Goal: Task Accomplishment & Management: Manage account settings

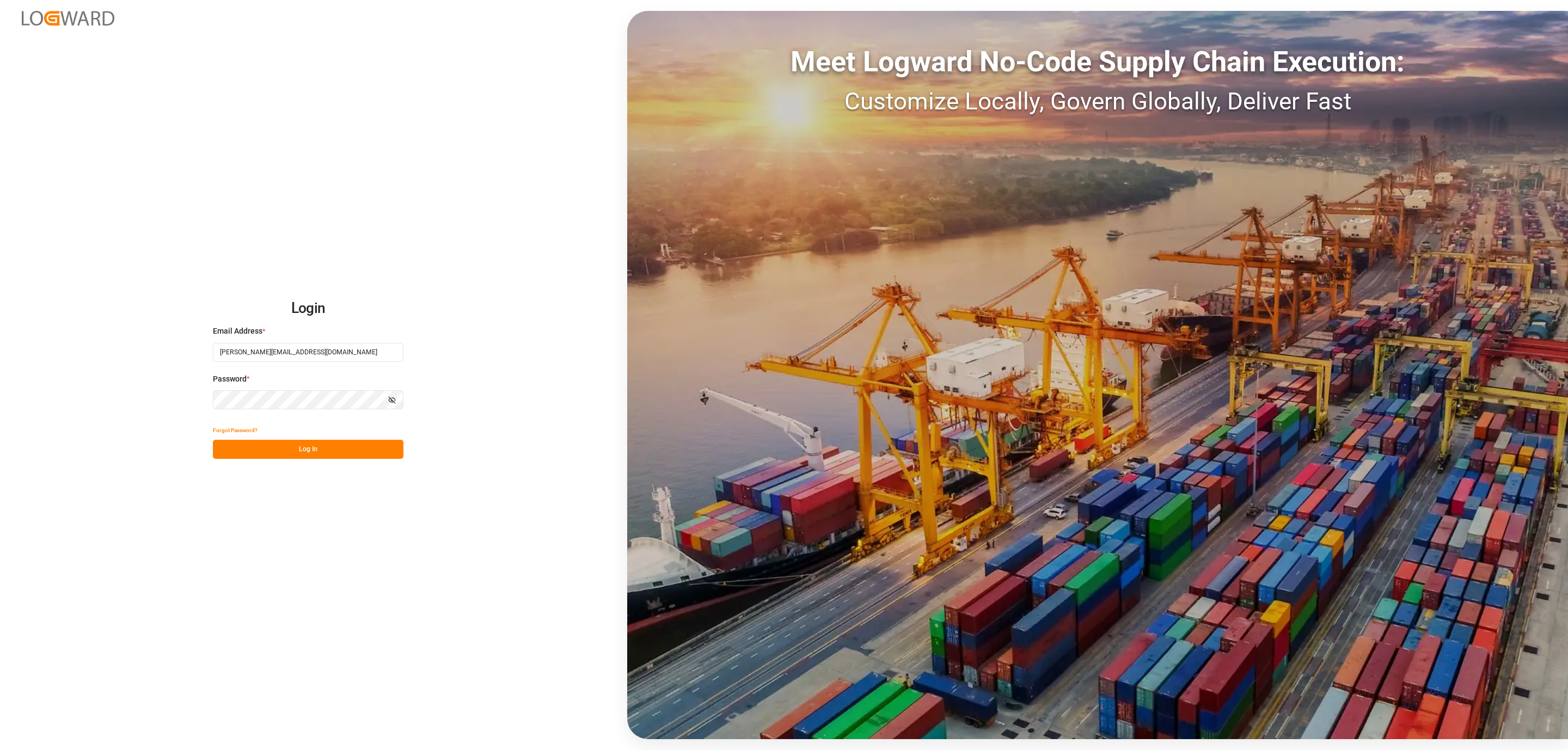
click at [268, 440] on button "Log In" at bounding box center [307, 450] width 190 height 20
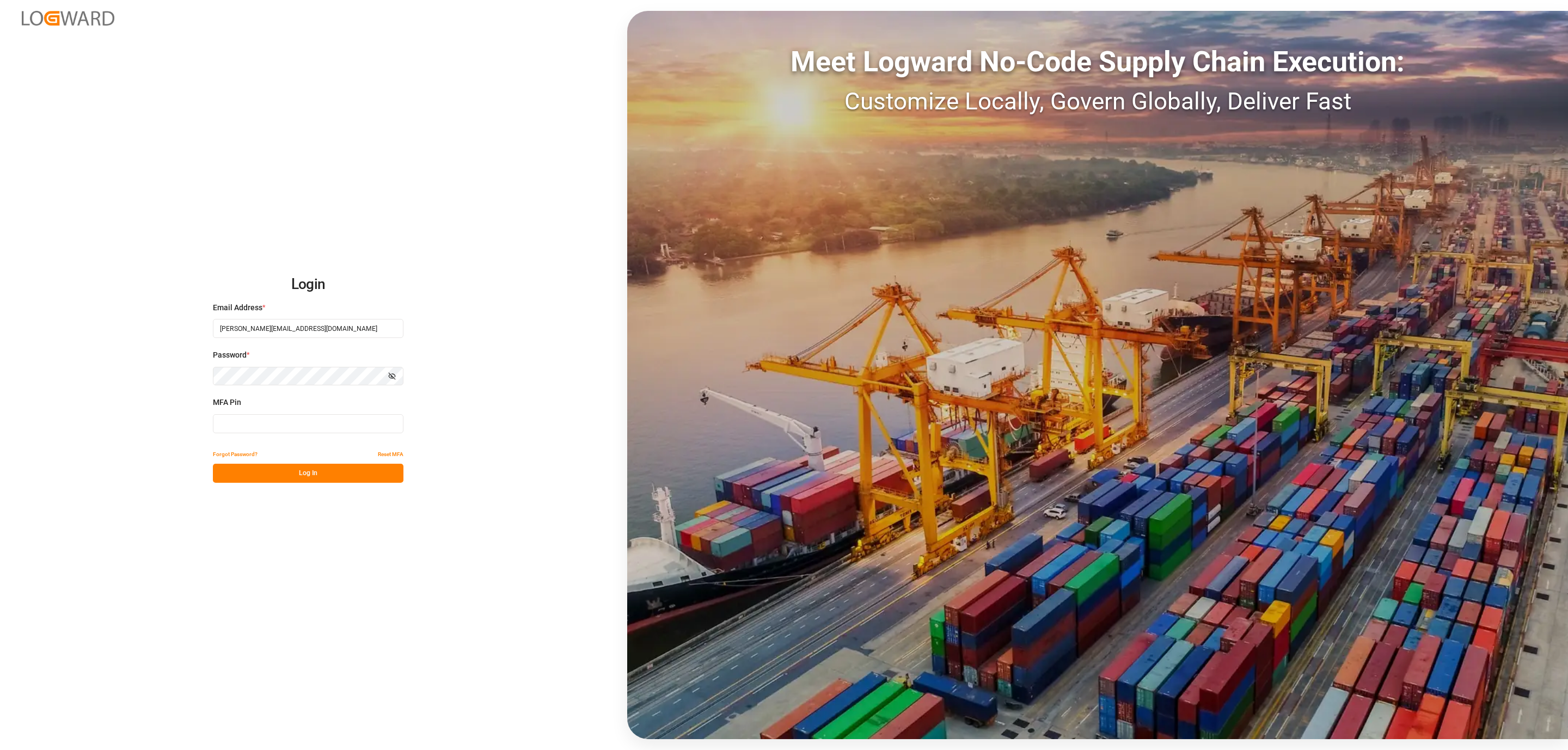
click at [252, 427] on input at bounding box center [307, 424] width 190 height 20
type input "132051"
click at [262, 469] on button "Log In" at bounding box center [307, 474] width 190 height 20
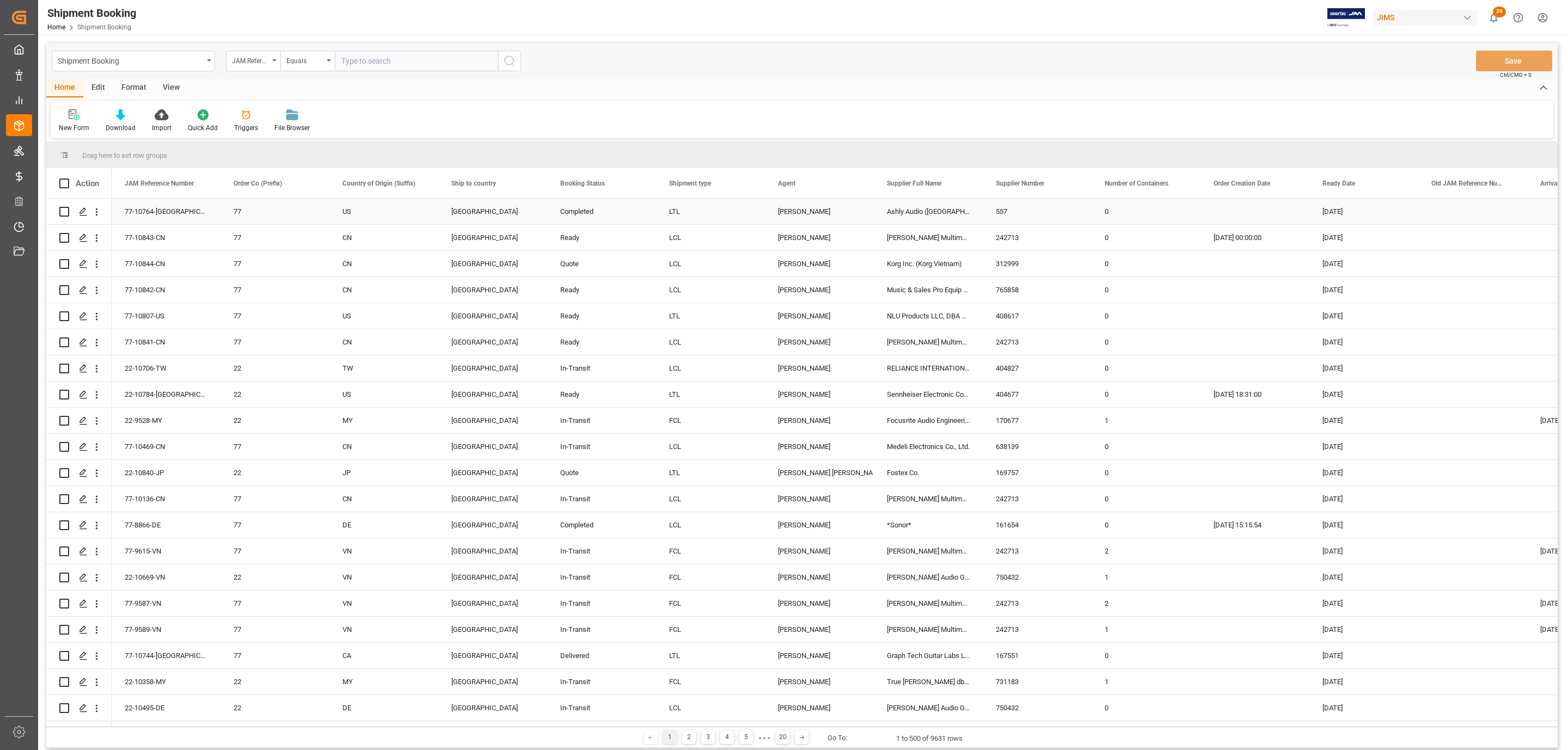
paste input "77-10634-[GEOGRAPHIC_DATA]"
type input "77-10634-[GEOGRAPHIC_DATA]"
click at [504, 59] on circle "search button" at bounding box center [508, 59] width 9 height 9
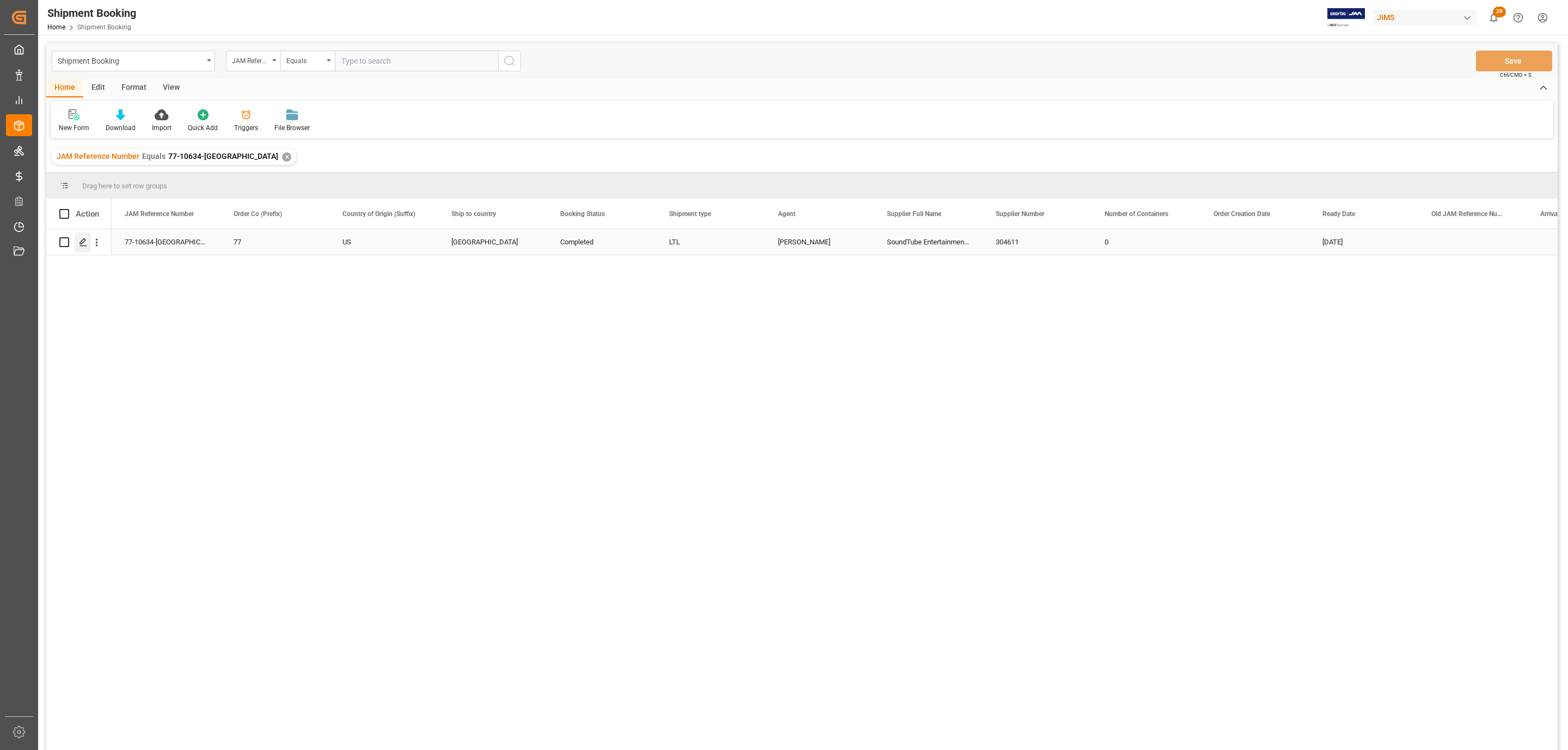
click at [82, 239] on icon "Press SPACE to select this row." at bounding box center [83, 242] width 9 height 9
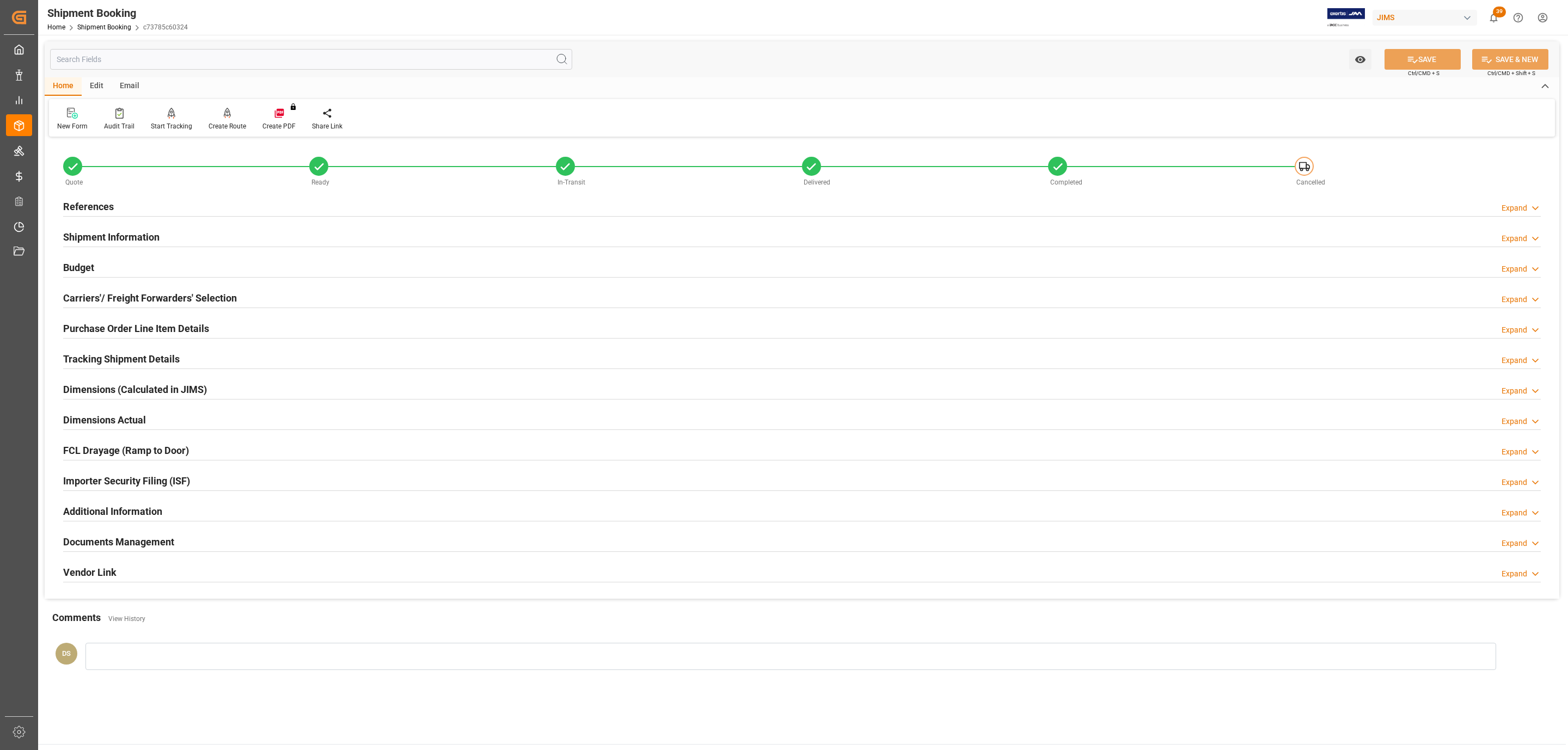
click at [183, 274] on div "Budget Expand" at bounding box center [802, 266] width 1477 height 20
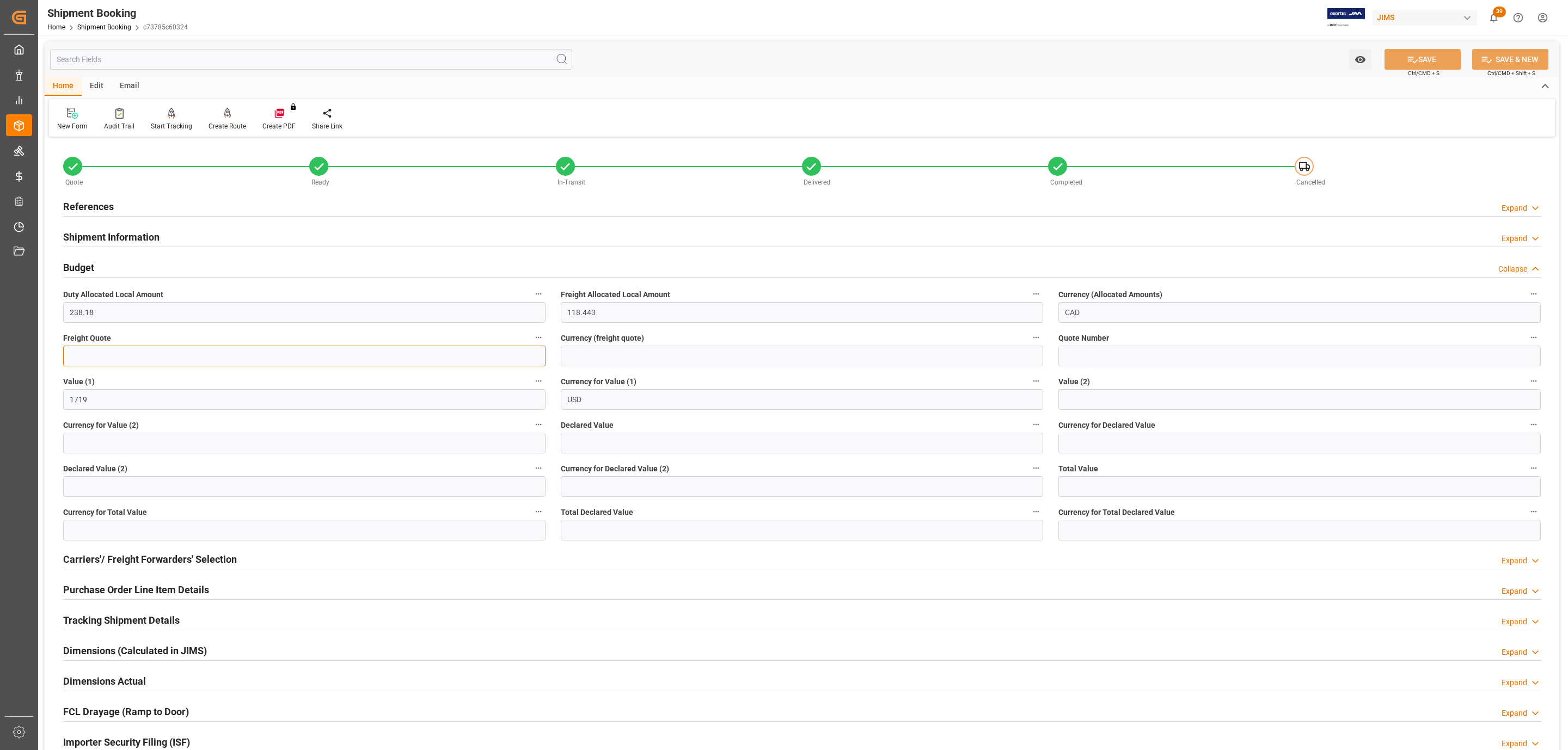
click at [129, 353] on input "text" at bounding box center [304, 355] width 483 height 20
type input "112"
type input "cad"
click at [1406, 63] on icon at bounding box center [1412, 59] width 12 height 12
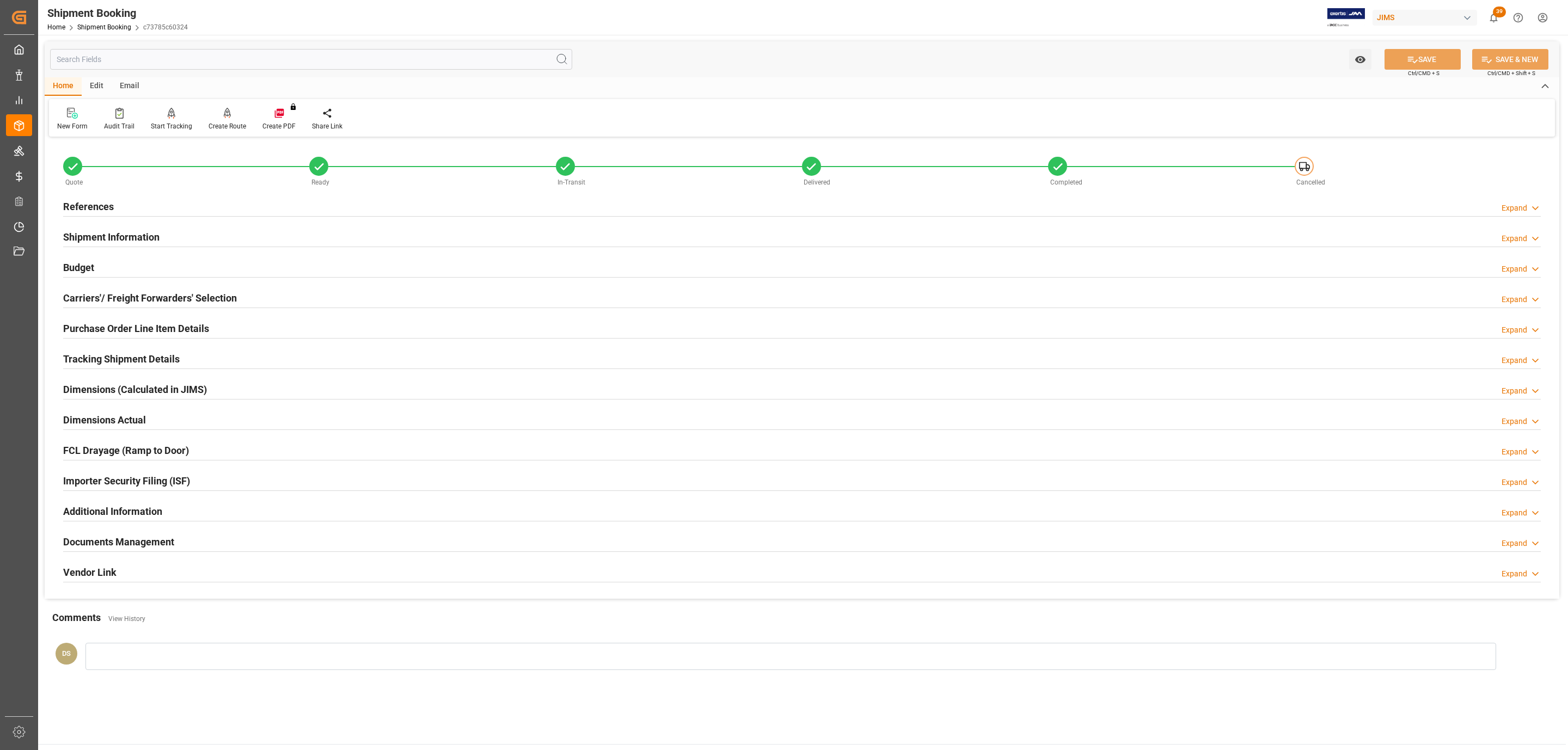
click at [125, 266] on div "Budget Expand" at bounding box center [802, 266] width 1477 height 20
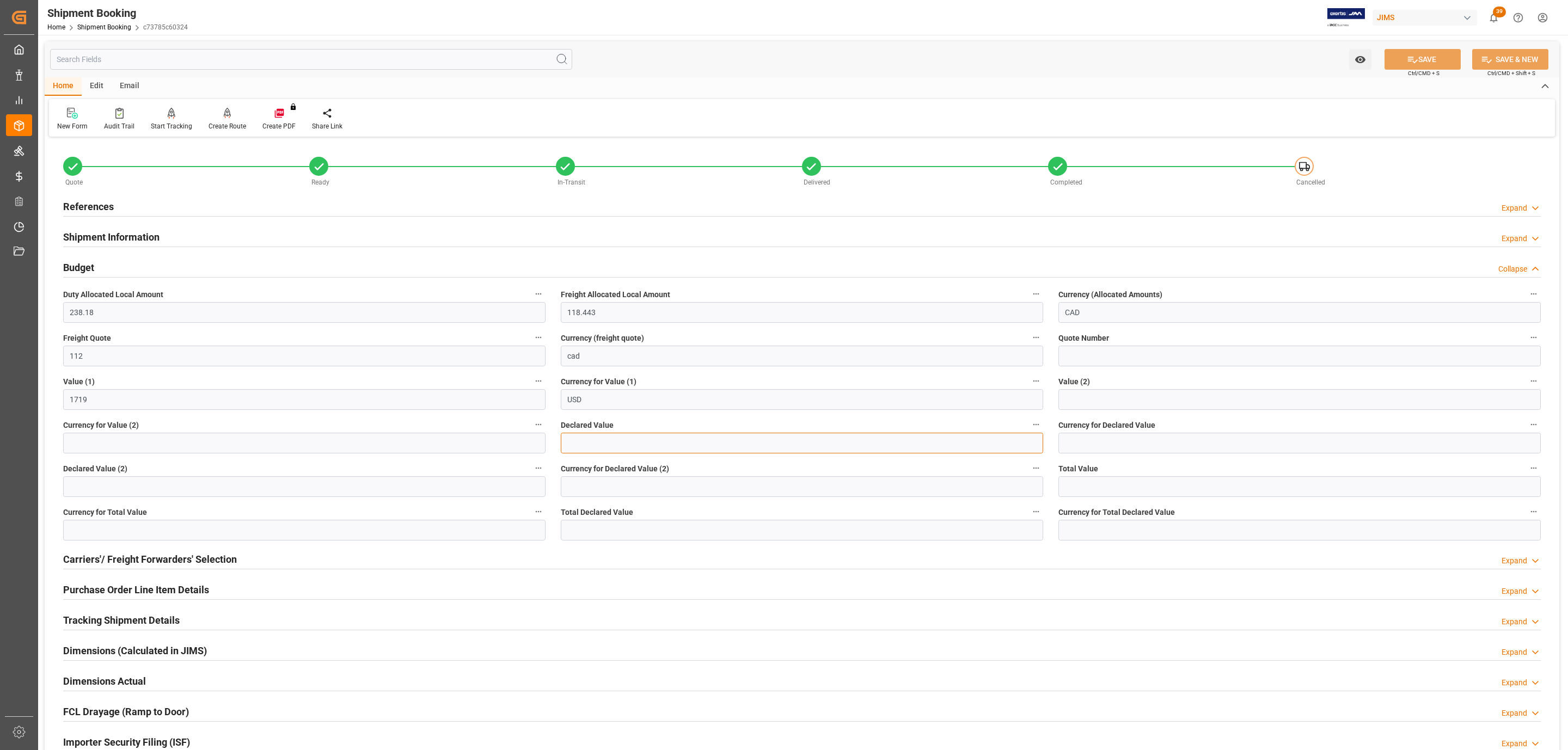
click at [634, 442] on input "text" at bounding box center [802, 443] width 483 height 20
type input "1723"
type input "i"
type input "USD"
click at [1414, 49] on div "SAVE Ctrl/CMD + S" at bounding box center [1423, 59] width 99 height 20
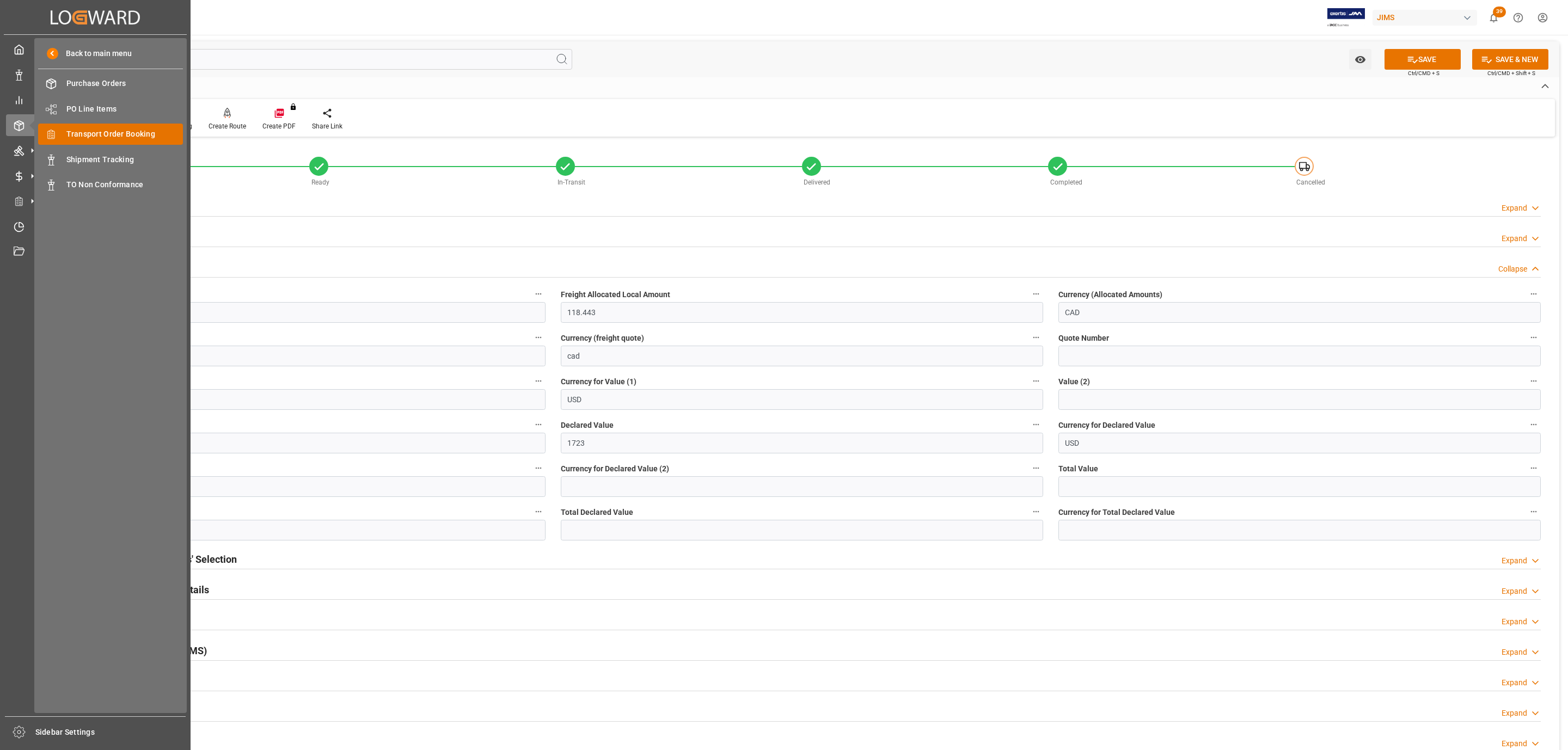
click at [118, 140] on div "Transport Order Booking Transport Order Booking" at bounding box center [110, 135] width 144 height 21
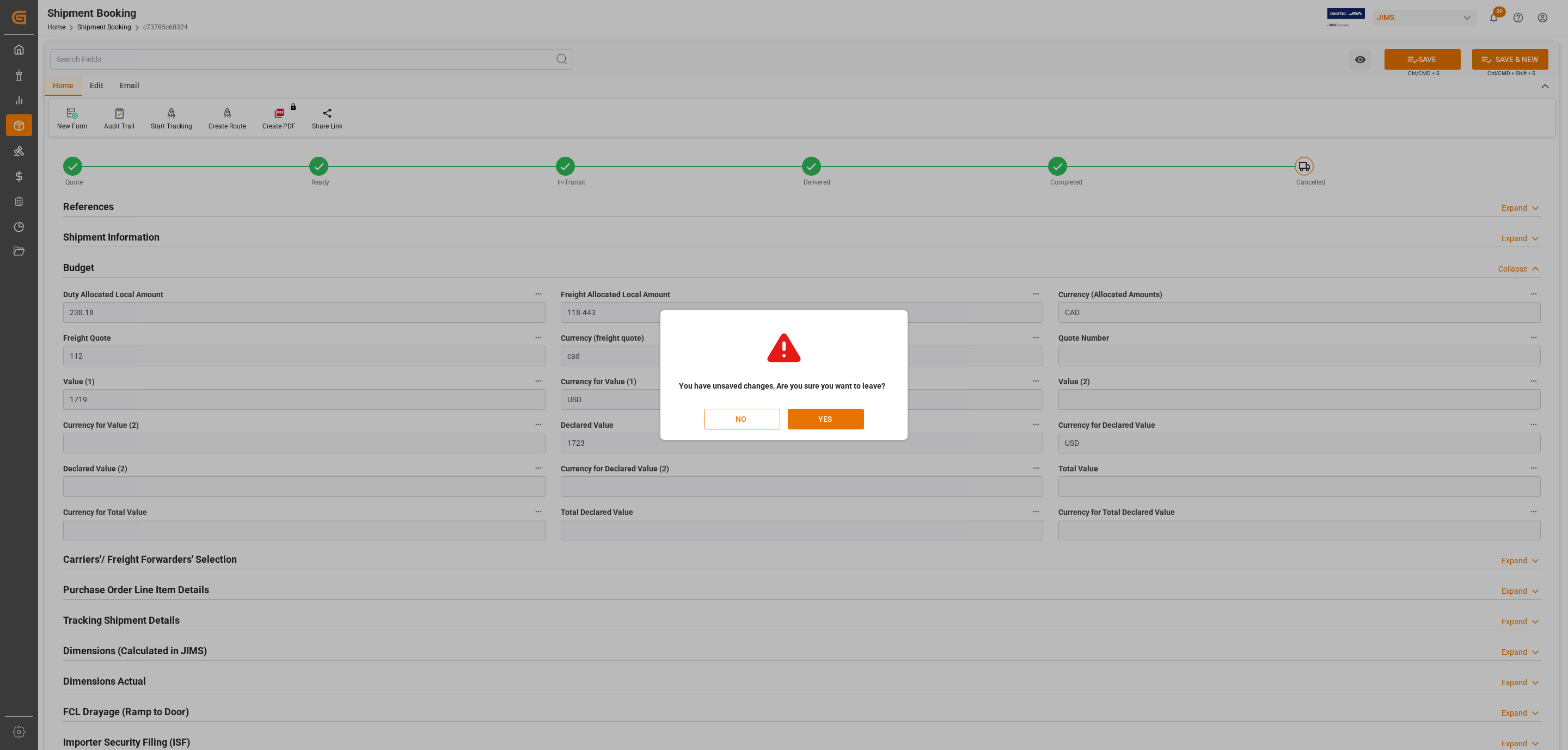
click at [746, 421] on button "NO" at bounding box center [742, 418] width 76 height 20
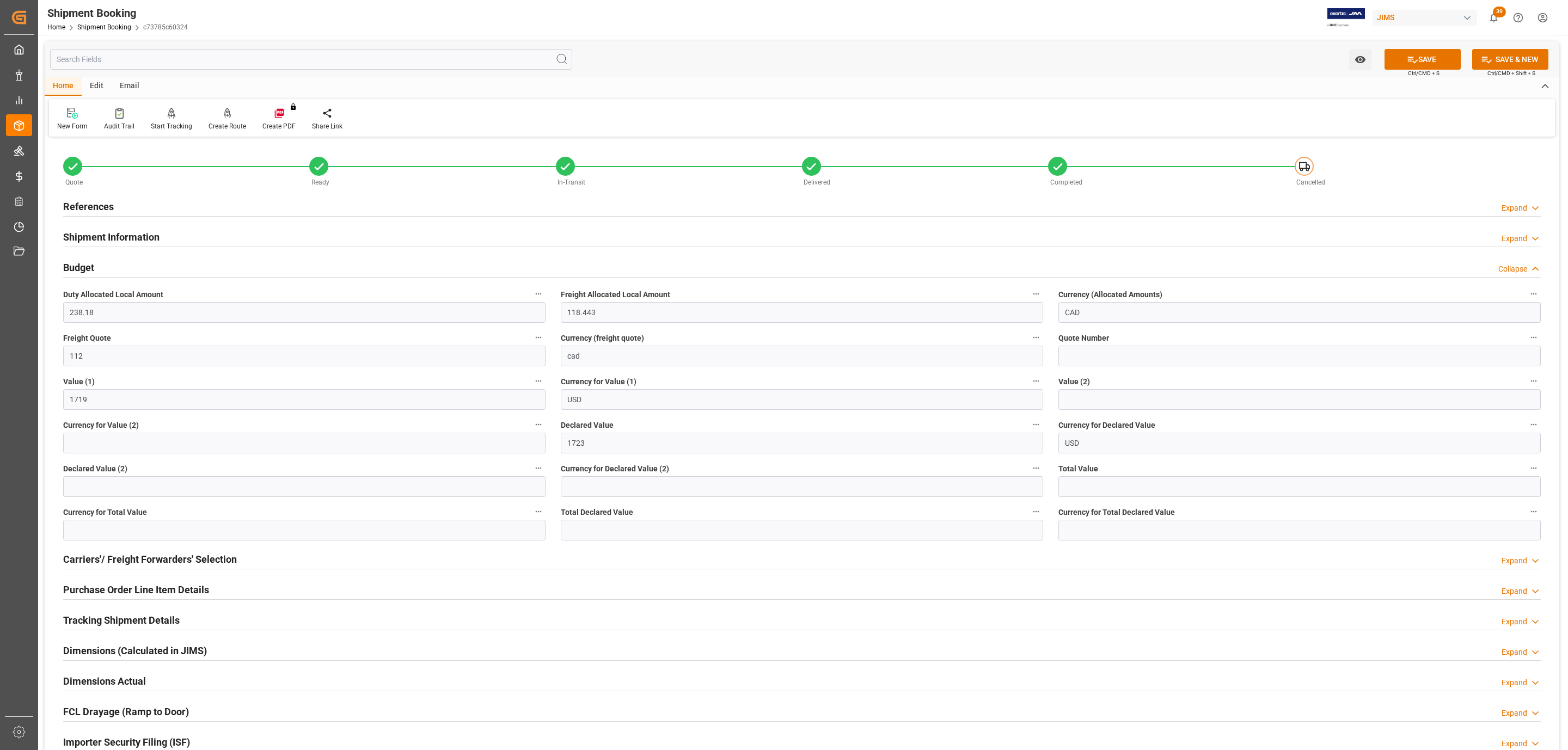
scroll to position [0, 30]
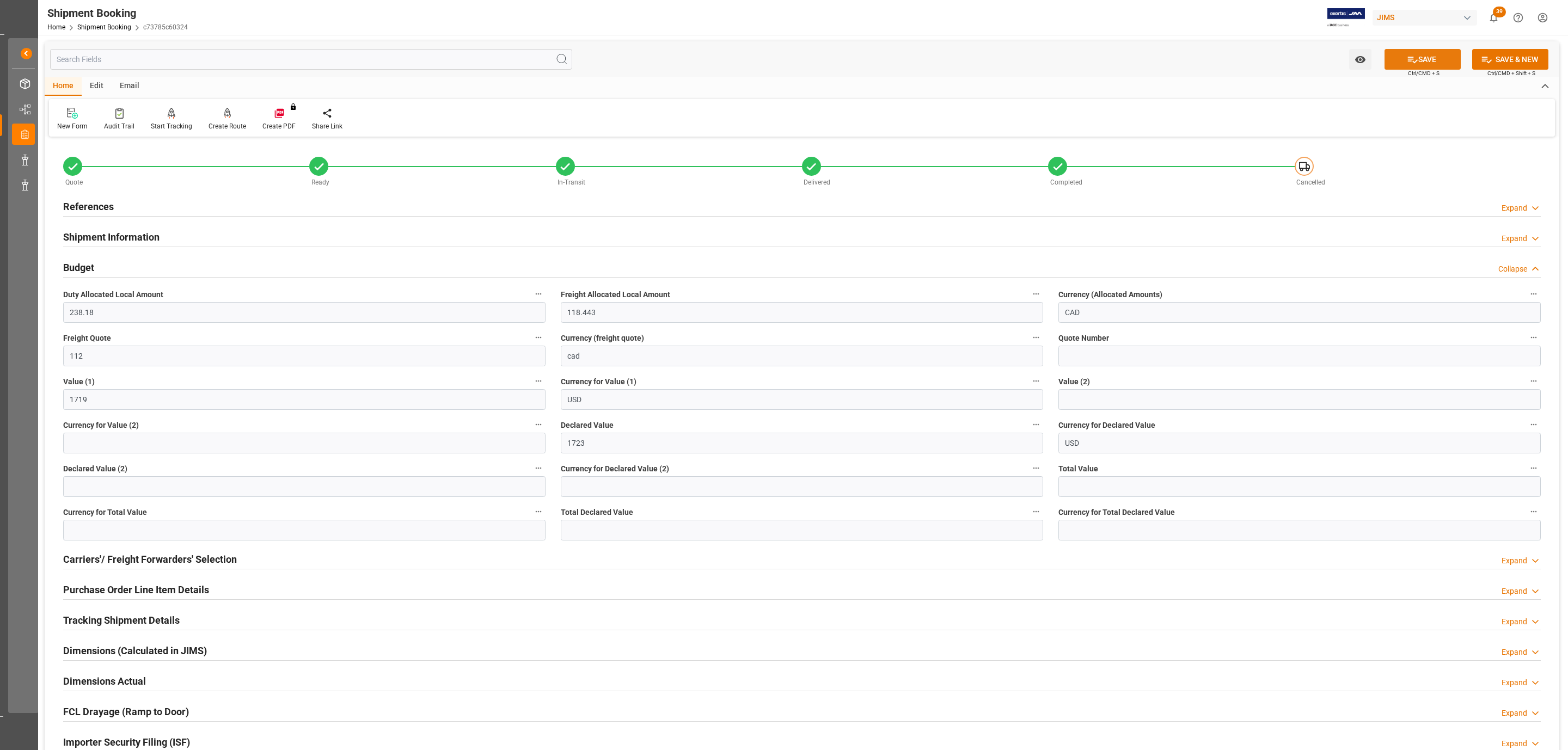
click at [1408, 62] on icon at bounding box center [1412, 59] width 12 height 12
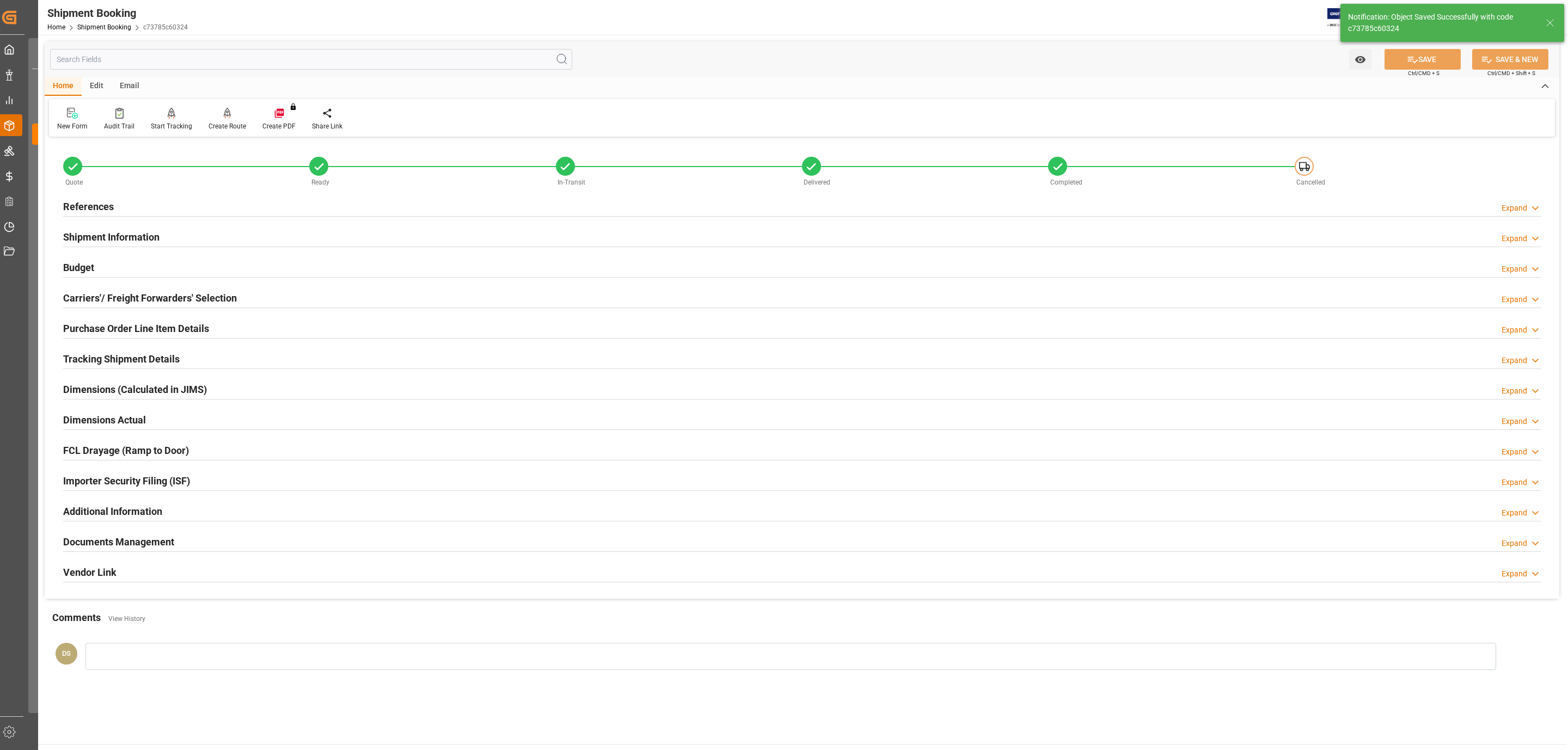
scroll to position [0, 0]
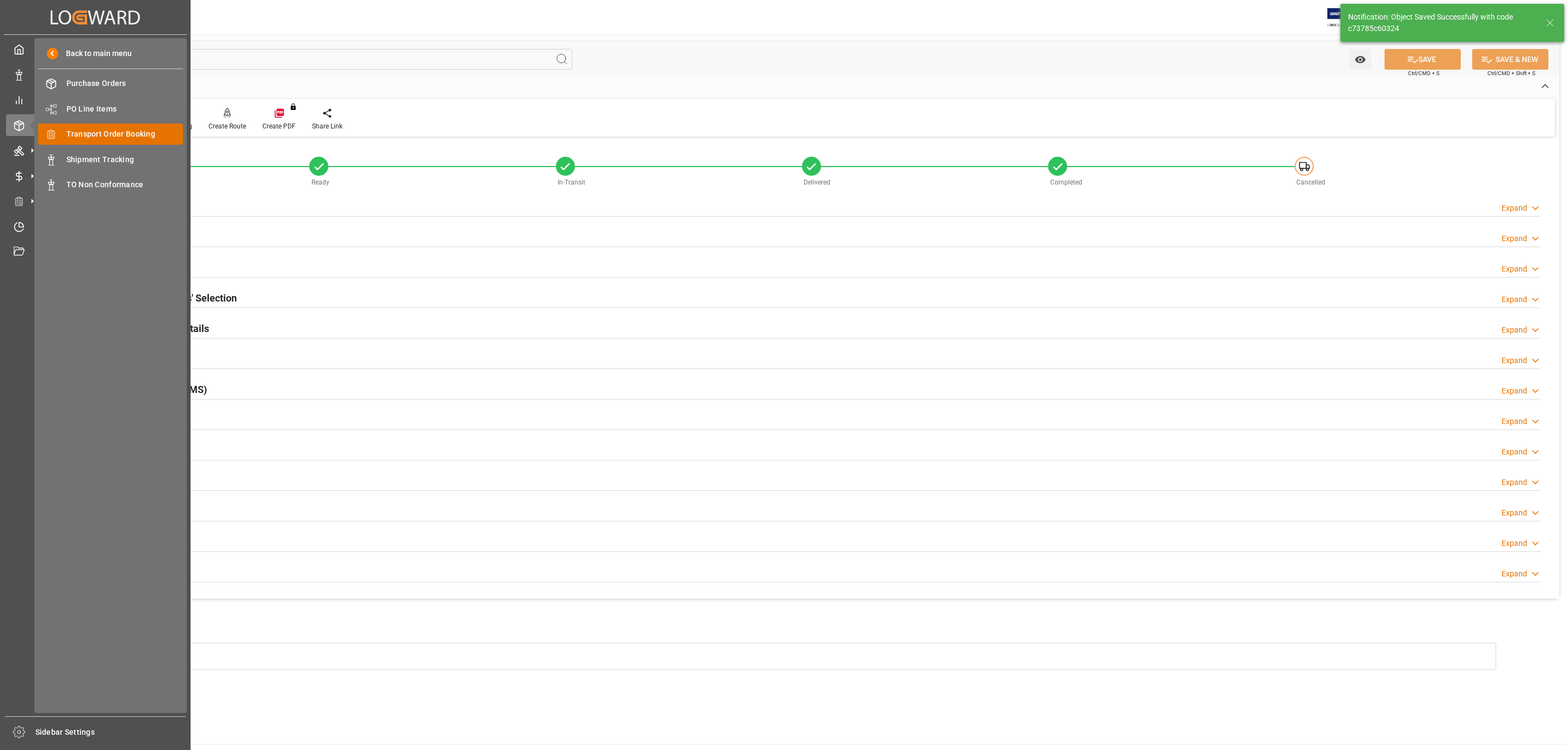
click at [123, 135] on span "Transport Order Booking" at bounding box center [125, 135] width 117 height 12
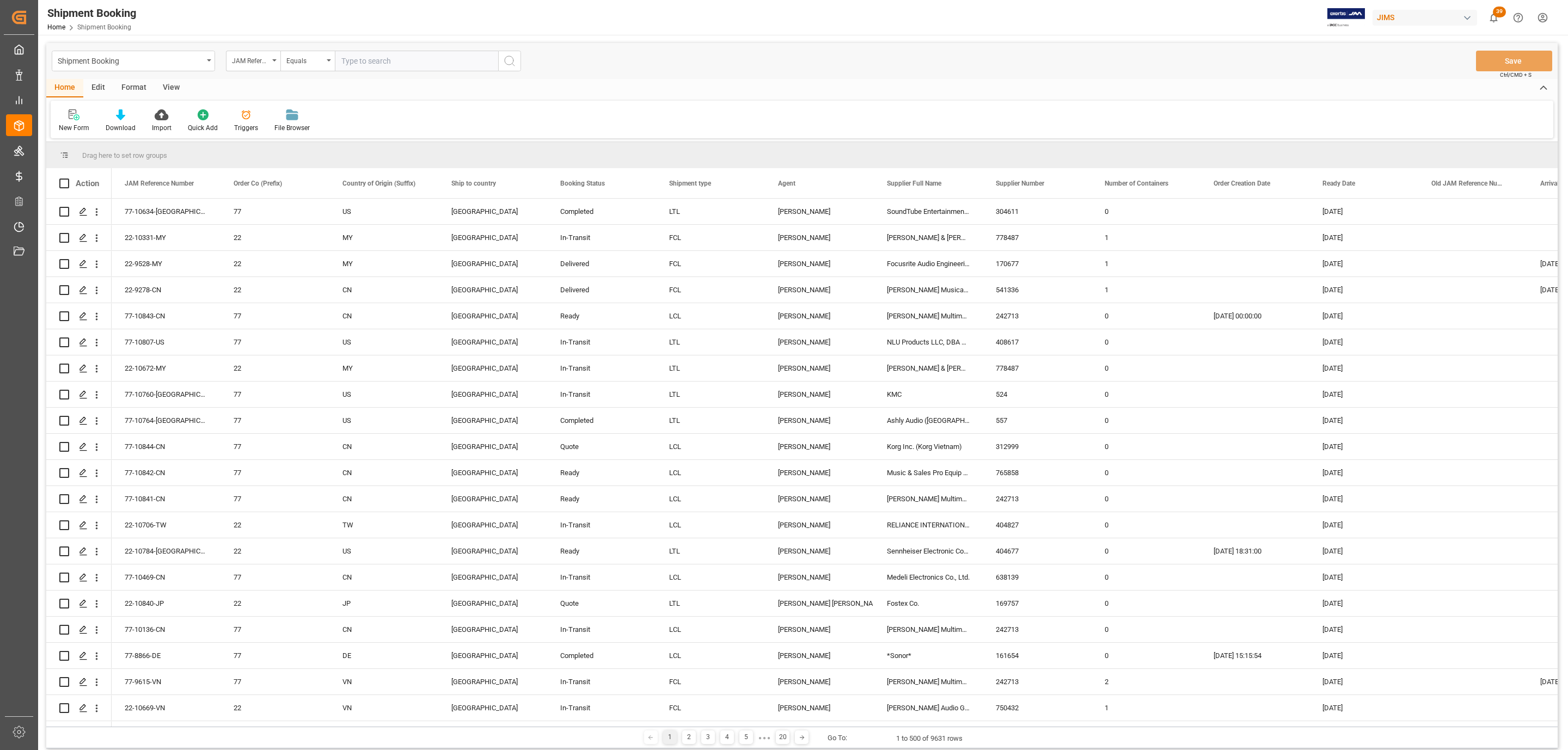
paste input "77-10640-US"
type input "77-10640-US"
click at [516, 63] on button "search button" at bounding box center [509, 60] width 22 height 20
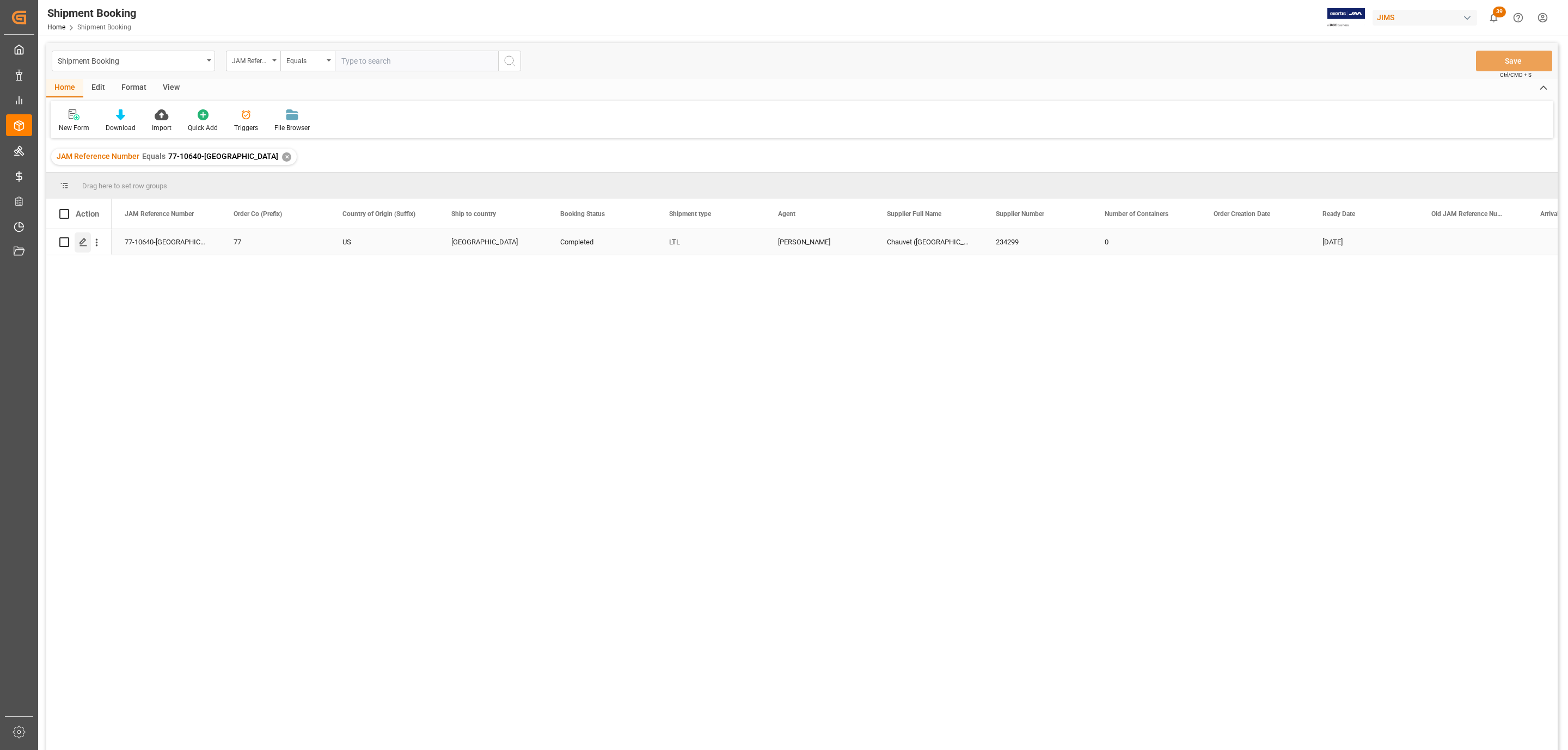
click at [87, 242] on icon "Press SPACE to select this row." at bounding box center [83, 242] width 9 height 9
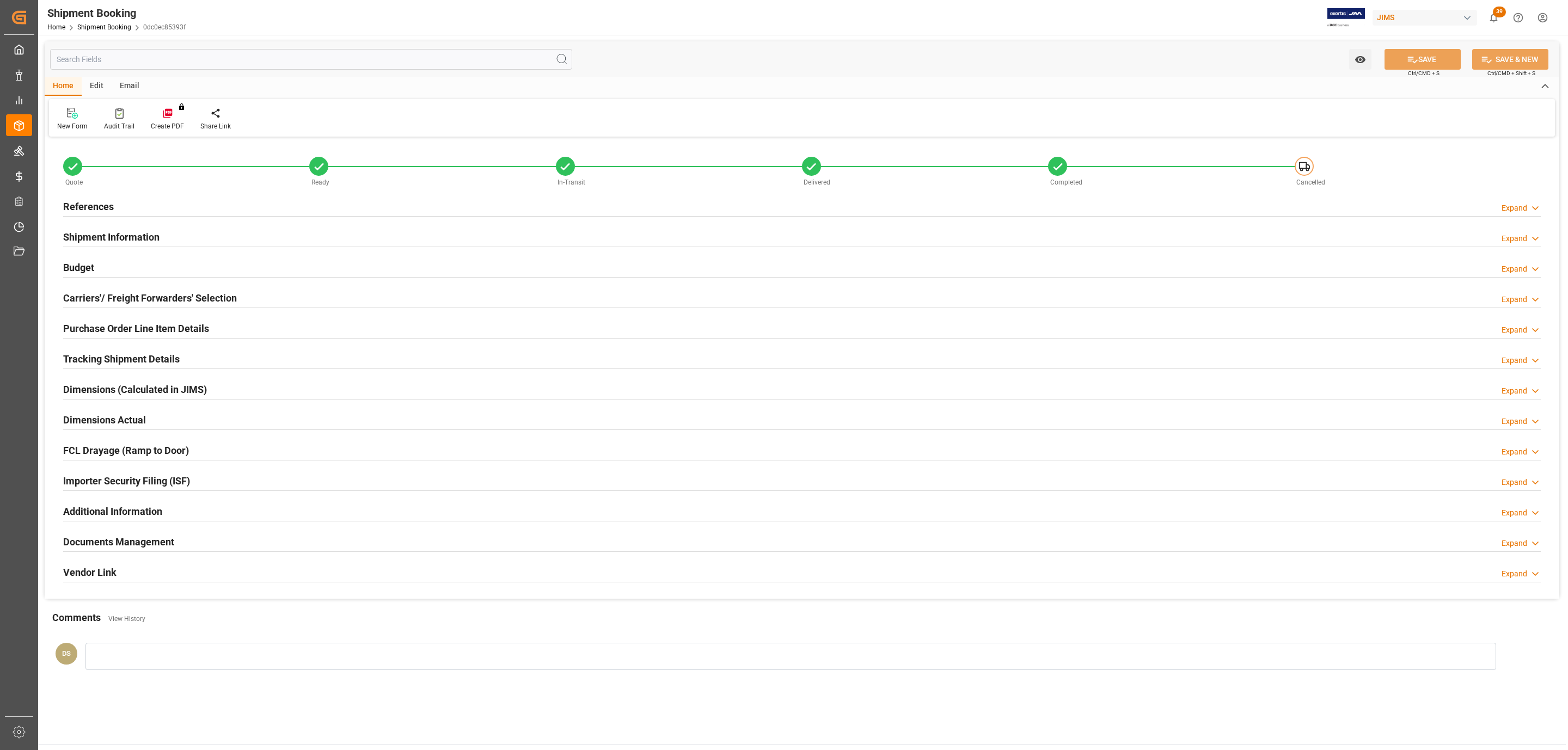
type input "428.2004"
type input "863.5296"
type input "20729.09"
type input "2072909"
click at [89, 263] on h2 "Budget" at bounding box center [79, 267] width 31 height 15
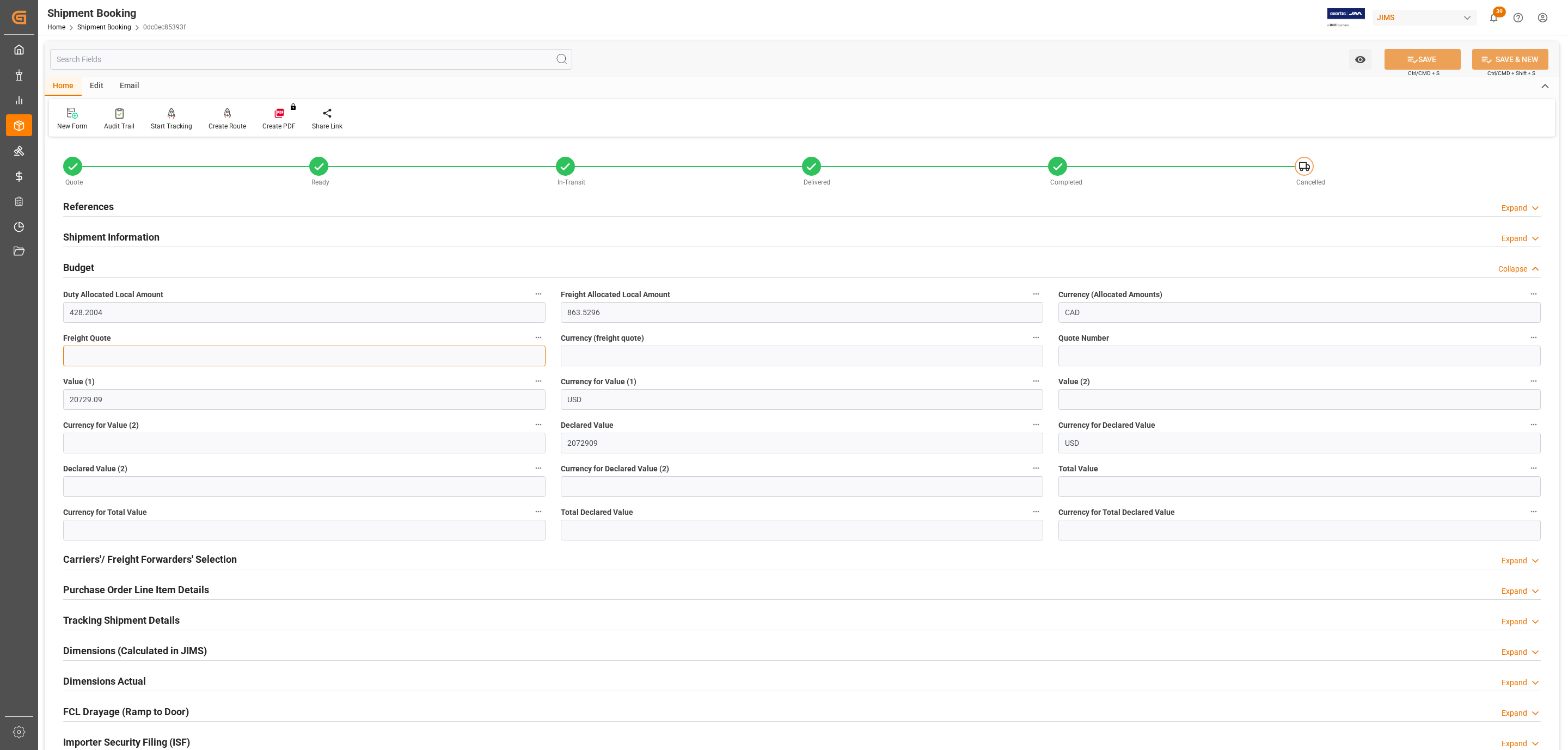
click at [123, 360] on input "text" at bounding box center [304, 355] width 483 height 20
type input "1128.50"
type input "CAD"
click at [1436, 62] on button "SAVE" at bounding box center [1423, 59] width 76 height 20
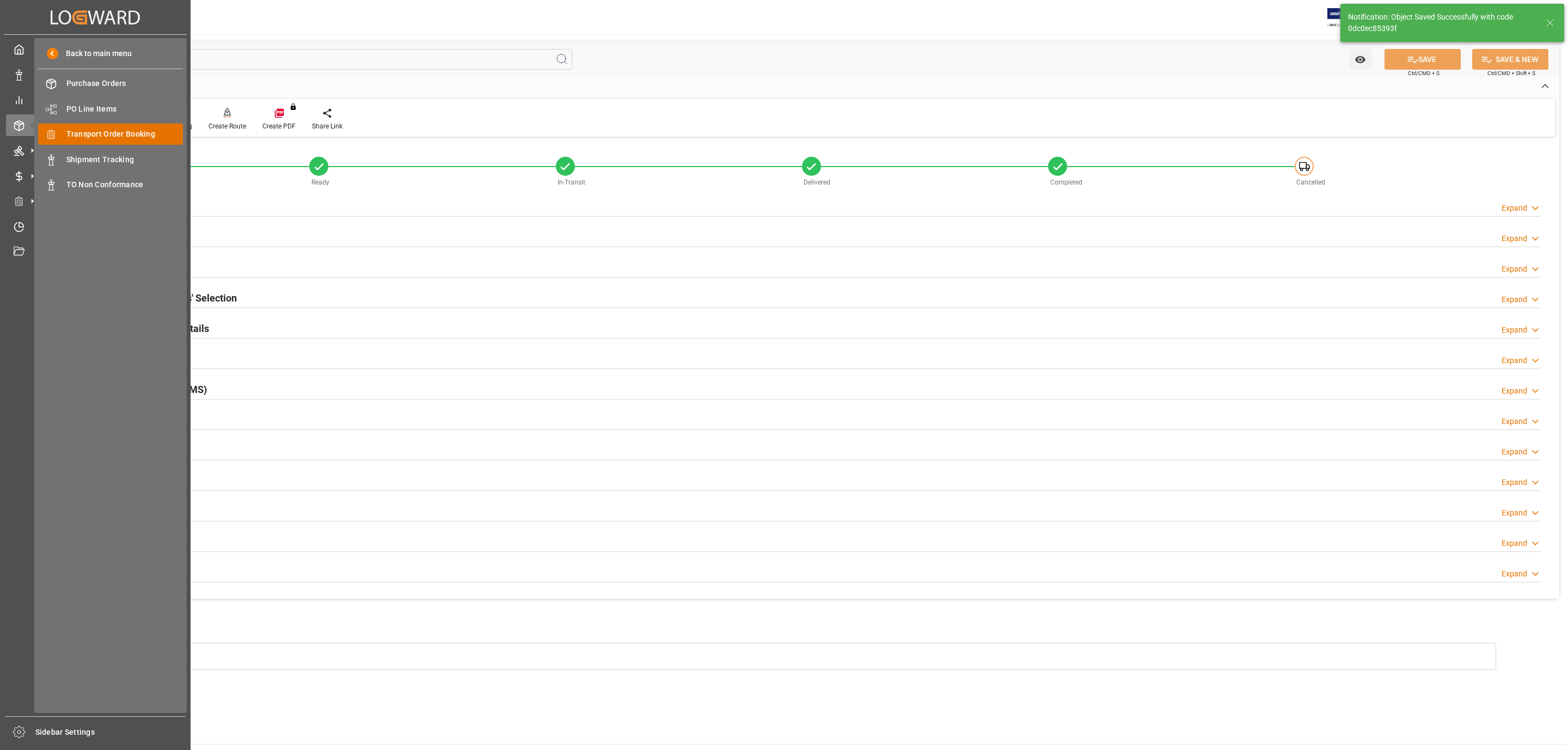
click at [128, 133] on span "Transport Order Booking" at bounding box center [125, 135] width 117 height 12
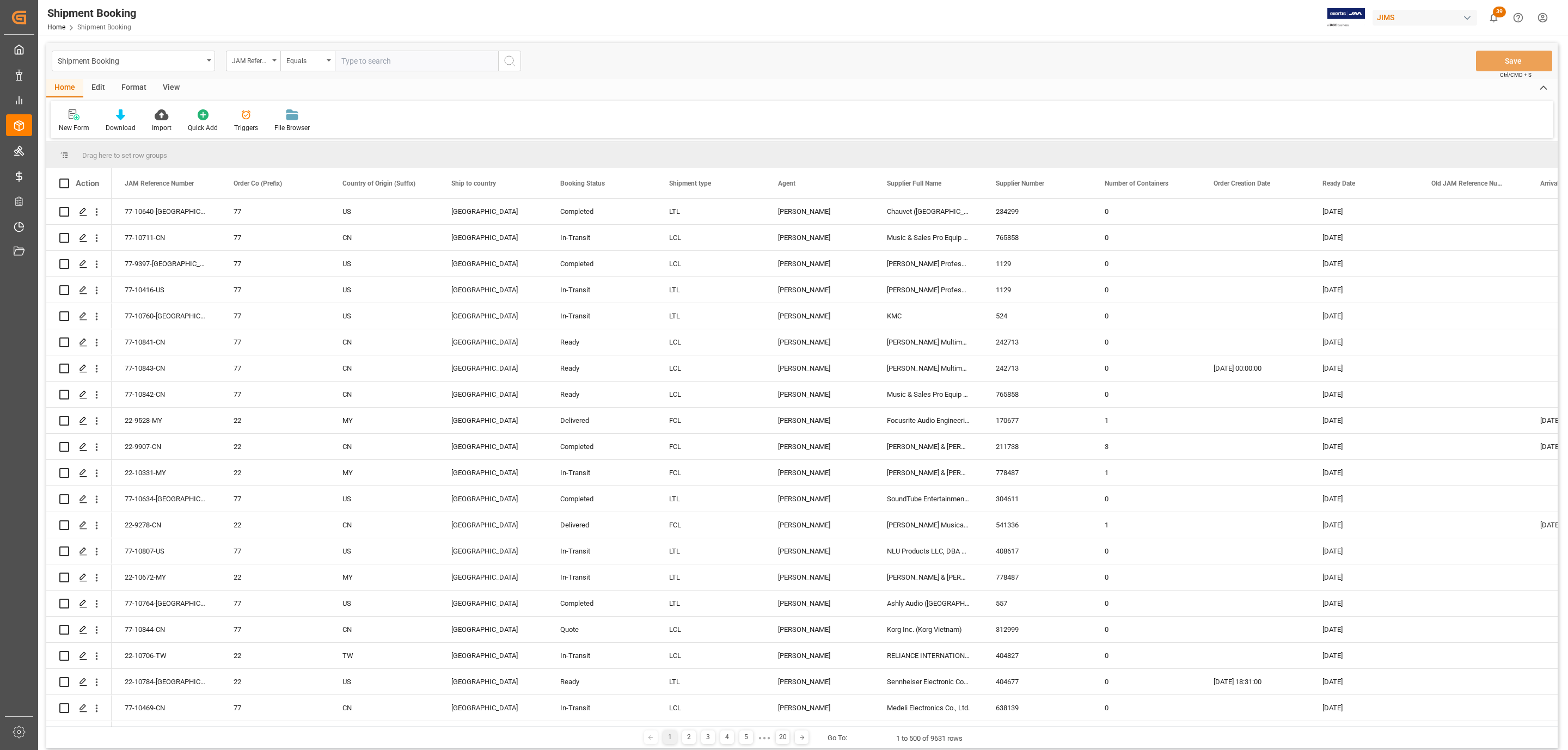
paste input "77-10641-US"
type input "77-10641-US"
click at [512, 59] on icon "search button" at bounding box center [509, 60] width 13 height 13
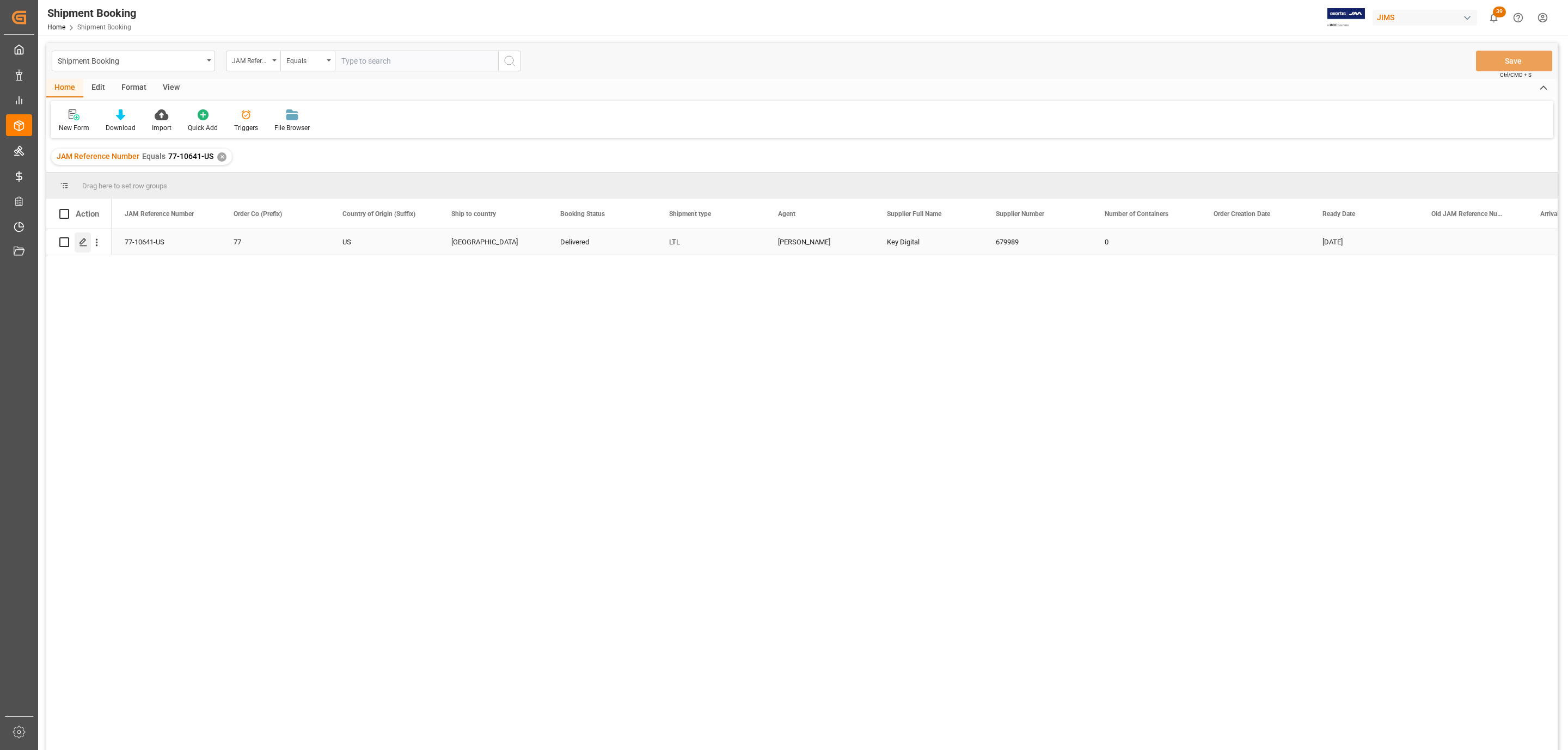
click at [83, 242] on icon "Press SPACE to select this row." at bounding box center [83, 242] width 9 height 9
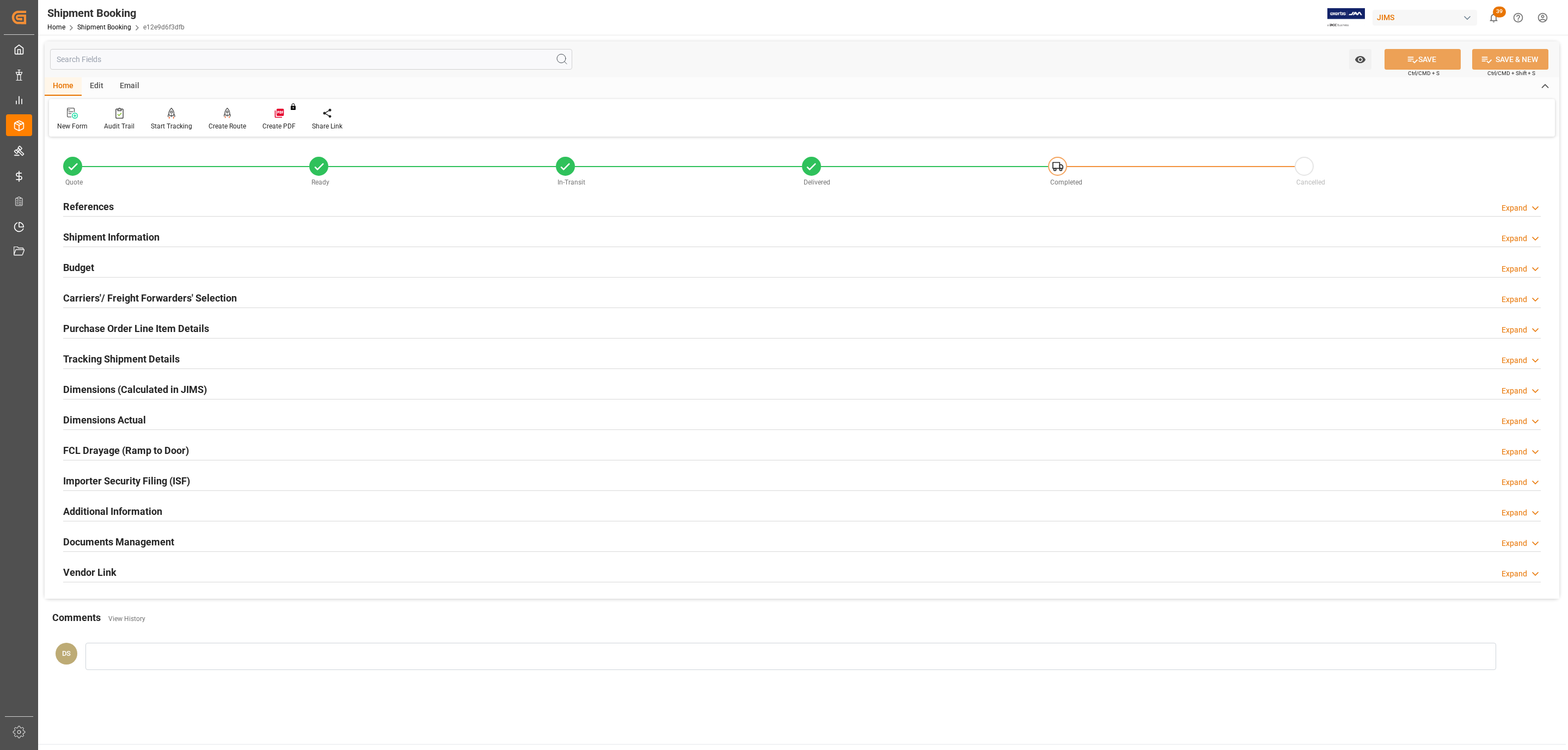
click at [87, 270] on h2 "Budget" at bounding box center [79, 267] width 31 height 15
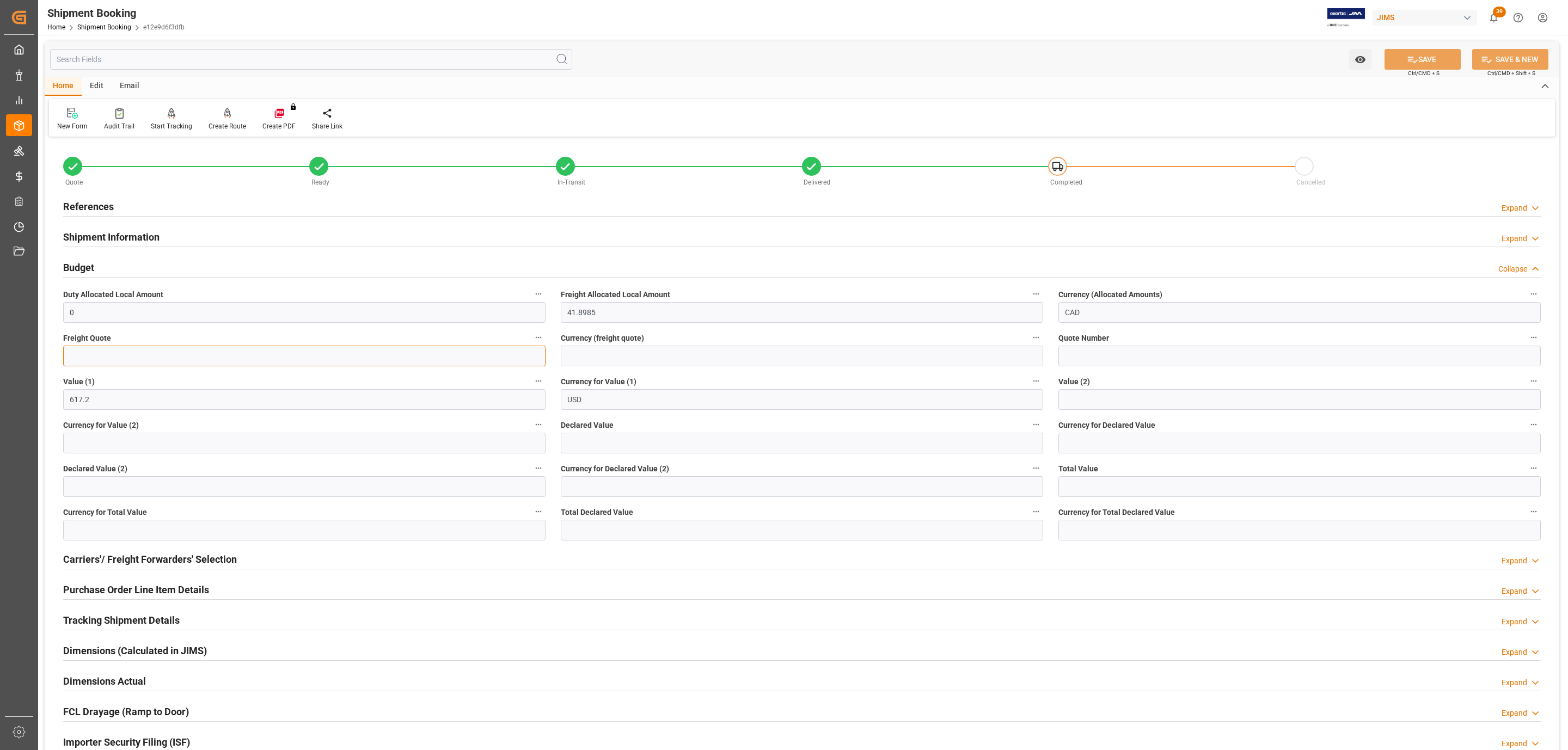
click at [103, 348] on input "text" at bounding box center [304, 355] width 483 height 20
type input "13"
click at [611, 358] on input at bounding box center [802, 355] width 483 height 20
type input "CAD"
click at [1436, 62] on button "SAVE" at bounding box center [1423, 59] width 76 height 20
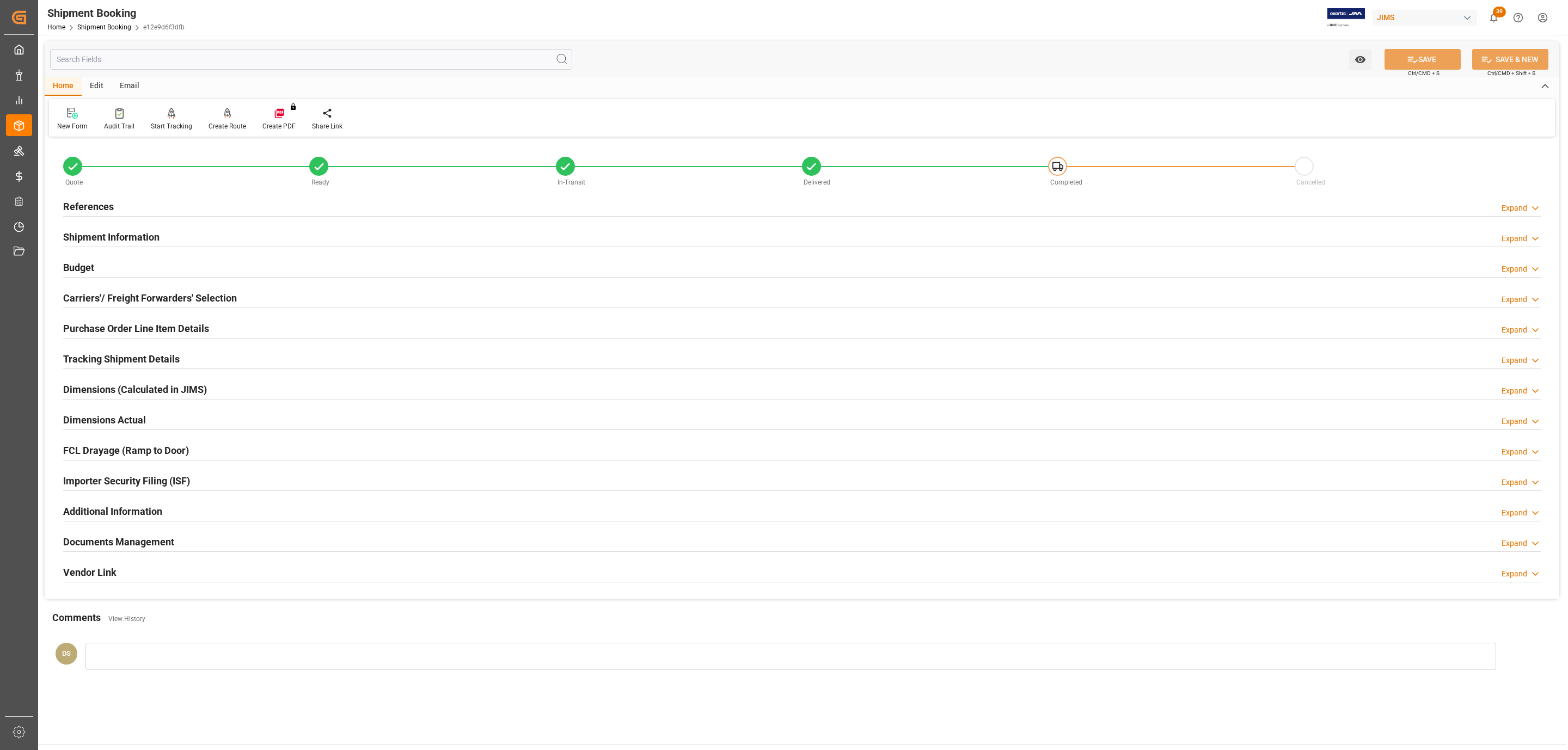
click at [92, 268] on h2 "Budget" at bounding box center [79, 267] width 31 height 15
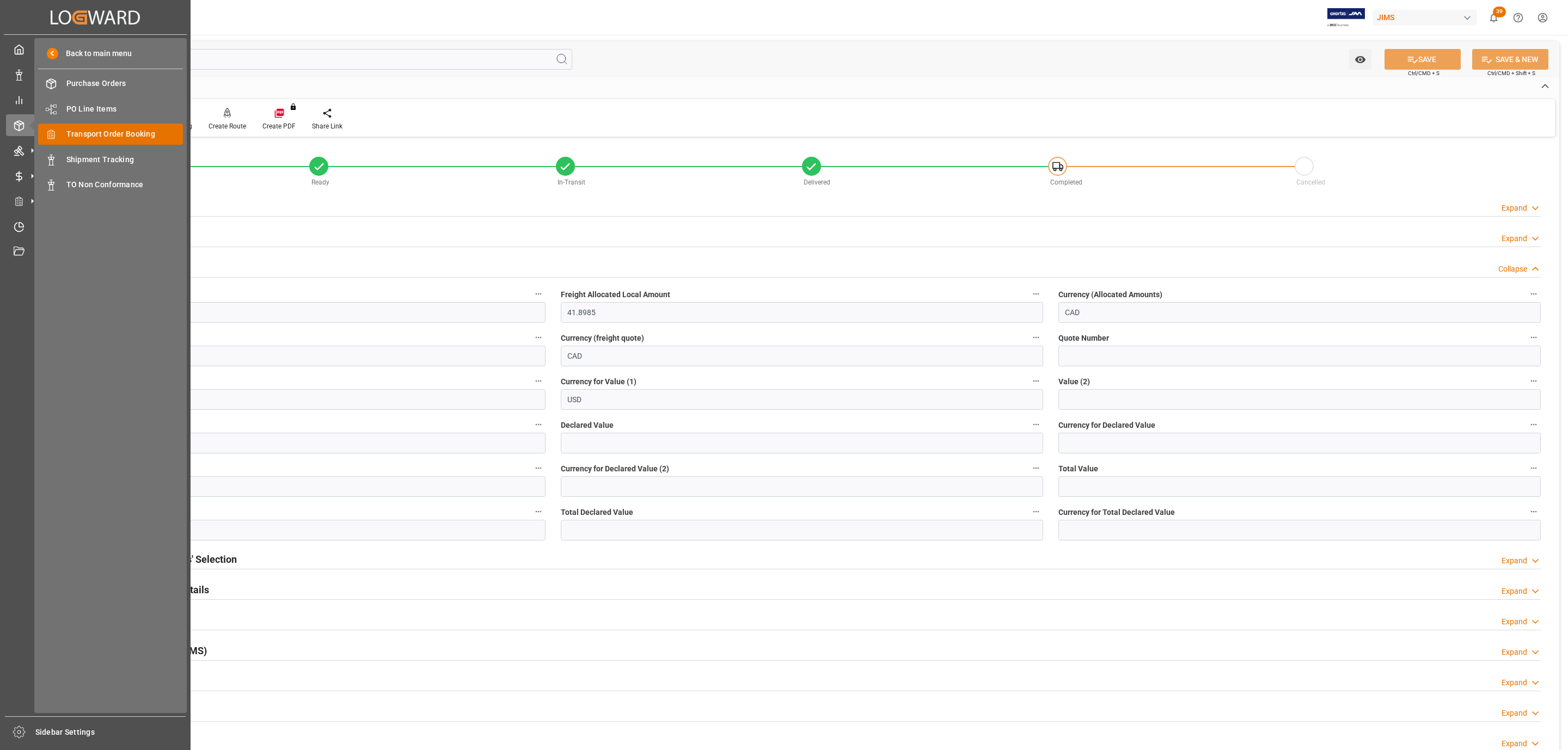
click at [137, 129] on span "Transport Order Booking" at bounding box center [125, 135] width 117 height 12
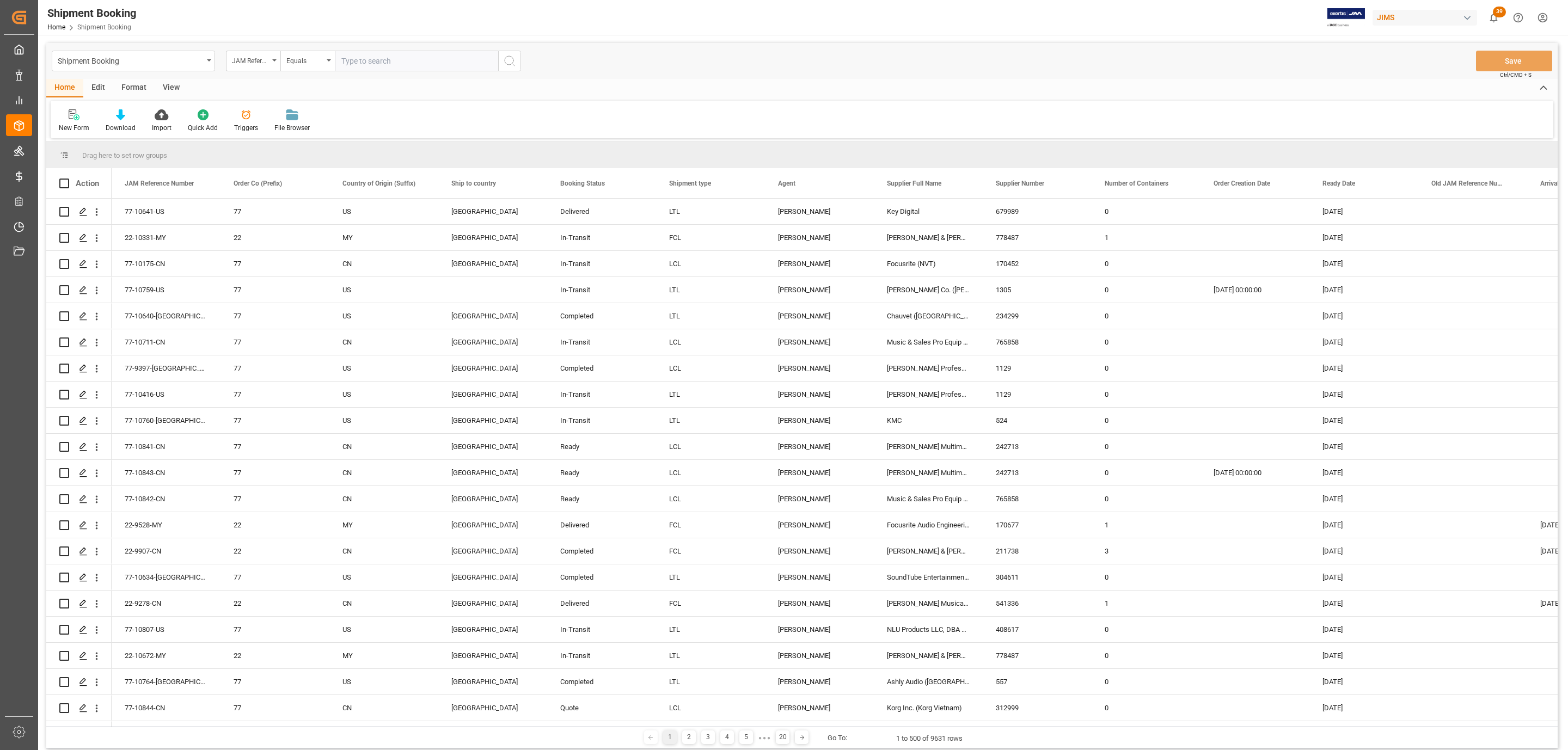
click at [367, 58] on input "text" at bounding box center [415, 60] width 163 height 20
type input "77-10679-US"
click at [512, 62] on icon "search button" at bounding box center [509, 60] width 13 height 13
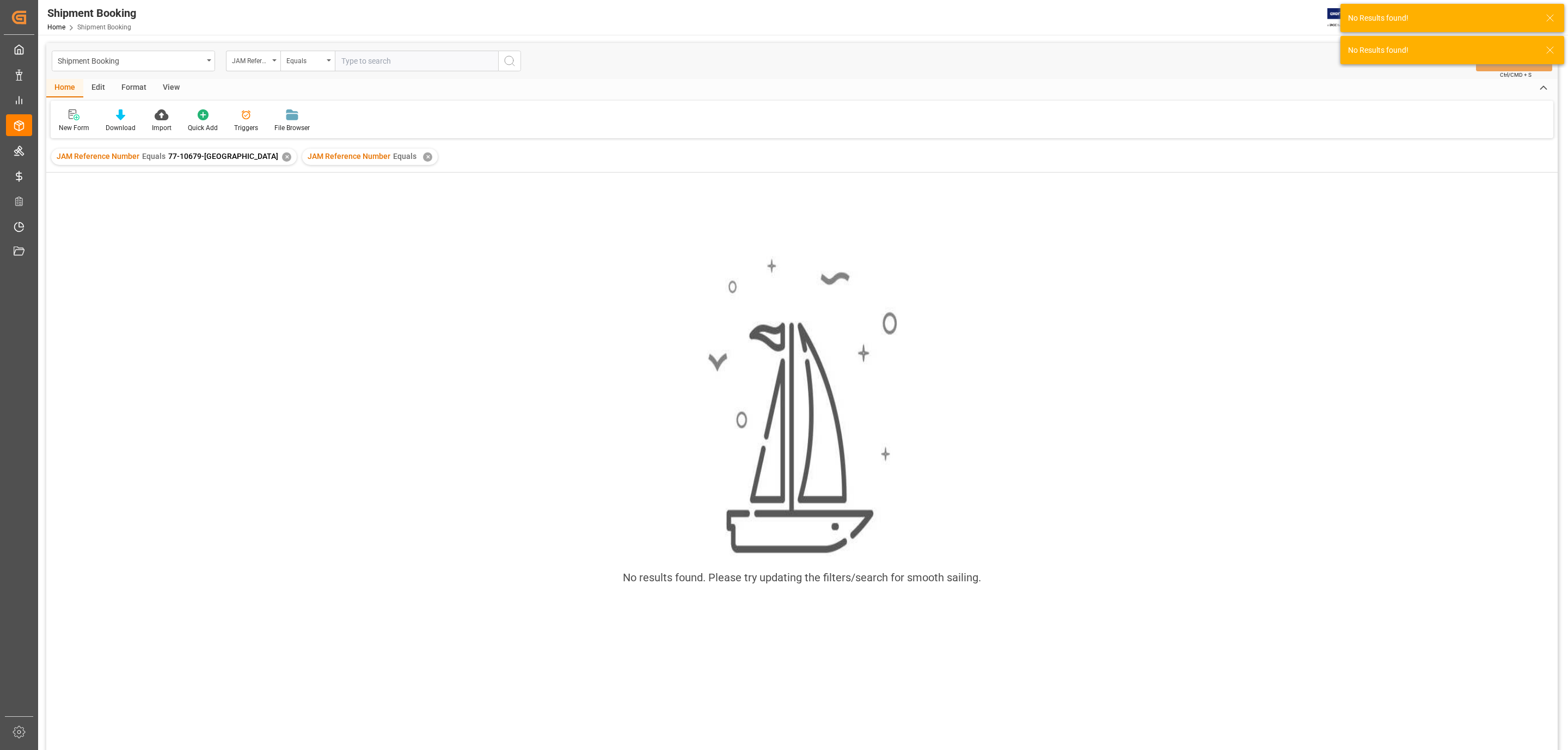
click at [423, 157] on div "✕" at bounding box center [427, 156] width 9 height 9
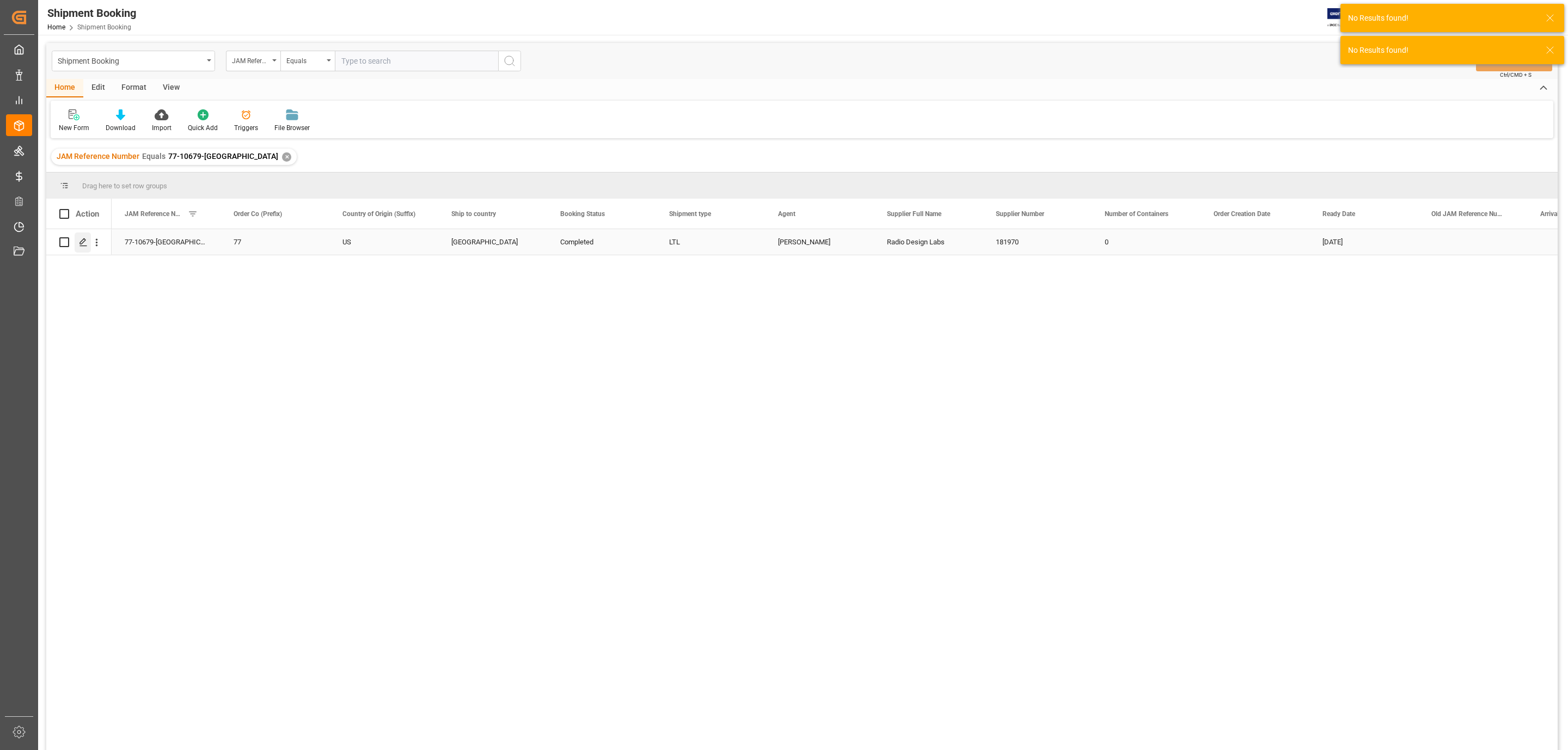
click at [79, 247] on icon "Press SPACE to select this row." at bounding box center [83, 242] width 9 height 9
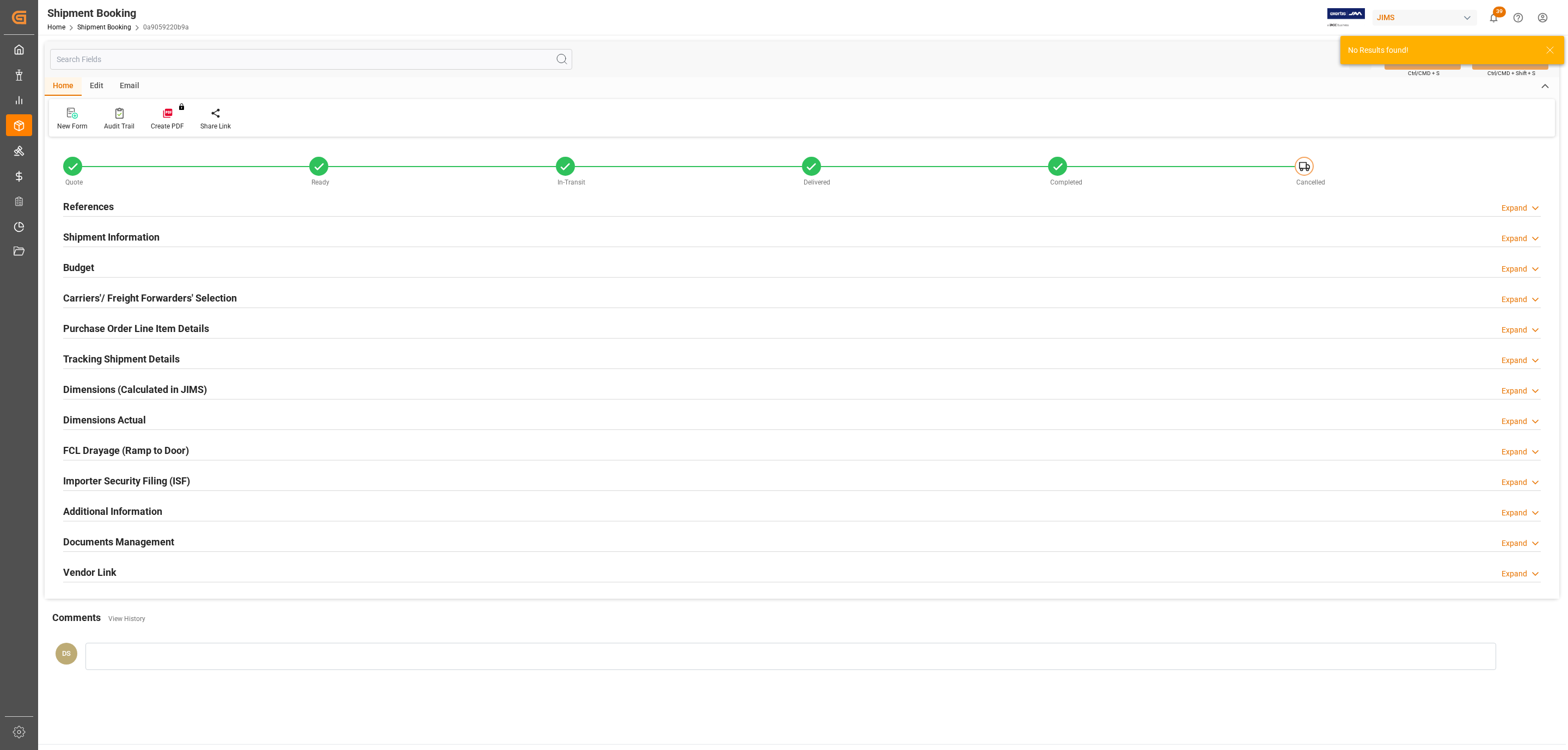
type input "0"
type input "19-08-2025"
click at [113, 208] on div "References Expand" at bounding box center [802, 205] width 1477 height 20
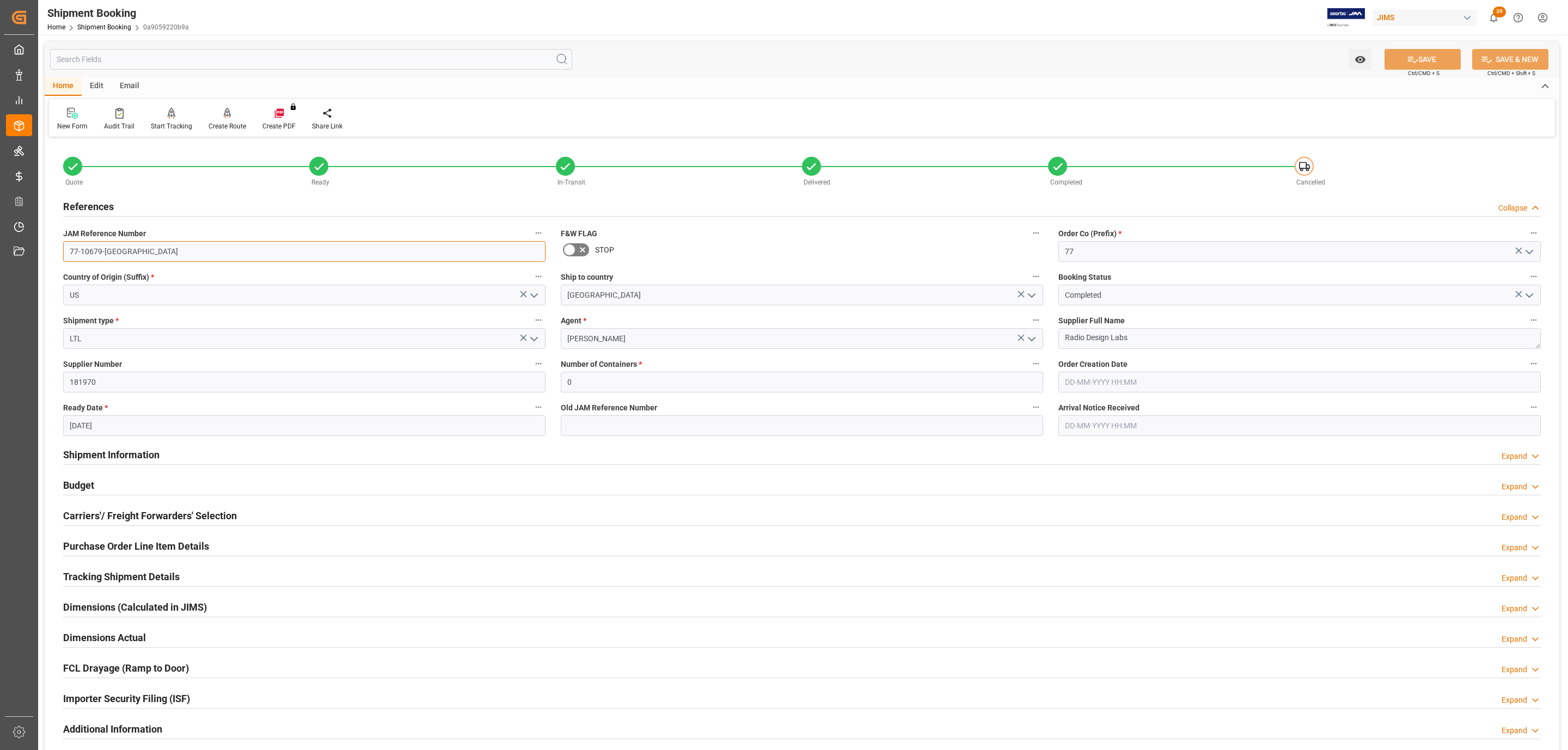
click at [114, 251] on input "77-10679-US" at bounding box center [304, 251] width 483 height 20
click at [92, 484] on h2 "Budget" at bounding box center [79, 485] width 31 height 15
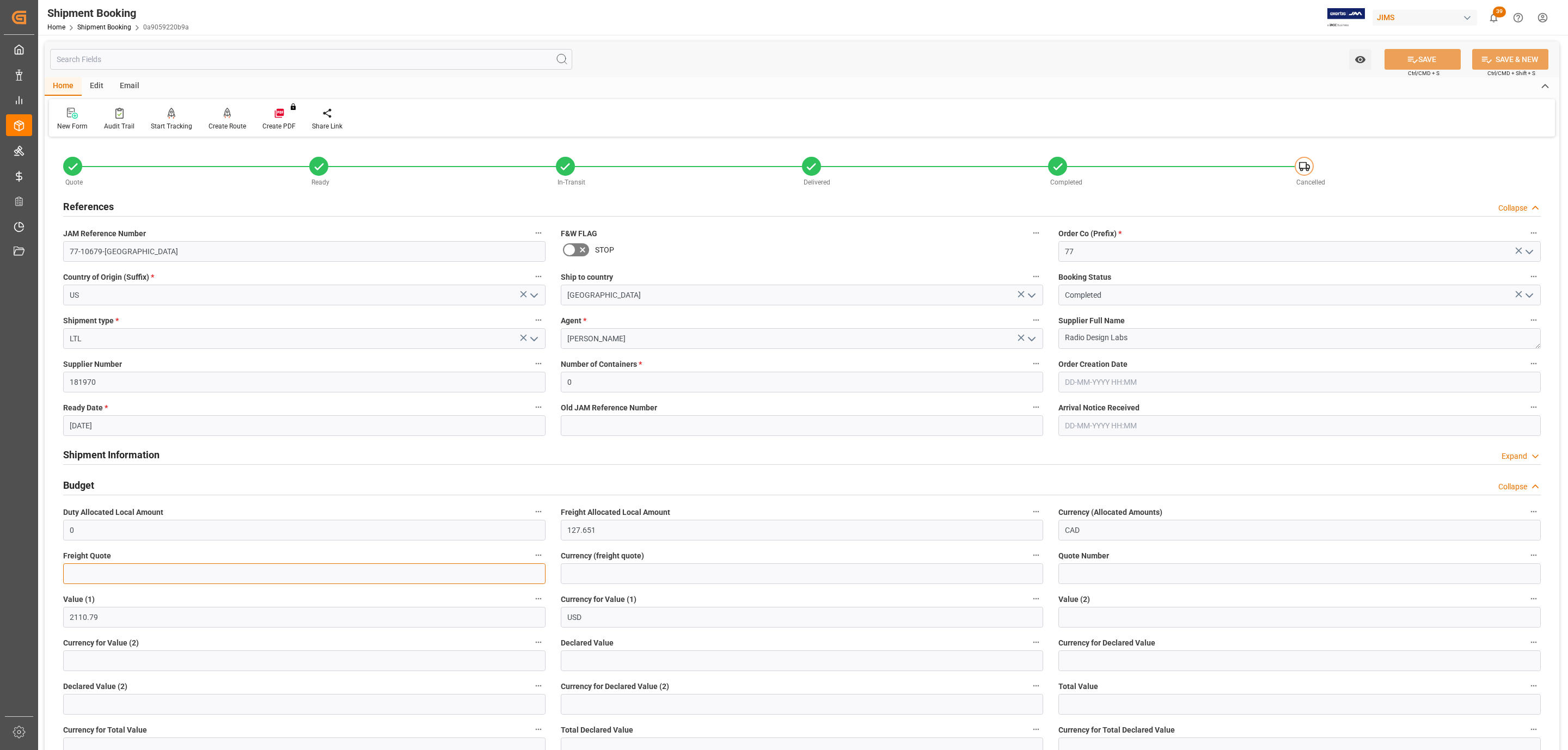
click at [98, 569] on input "text" at bounding box center [304, 573] width 483 height 20
type input "17"
type input "cad"
click at [1408, 60] on icon at bounding box center [1413, 59] width 10 height 7
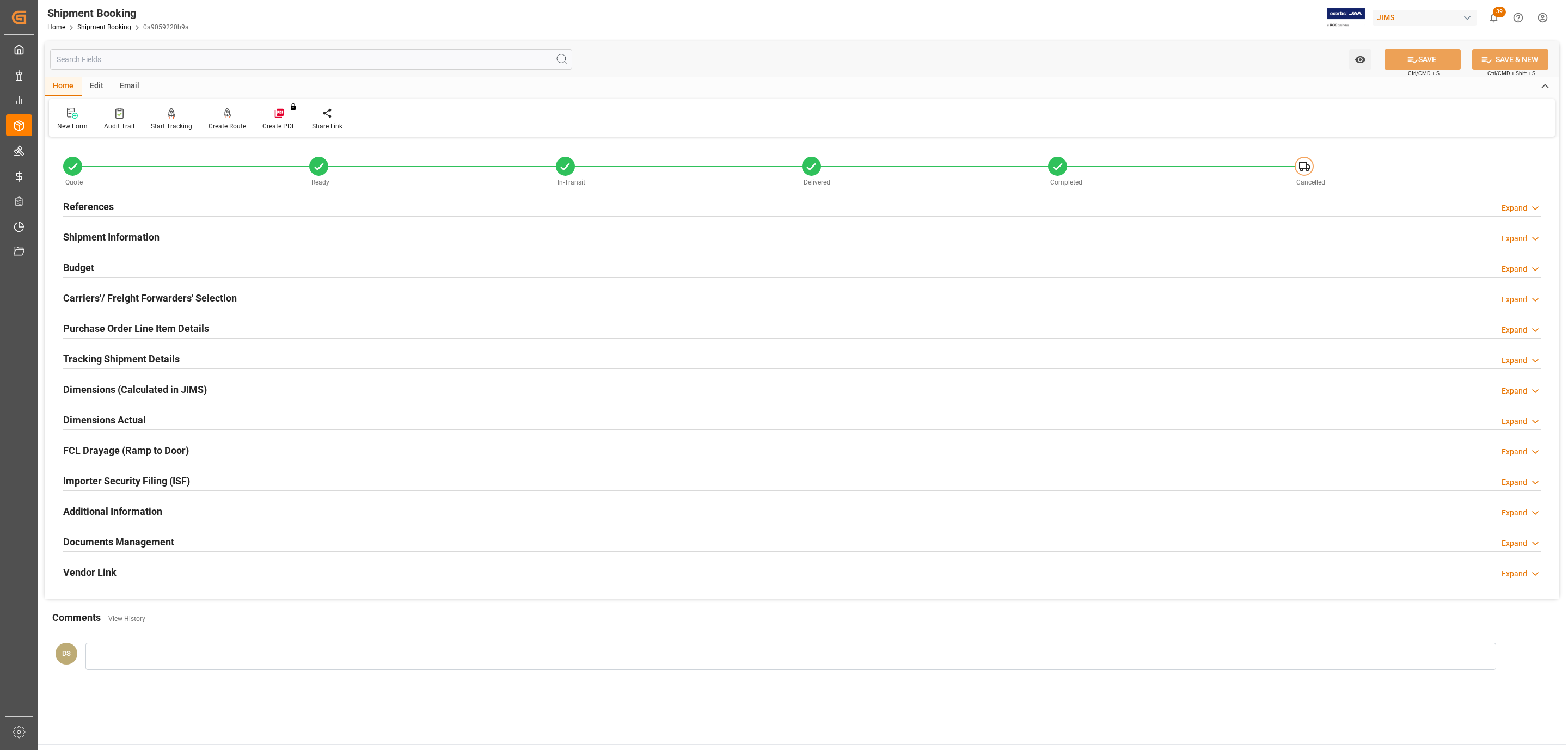
click at [201, 263] on div "Budget Expand" at bounding box center [802, 266] width 1477 height 20
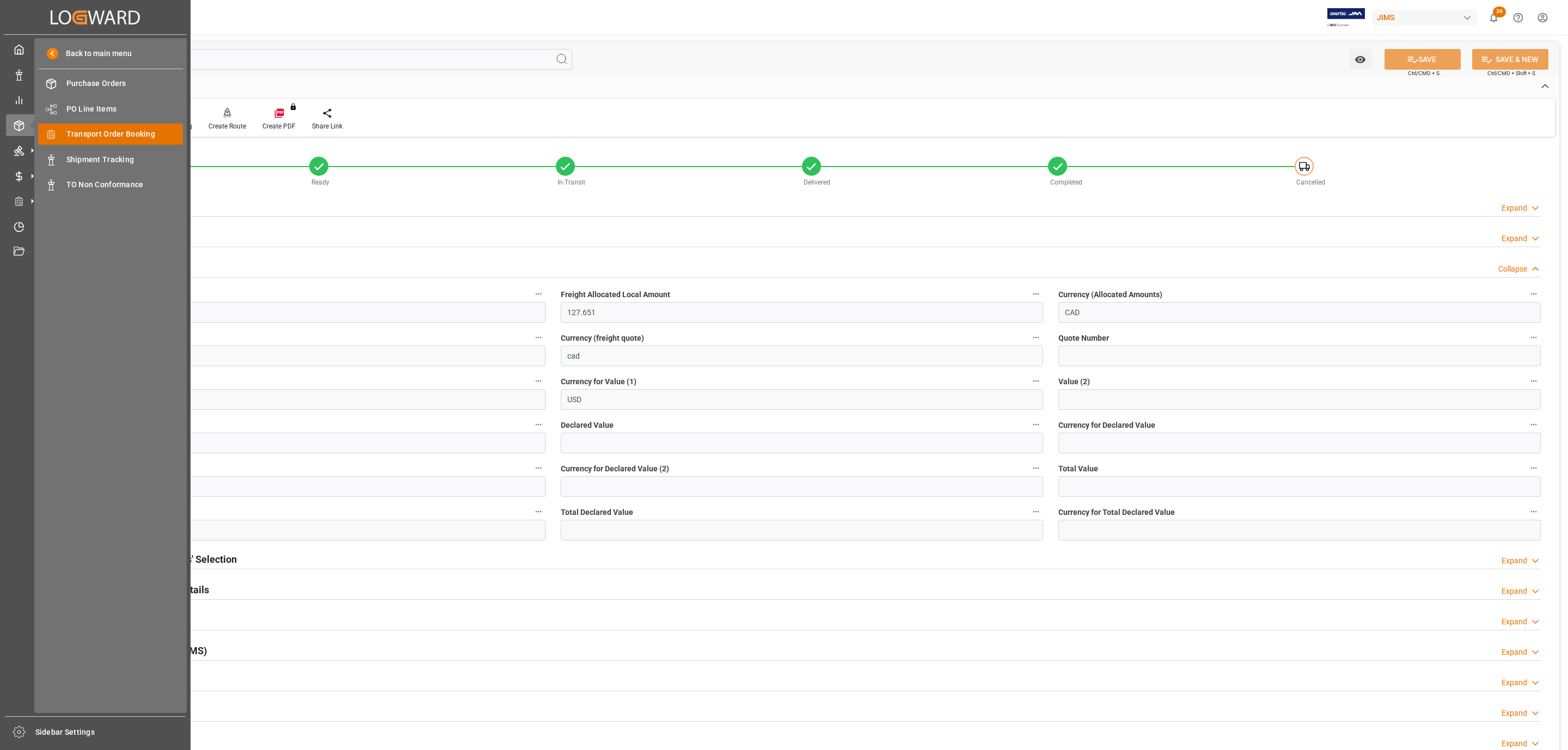
click at [152, 130] on span "Transport Order Booking" at bounding box center [125, 135] width 117 height 12
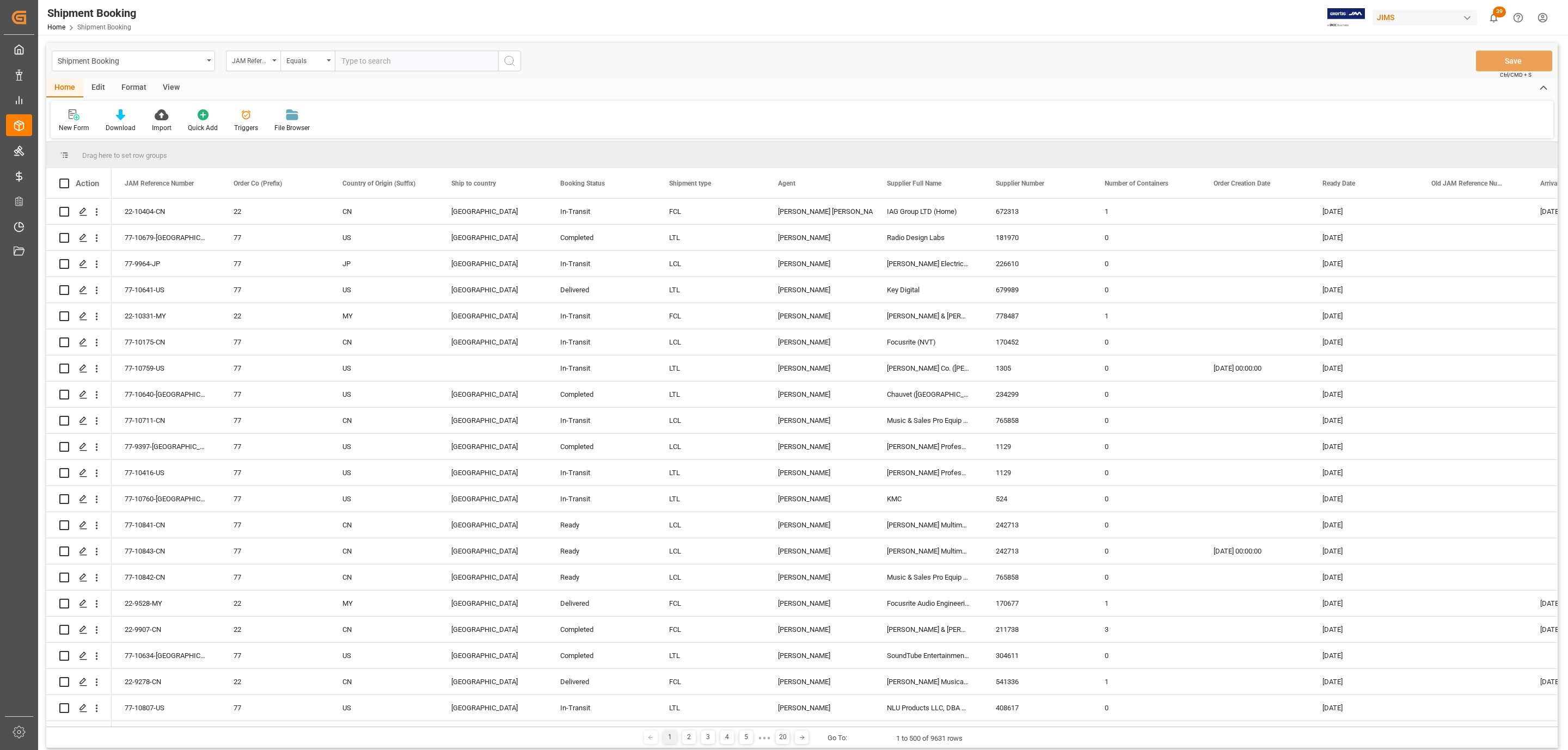
paste input "77-10632-[GEOGRAPHIC_DATA]"
type input "77-10632-[GEOGRAPHIC_DATA]"
click at [513, 59] on icon "search button" at bounding box center [509, 60] width 13 height 13
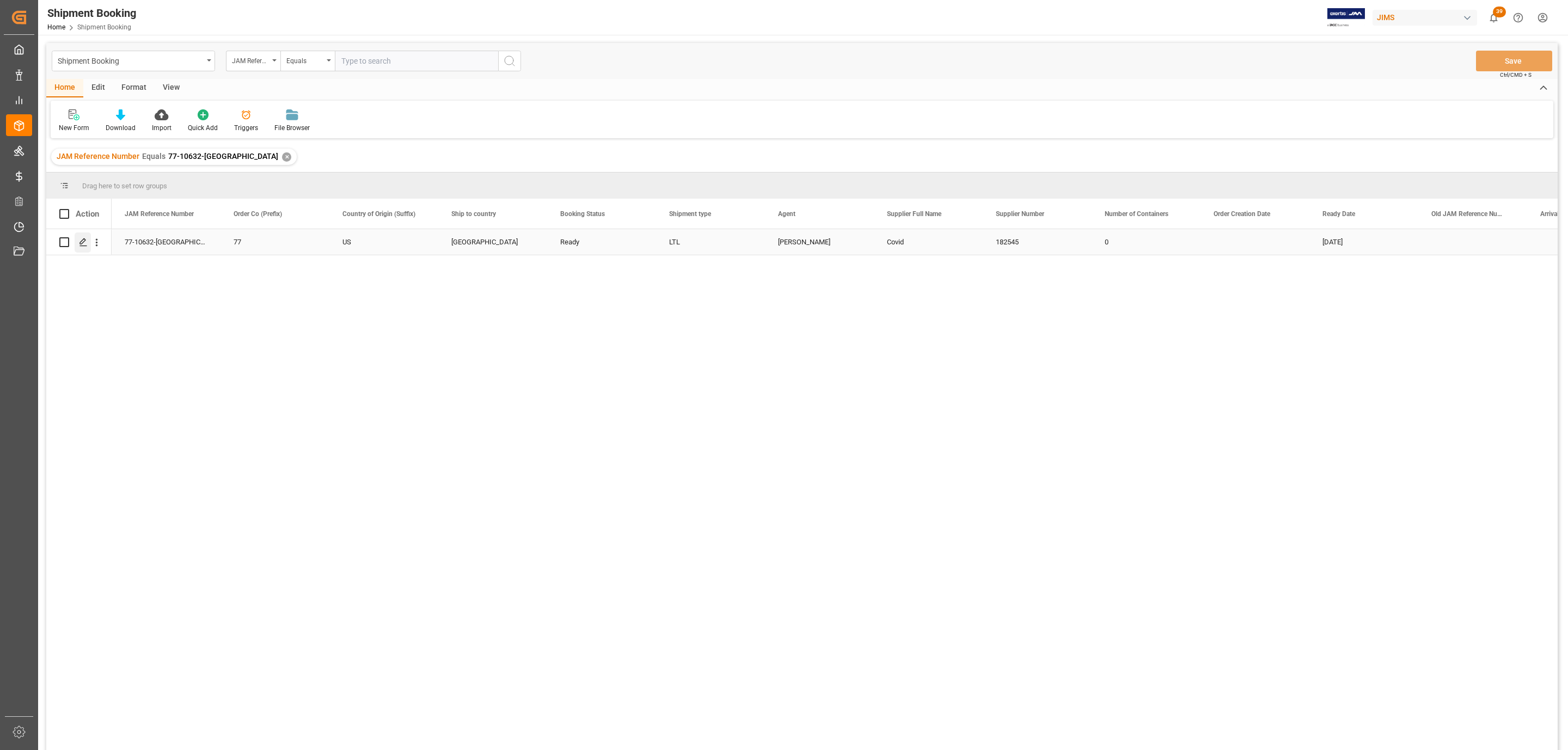
click at [83, 241] on icon "Press SPACE to select this row." at bounding box center [83, 242] width 9 height 9
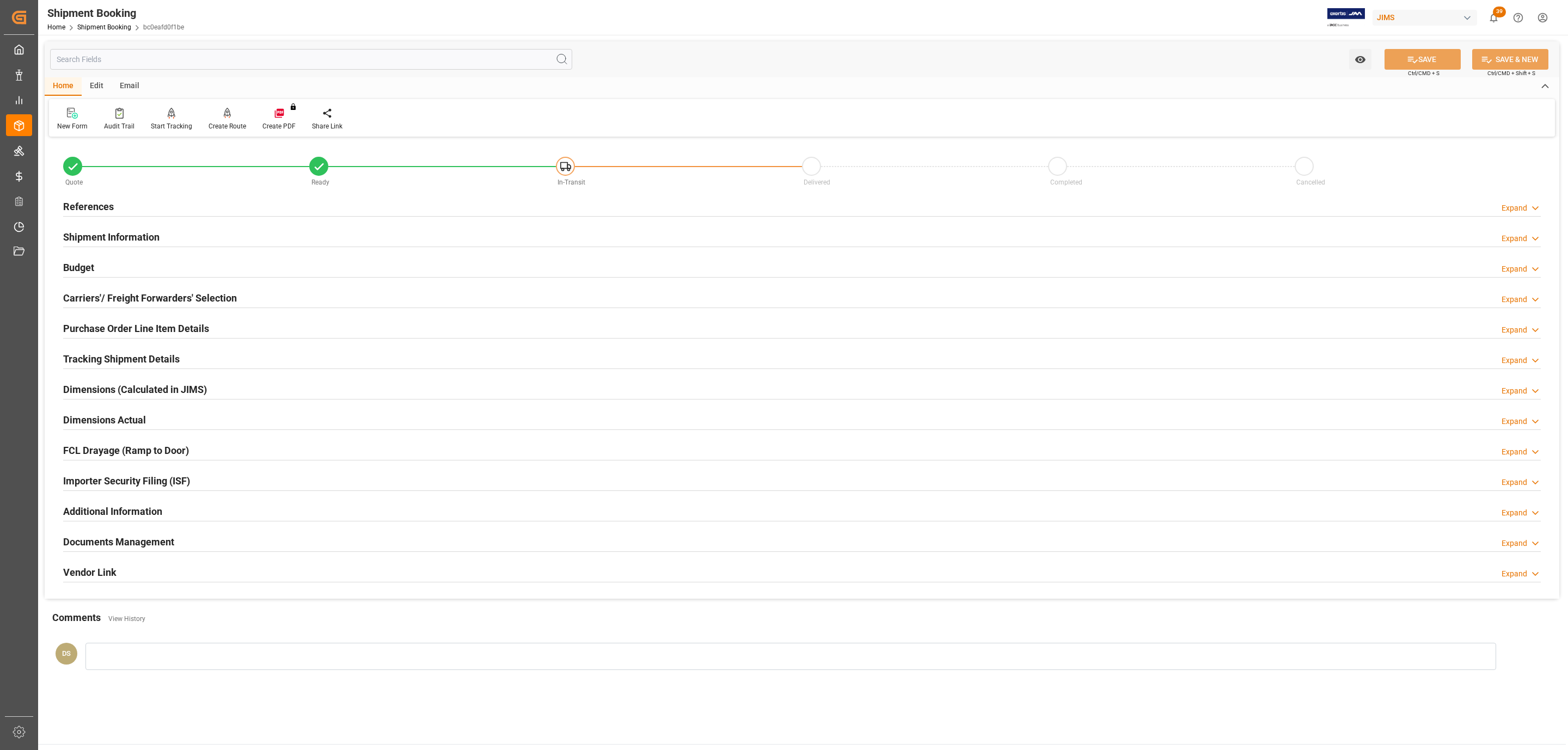
click at [98, 264] on div "Budget Expand" at bounding box center [802, 266] width 1477 height 20
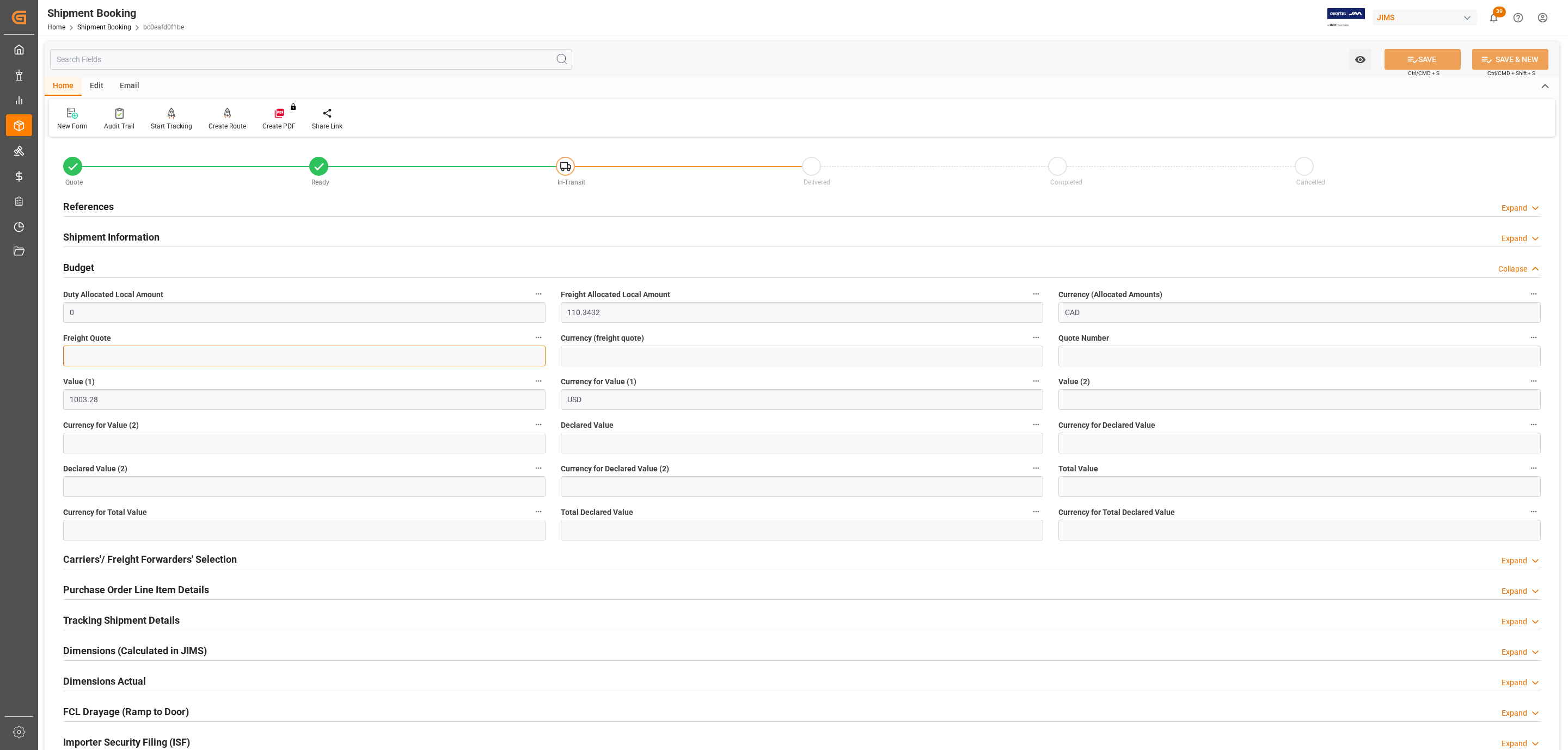
click at [106, 352] on input "text" at bounding box center [304, 355] width 483 height 20
type input "45"
click at [617, 364] on input at bounding box center [802, 355] width 483 height 20
type input "USD"
click at [1422, 59] on button "SAVE" at bounding box center [1423, 59] width 76 height 20
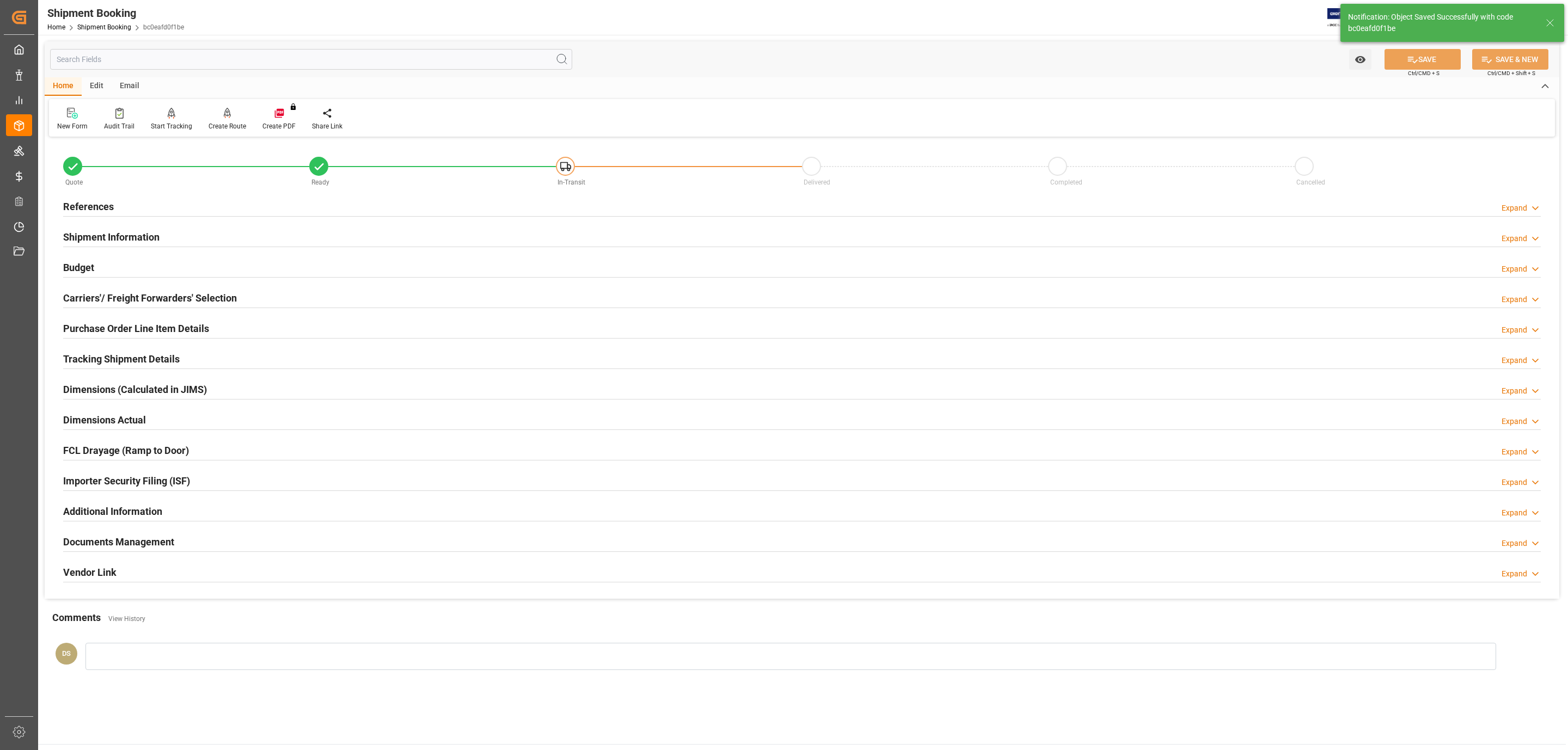
drag, startPoint x: 100, startPoint y: 355, endPoint x: 108, endPoint y: 368, distance: 15.3
click at [100, 354] on h2 "Tracking Shipment Details" at bounding box center [121, 359] width 116 height 15
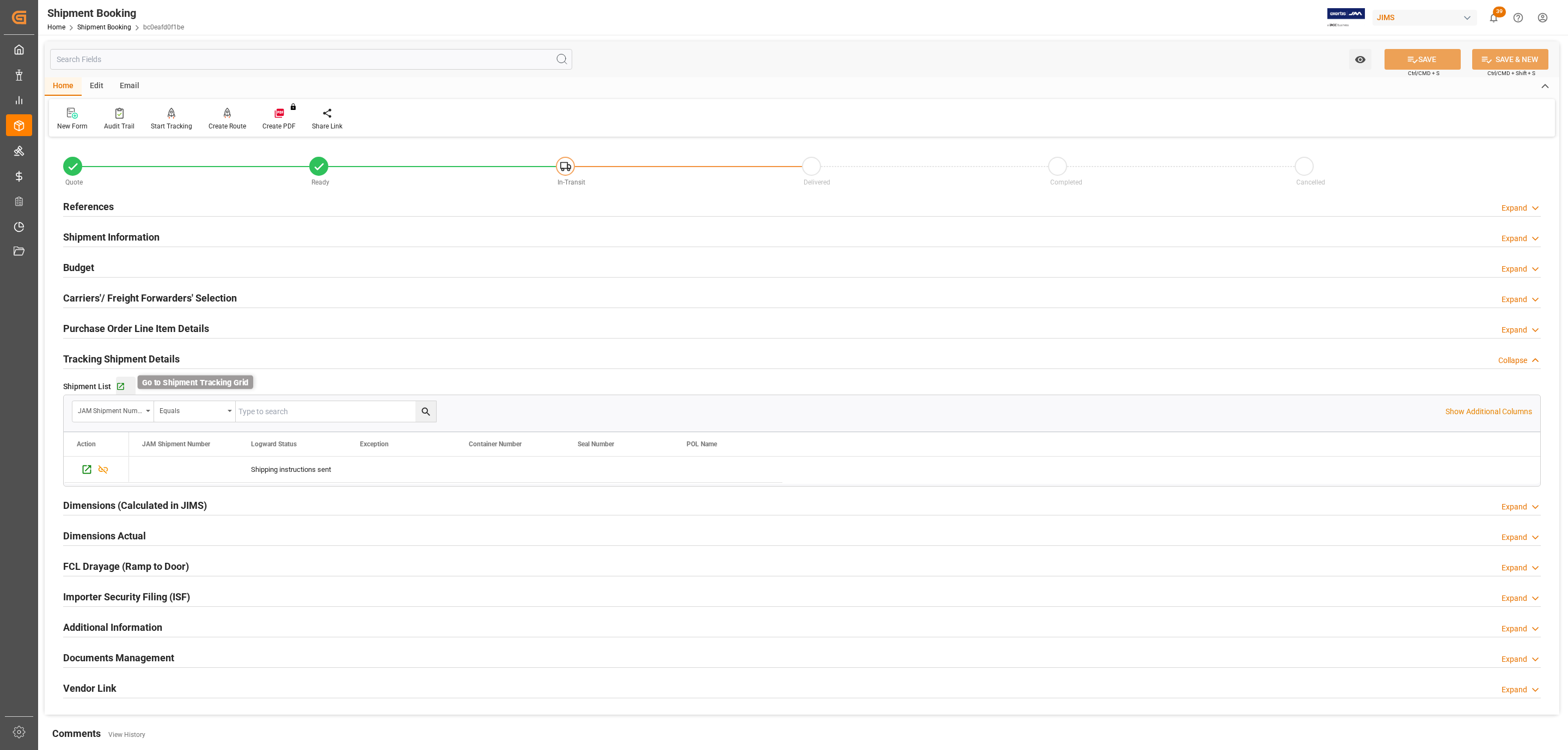
click at [118, 389] on icon "button" at bounding box center [120, 386] width 7 height 7
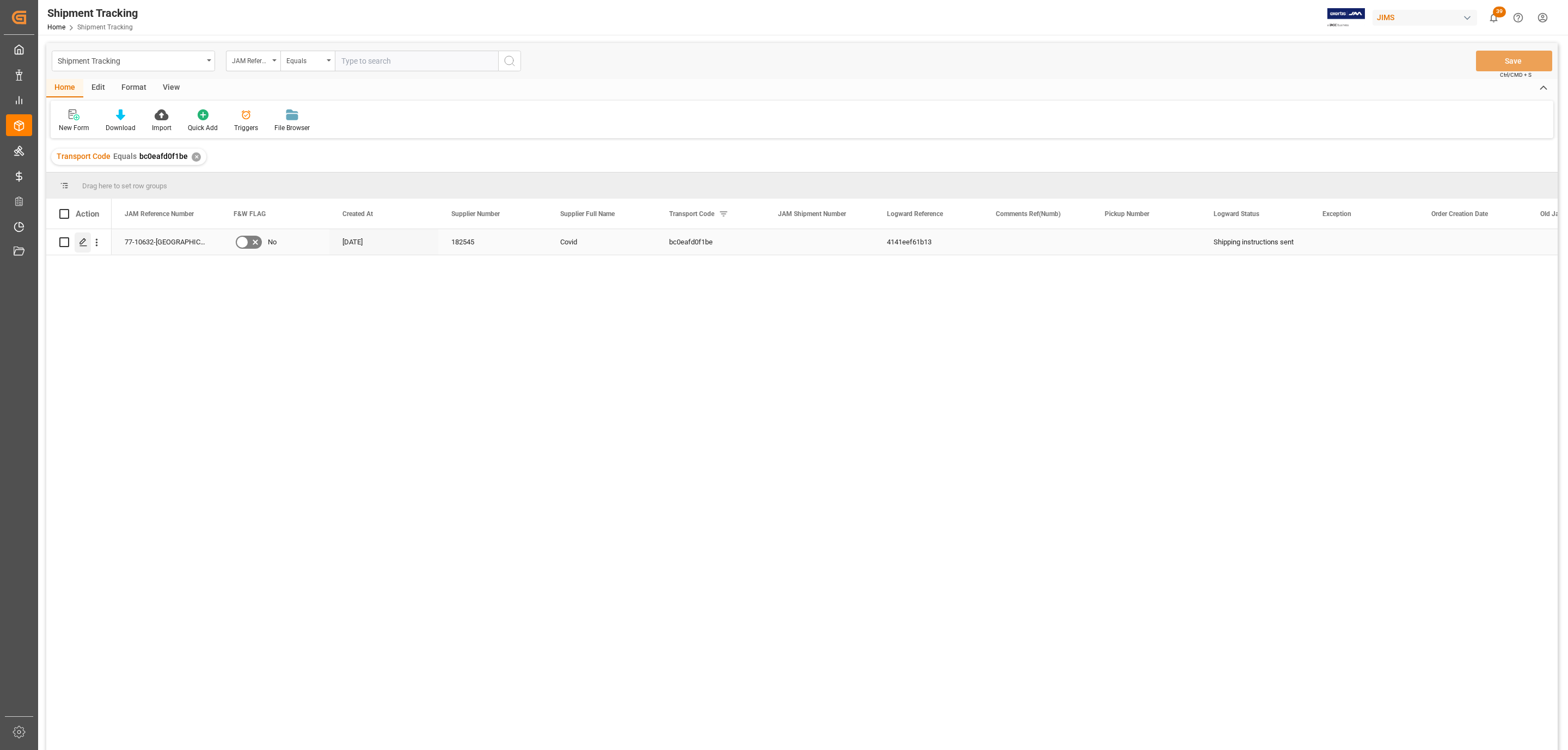
click at [83, 241] on icon "Press SPACE to select this row." at bounding box center [83, 242] width 9 height 9
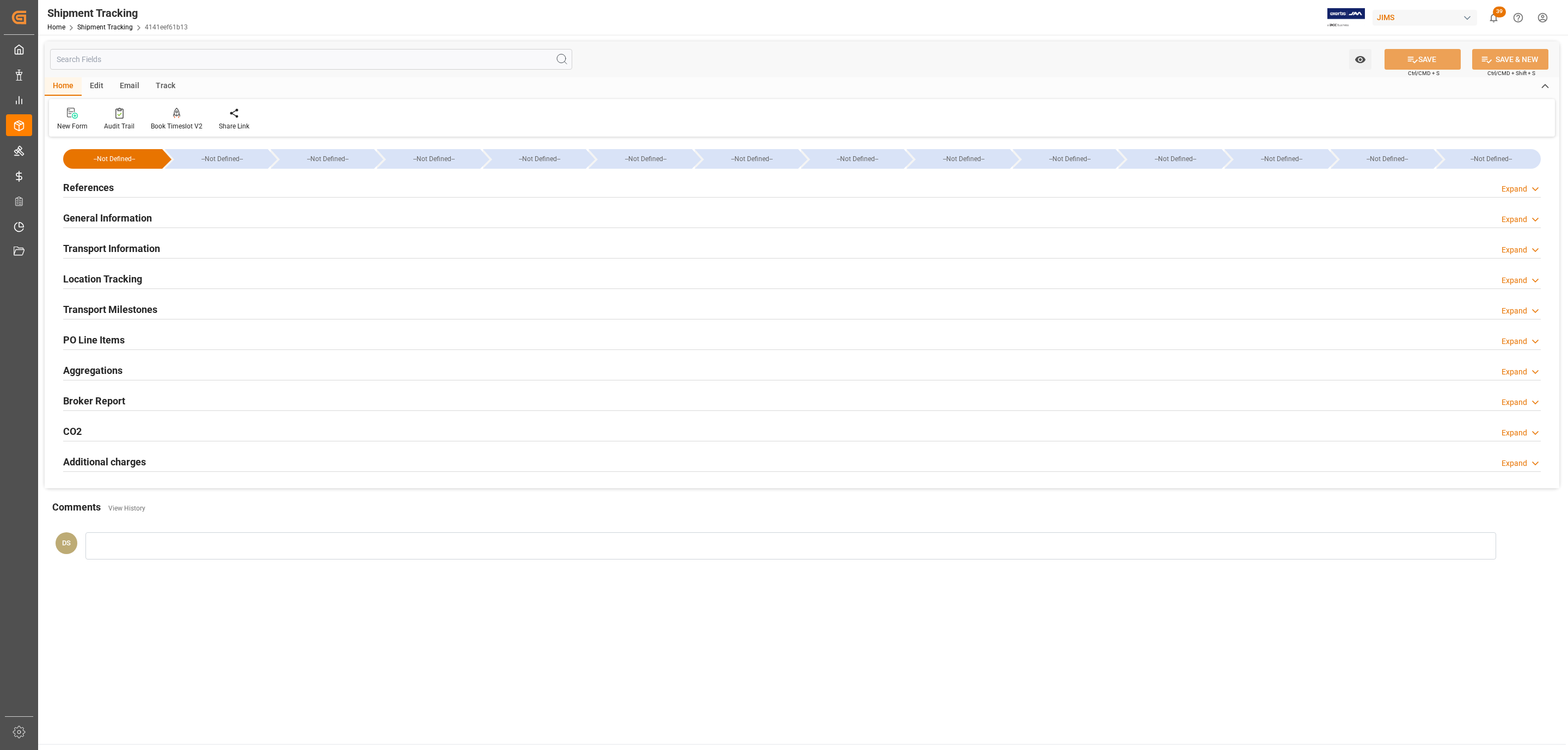
type input "[DATE]"
click at [162, 175] on div "References Expand" at bounding box center [802, 187] width 1493 height 30
click at [155, 181] on div "References Expand" at bounding box center [802, 186] width 1477 height 20
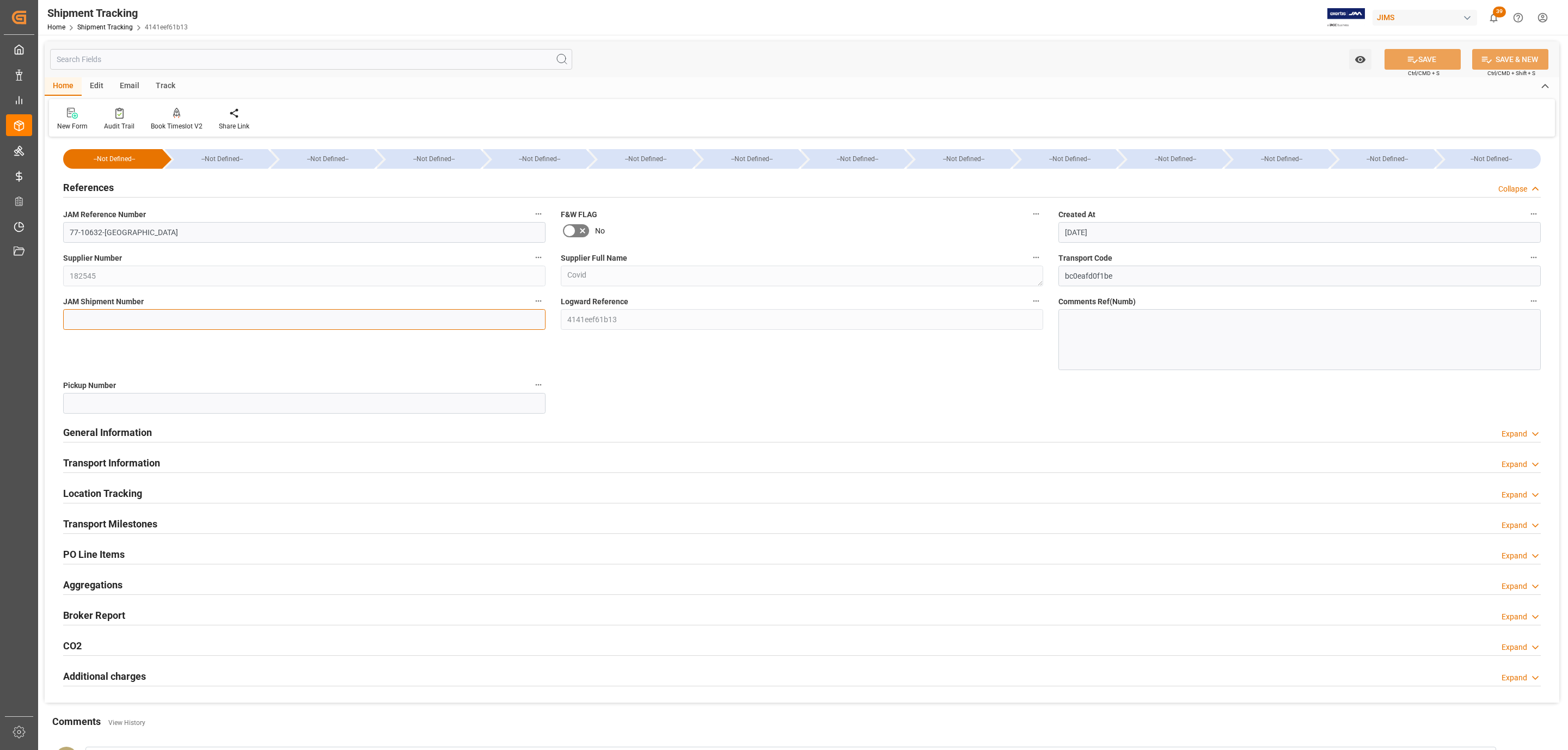
click at [95, 312] on input at bounding box center [304, 319] width 483 height 20
paste input "72838"
type input "72838"
click at [1425, 53] on button "SAVE" at bounding box center [1423, 59] width 76 height 20
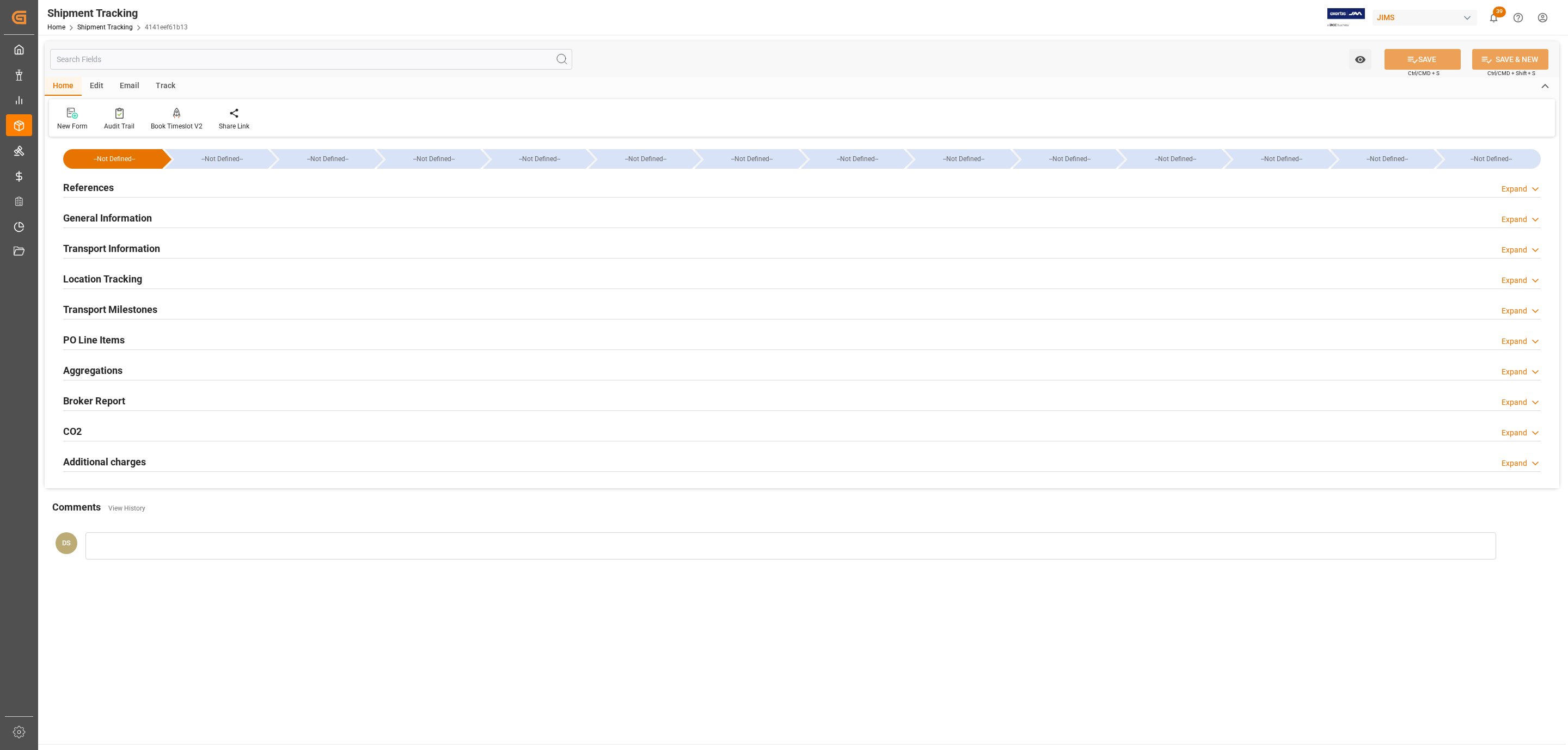
click at [94, 246] on h2 "Transport Information" at bounding box center [111, 248] width 97 height 15
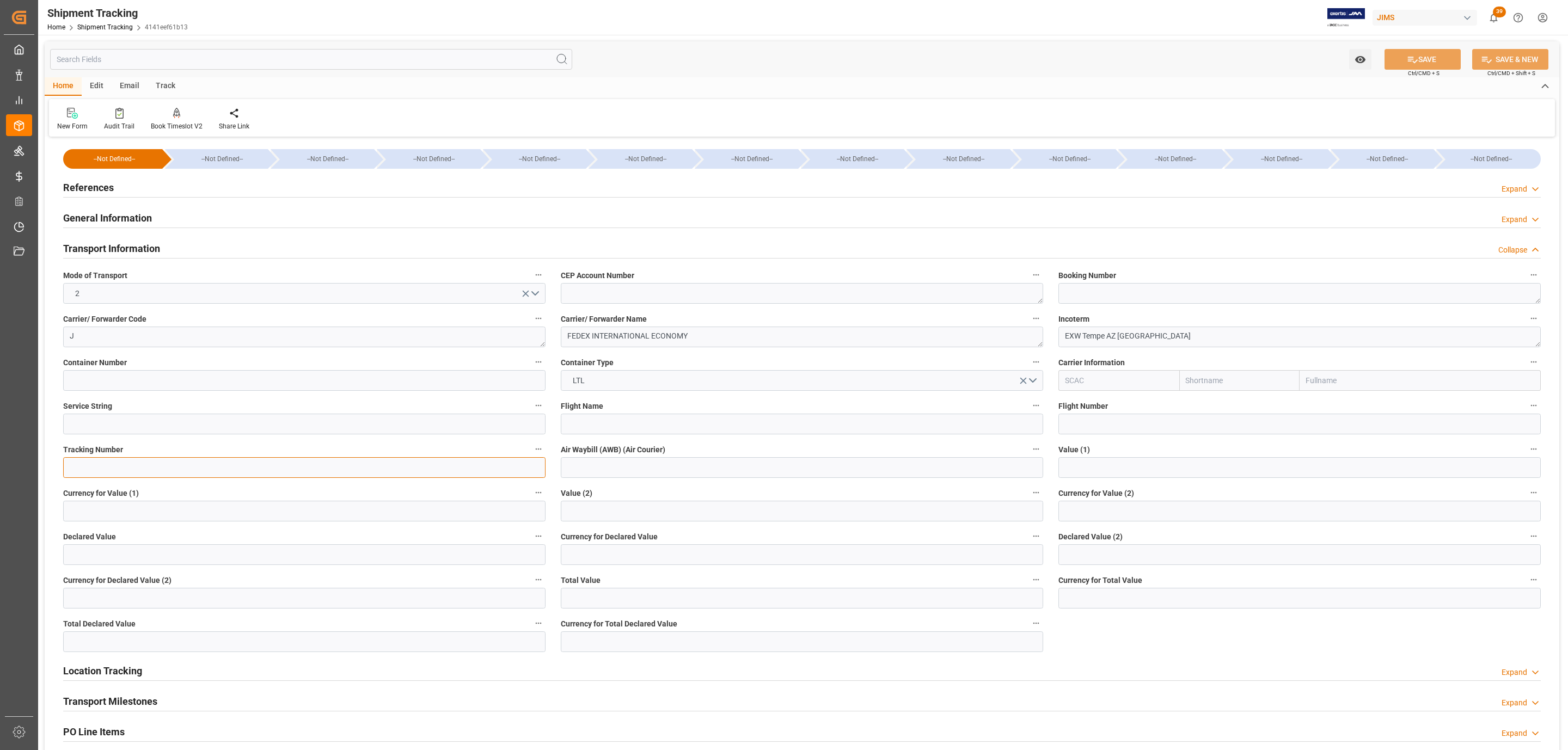
paste input "392617974946"
type input "392617974946"
click at [1428, 63] on button "SAVE" at bounding box center [1423, 59] width 76 height 20
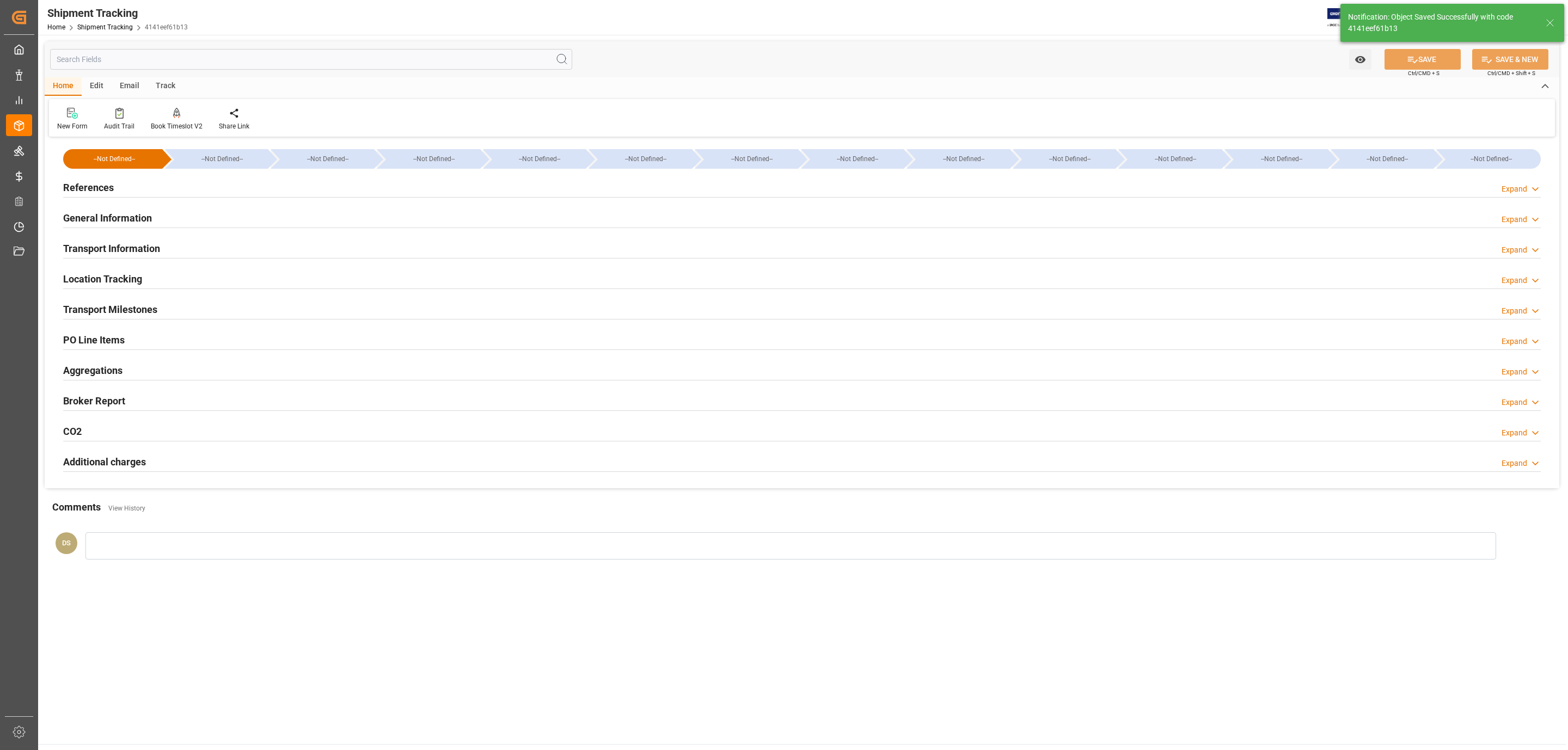
click at [151, 183] on div "References Expand" at bounding box center [802, 186] width 1477 height 20
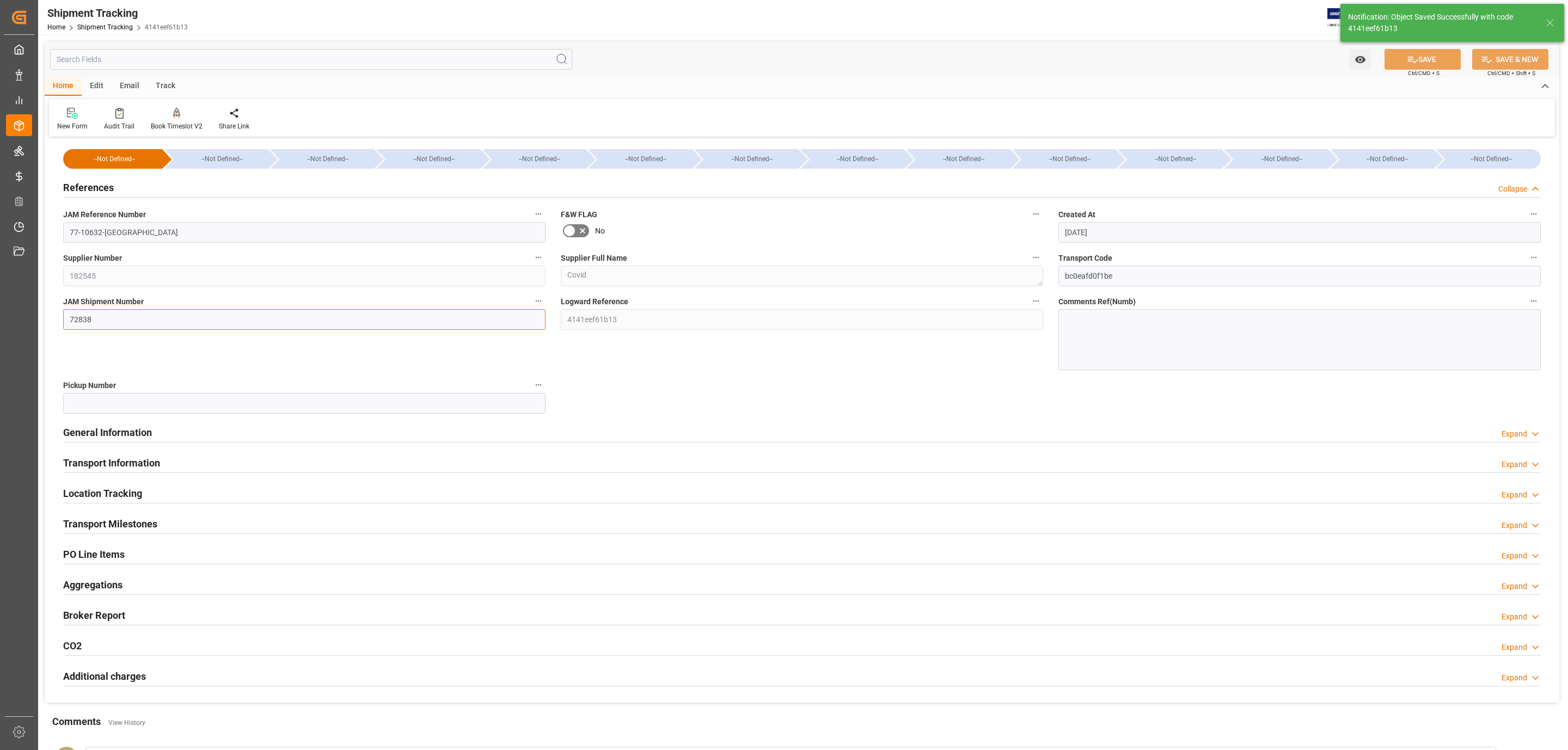
click at [116, 317] on input "72838" at bounding box center [304, 319] width 483 height 20
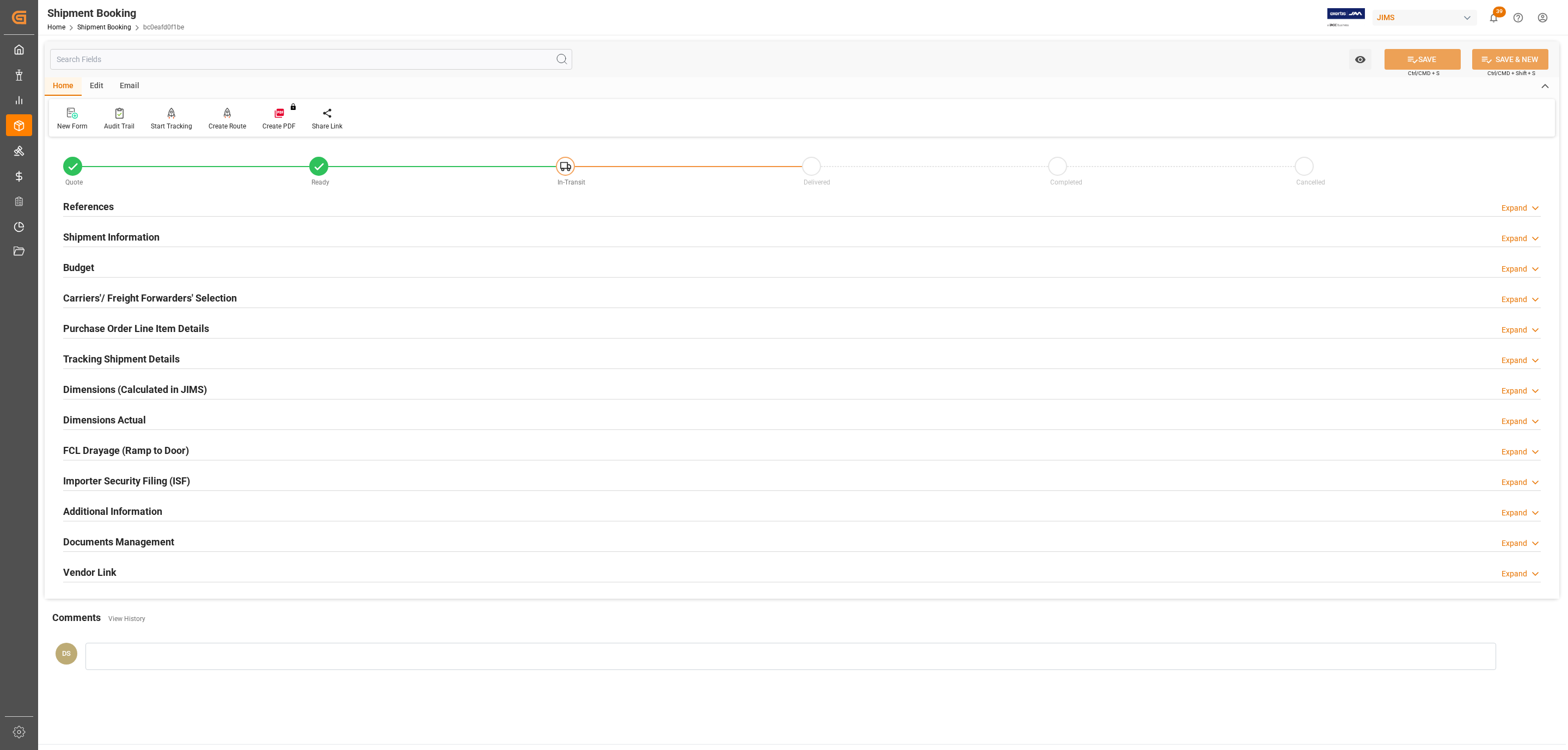
click at [125, 293] on h2 "Carriers'/ Freight Forwarders' Selection" at bounding box center [150, 297] width 174 height 15
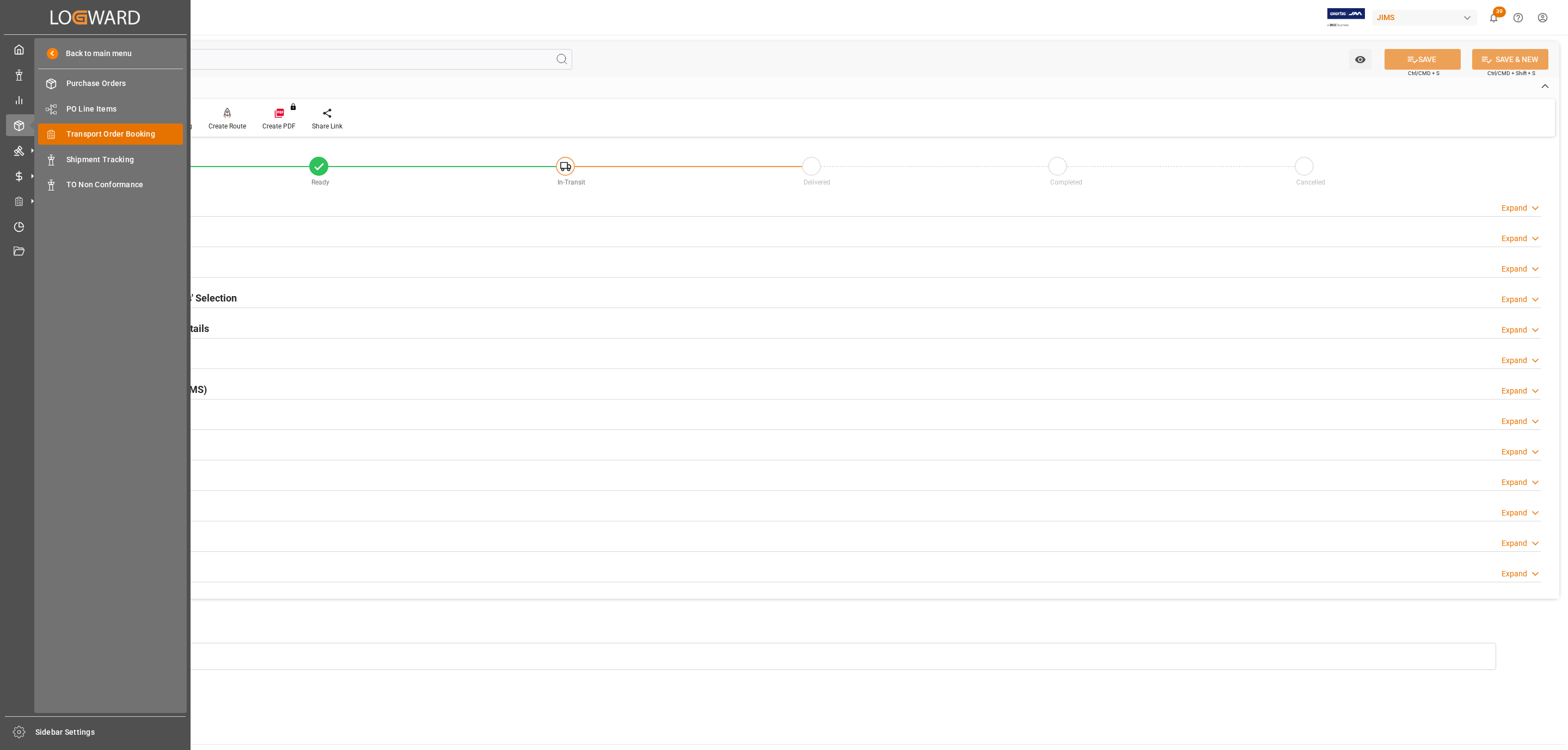
click at [120, 131] on span "Transport Order Booking" at bounding box center [125, 135] width 117 height 12
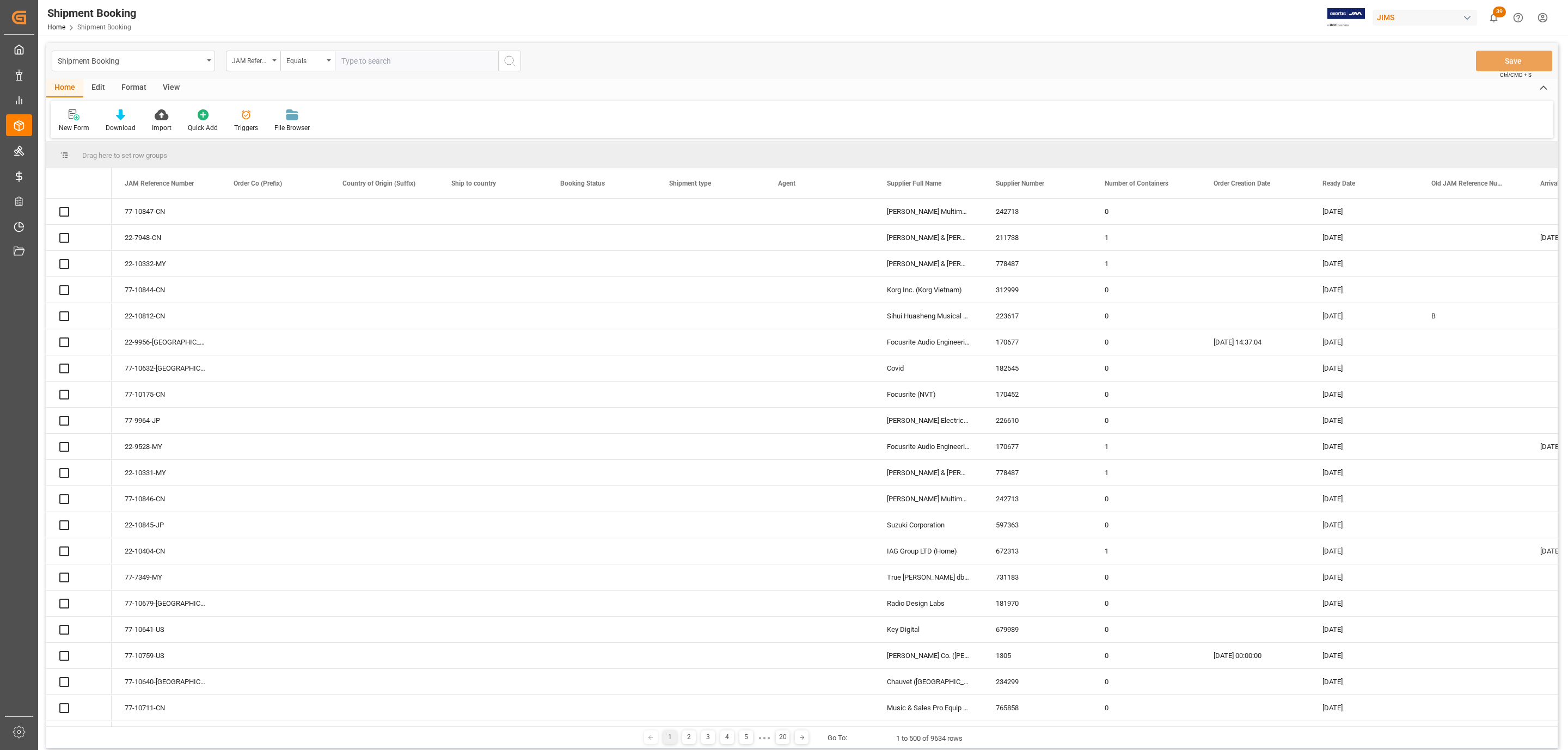
click at [80, 118] on div at bounding box center [73, 115] width 30 height 12
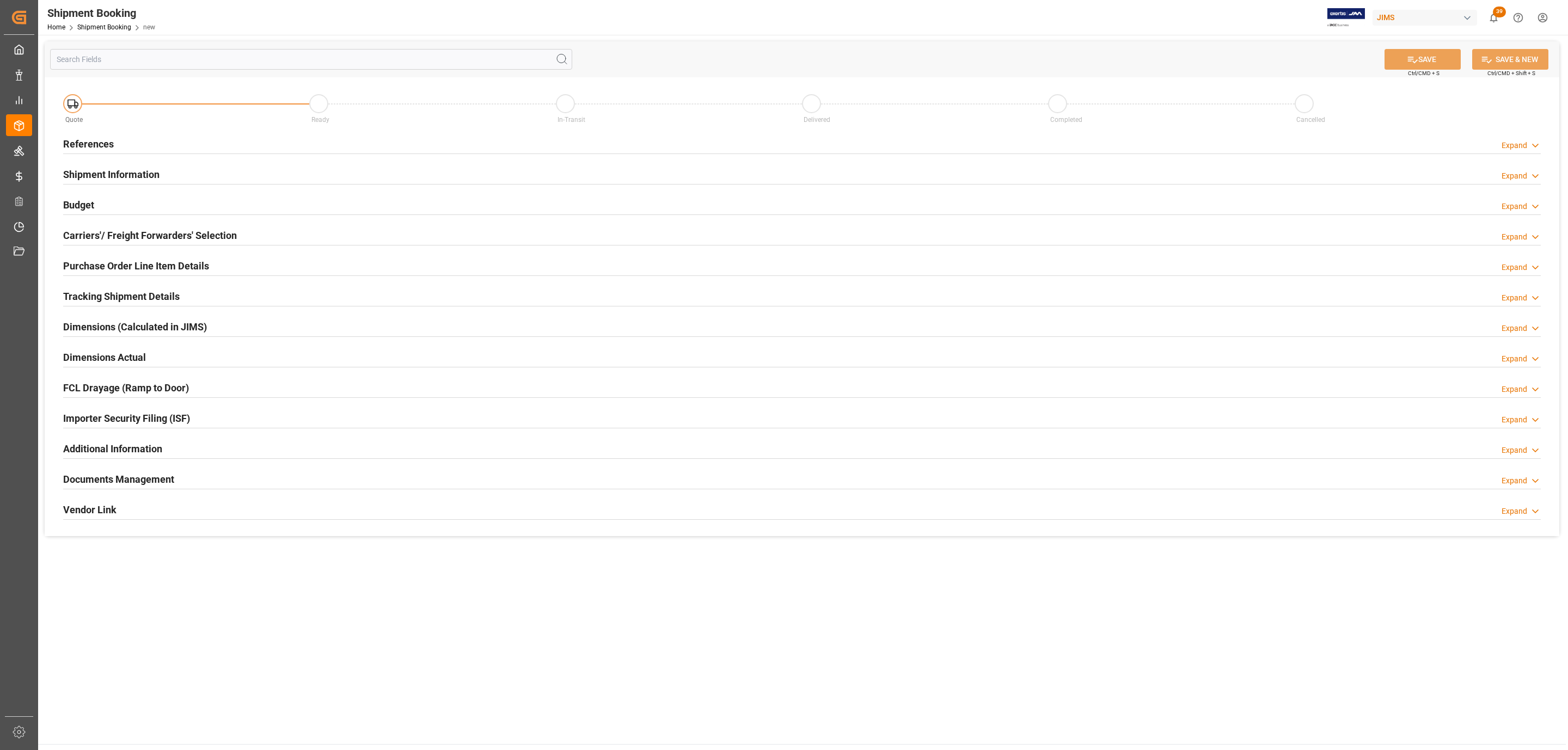
click at [143, 147] on div "References Expand" at bounding box center [802, 142] width 1477 height 20
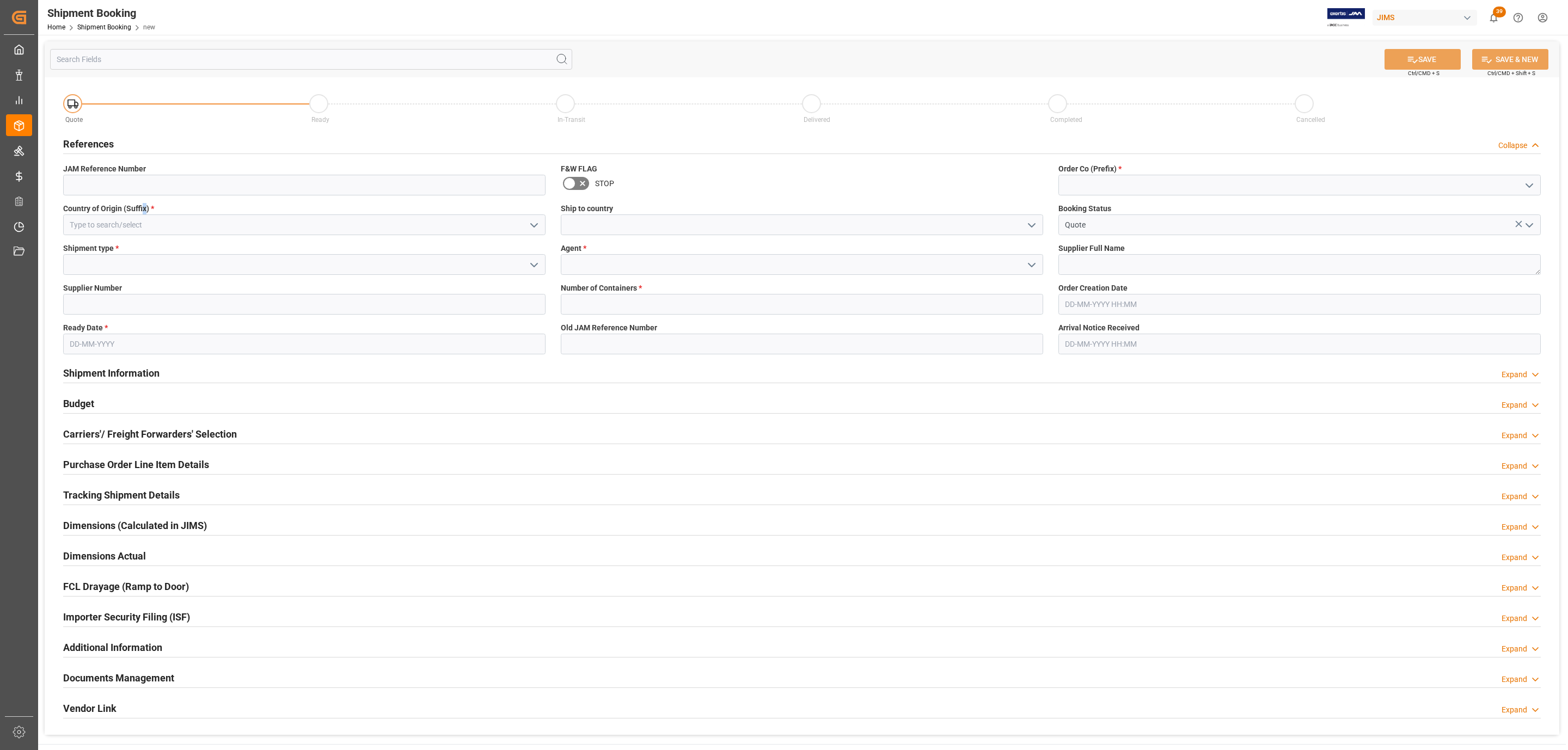
drag, startPoint x: 147, startPoint y: 213, endPoint x: 133, endPoint y: 217, distance: 14.6
click at [135, 216] on div "Country of Origin (Suffix) *" at bounding box center [304, 218] width 497 height 40
click at [94, 224] on input at bounding box center [304, 224] width 483 height 20
click at [98, 244] on div "BE" at bounding box center [303, 249] width 481 height 24
type input "BE"
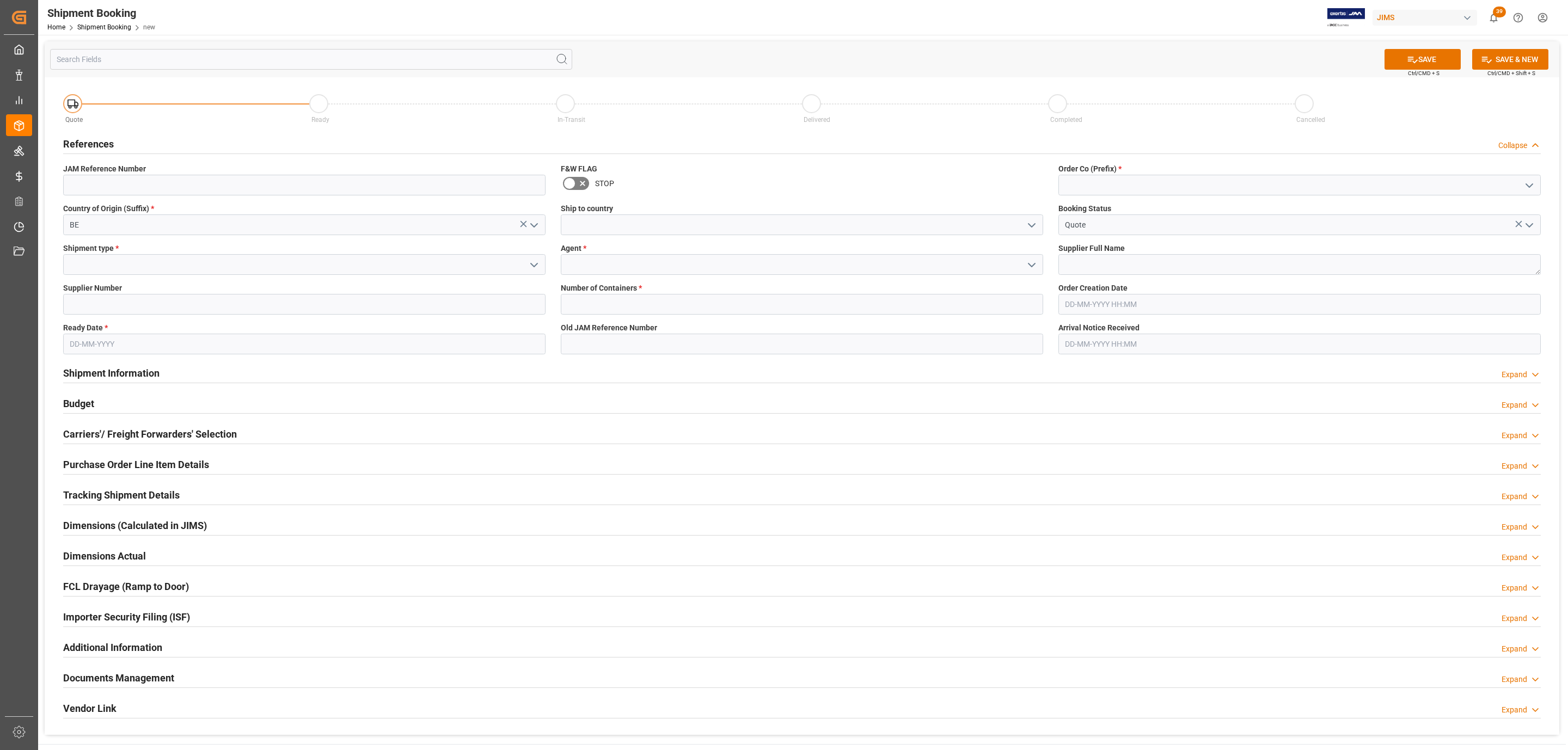
click at [532, 265] on polyline "open menu" at bounding box center [533, 264] width 7 height 3
click at [103, 331] on div "LTL" at bounding box center [303, 337] width 481 height 24
type input "LTL"
drag, startPoint x: 98, startPoint y: 301, endPoint x: 97, endPoint y: 321, distance: 20.0
click at [98, 301] on input at bounding box center [304, 303] width 483 height 20
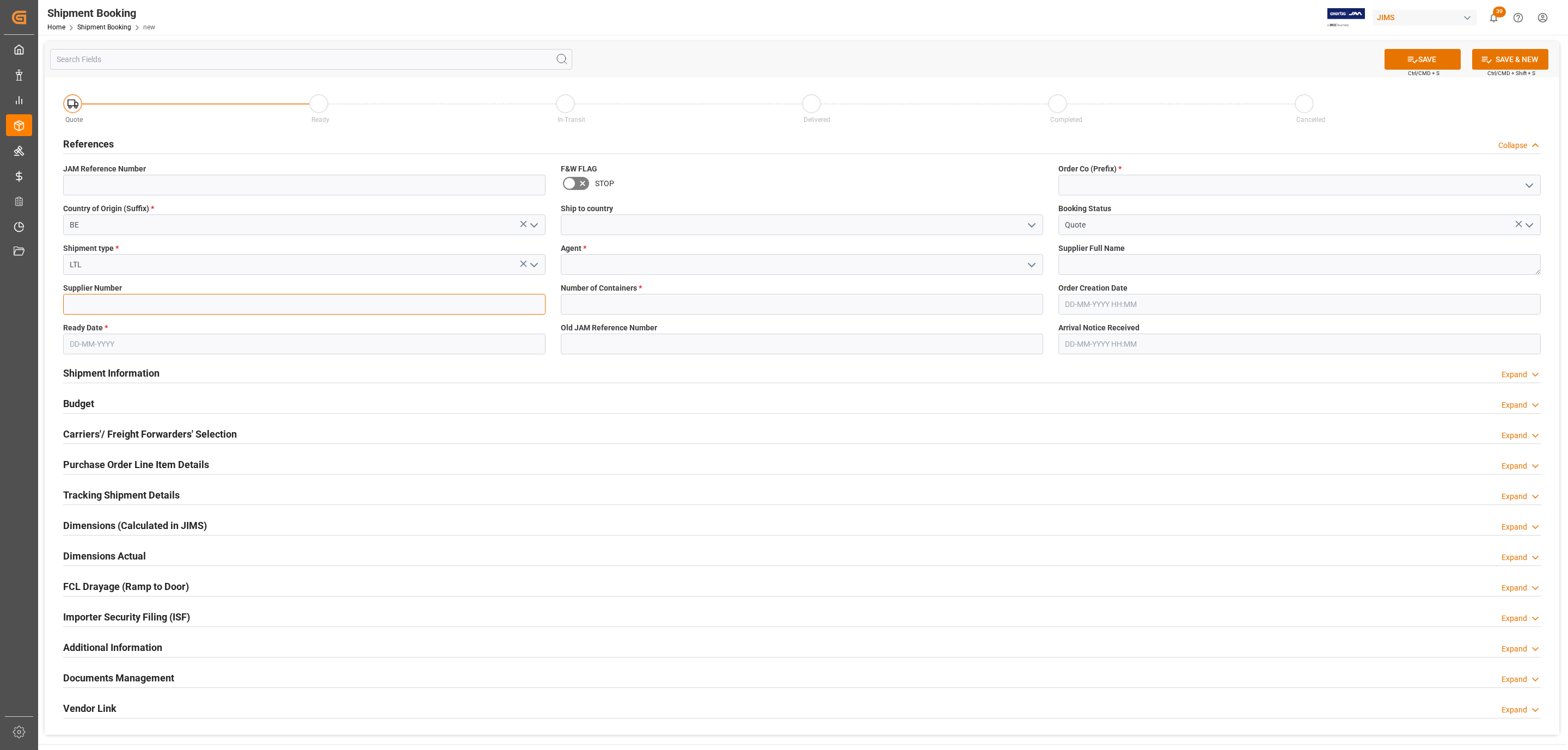
paste input "286046"
type input "286046"
click at [91, 345] on input "text" at bounding box center [304, 343] width 483 height 20
click at [79, 452] on span "15" at bounding box center [76, 454] width 7 height 8
type input "[DATE]"
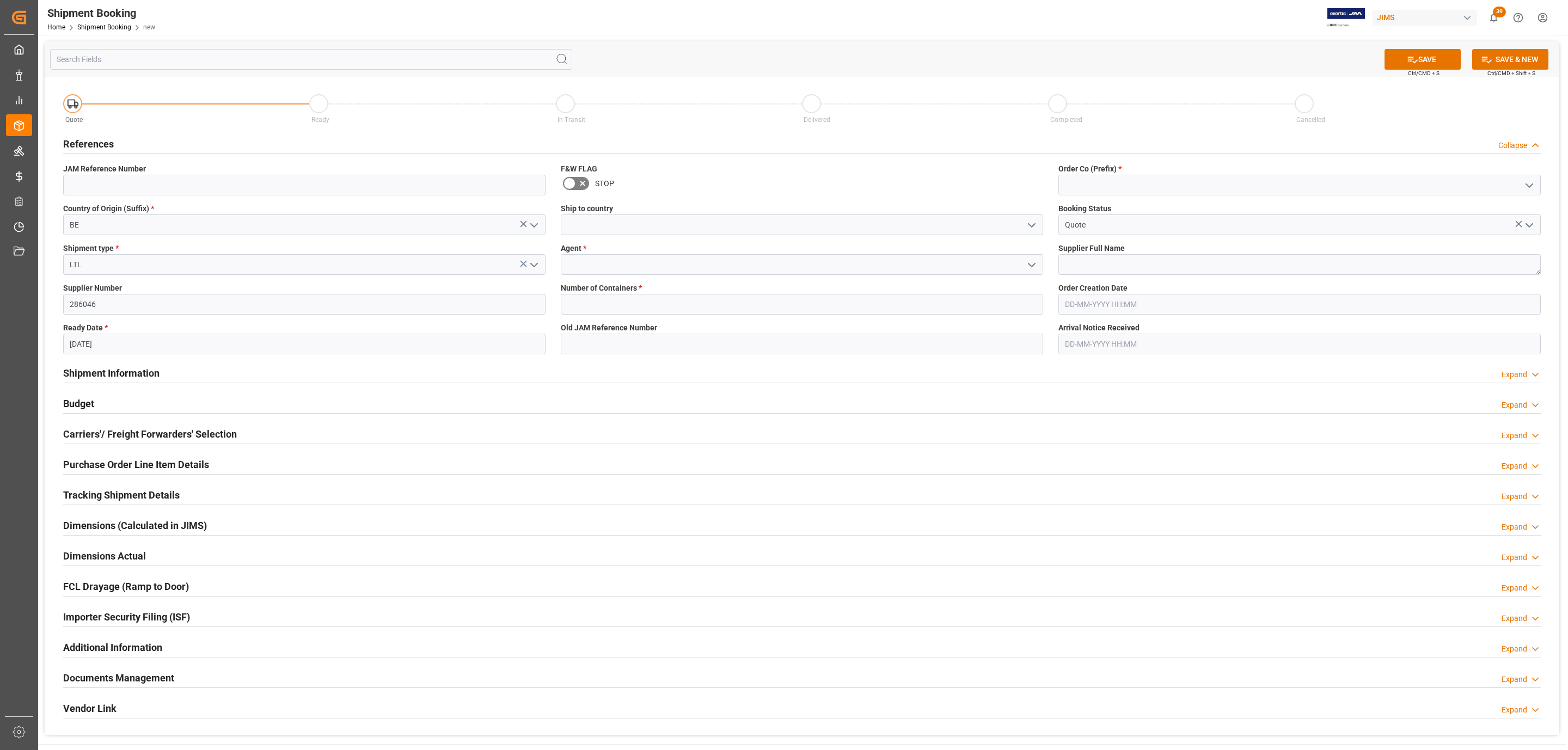
click at [1035, 222] on icon "open menu" at bounding box center [1031, 224] width 13 height 13
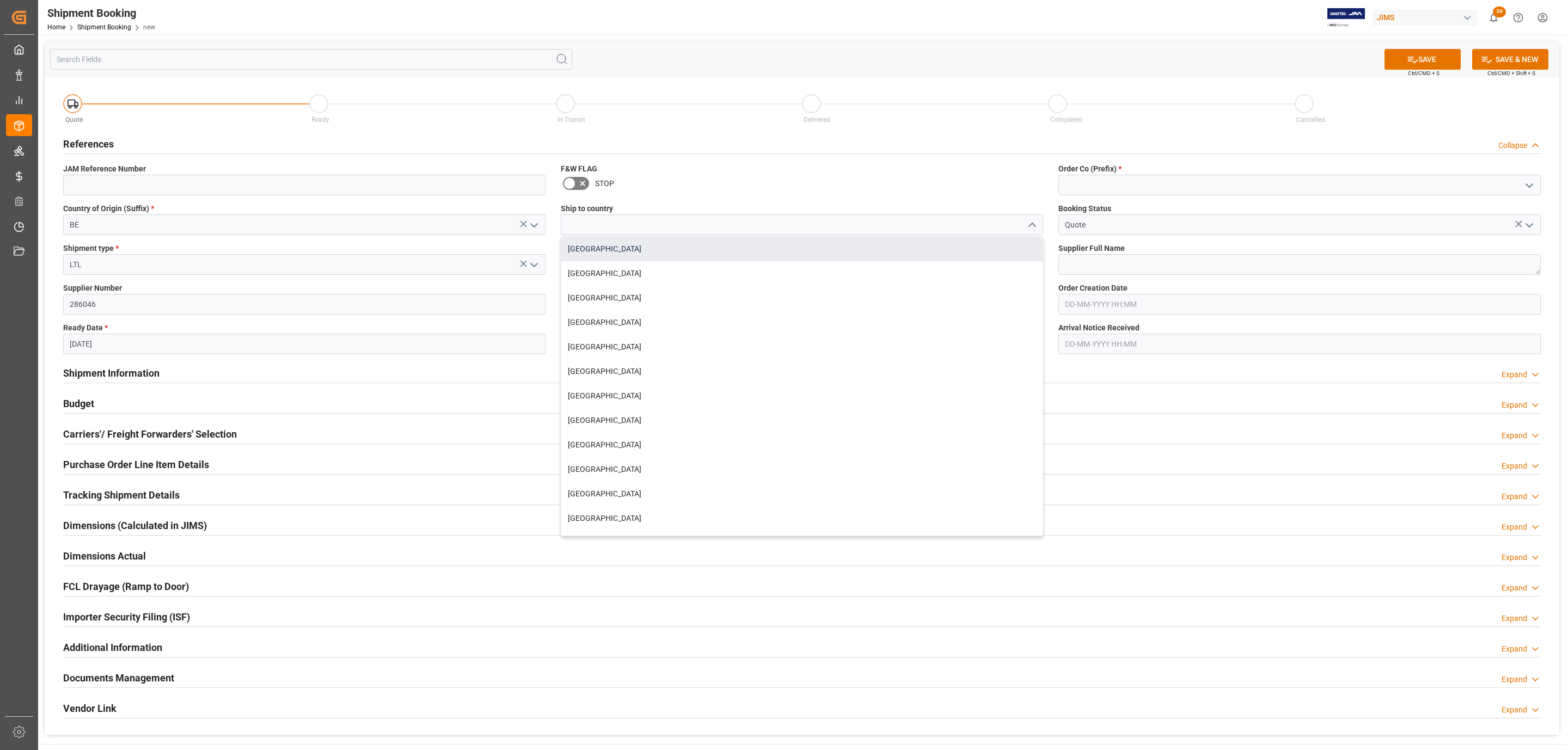
click at [733, 242] on div "[GEOGRAPHIC_DATA]" at bounding box center [802, 249] width 481 height 24
type input "[GEOGRAPHIC_DATA]"
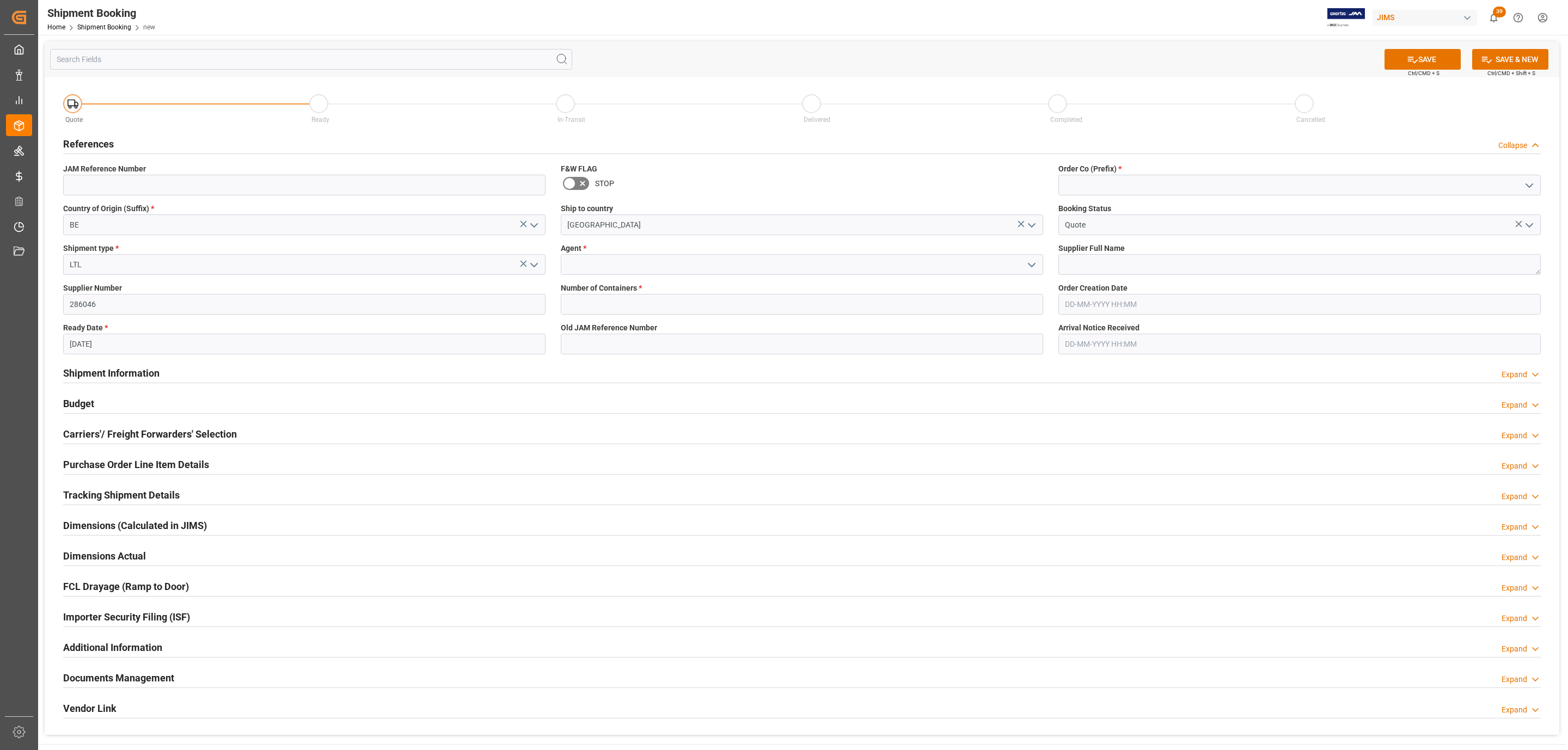
drag, startPoint x: 1032, startPoint y: 267, endPoint x: 1024, endPoint y: 266, distance: 8.1
click at [1031, 267] on icon "open menu" at bounding box center [1031, 264] width 13 height 13
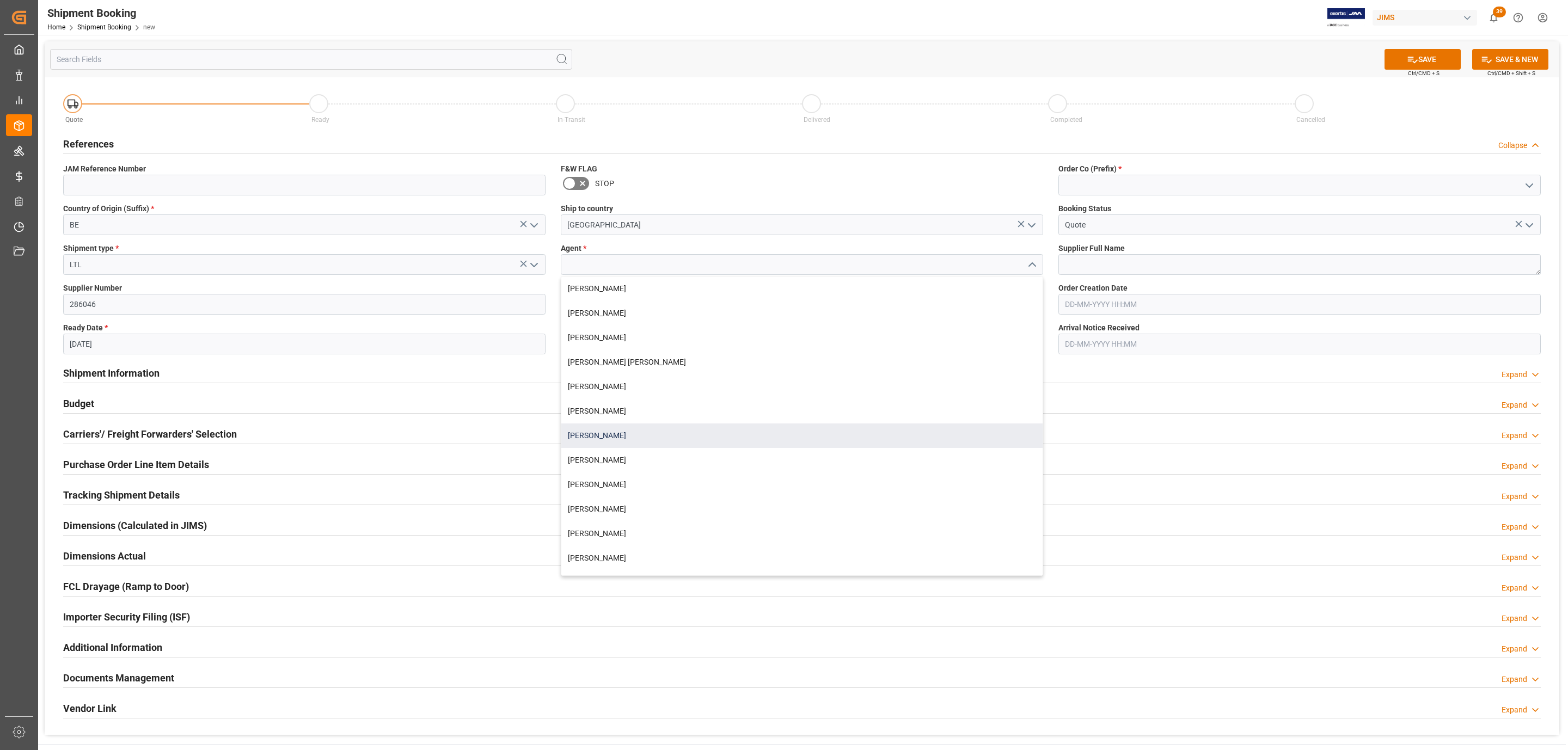
click at [621, 431] on div "[PERSON_NAME]" at bounding box center [802, 435] width 481 height 24
type input "[PERSON_NAME]"
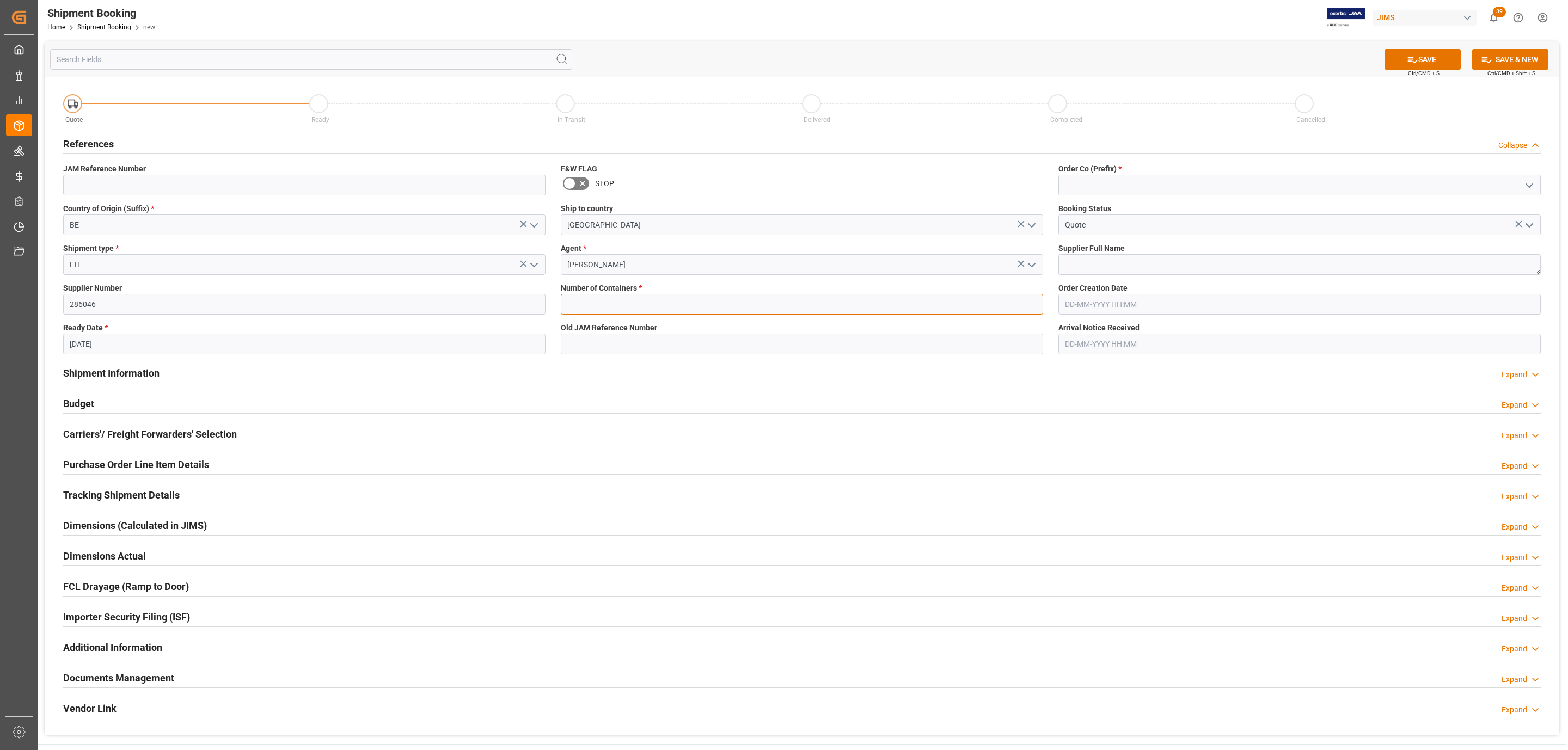
click at [626, 301] on input "text" at bounding box center [802, 303] width 483 height 20
type input "0"
click at [1536, 181] on button "open menu" at bounding box center [1528, 184] width 17 height 17
click at [1125, 228] on div "77" at bounding box center [1299, 233] width 481 height 24
type input "77"
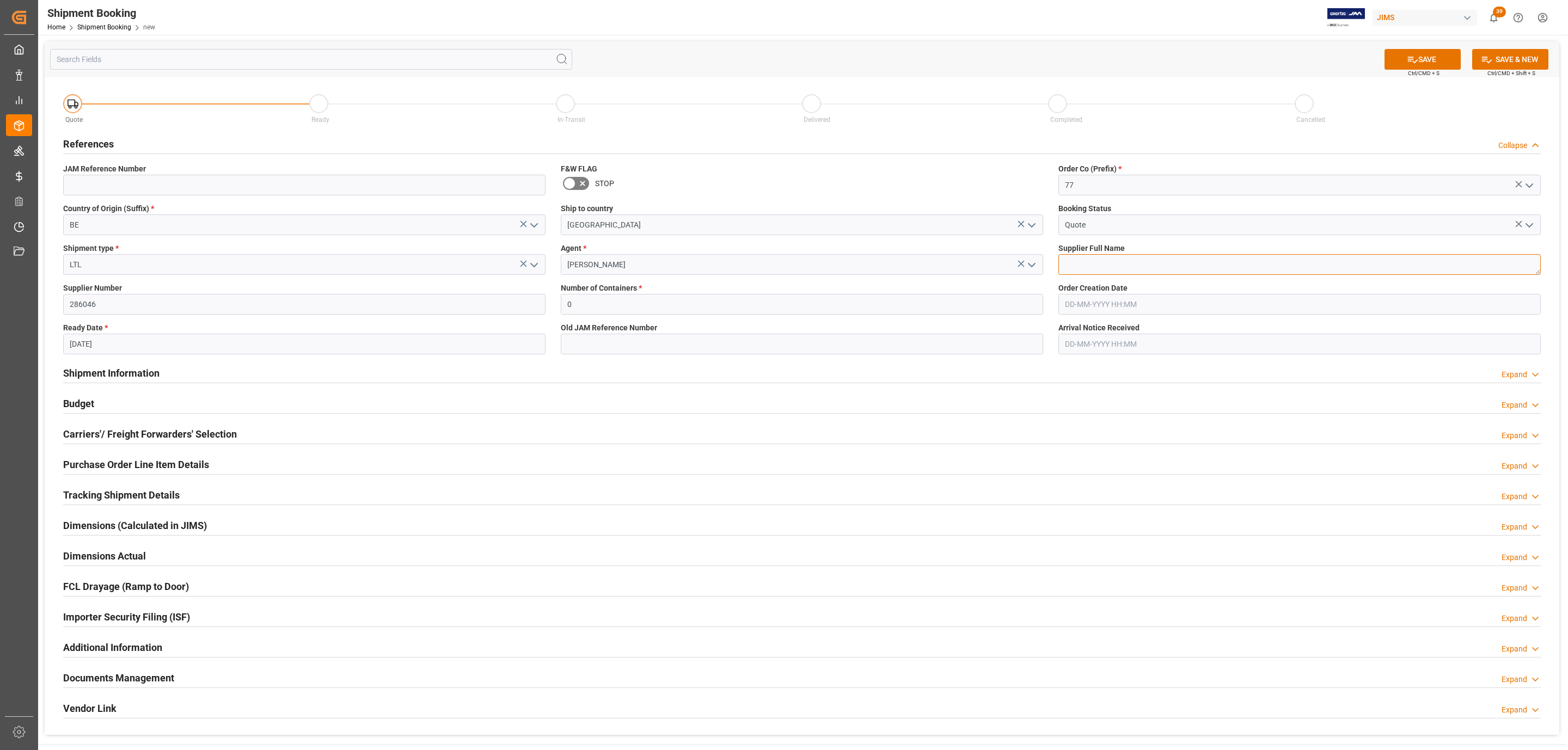
click at [1120, 266] on textarea at bounding box center [1299, 264] width 483 height 20
paste textarea "Chauvet Europe Ltd"
type textarea "Chauvet Europe Ltd"
click at [1436, 56] on button "SAVE" at bounding box center [1423, 59] width 76 height 20
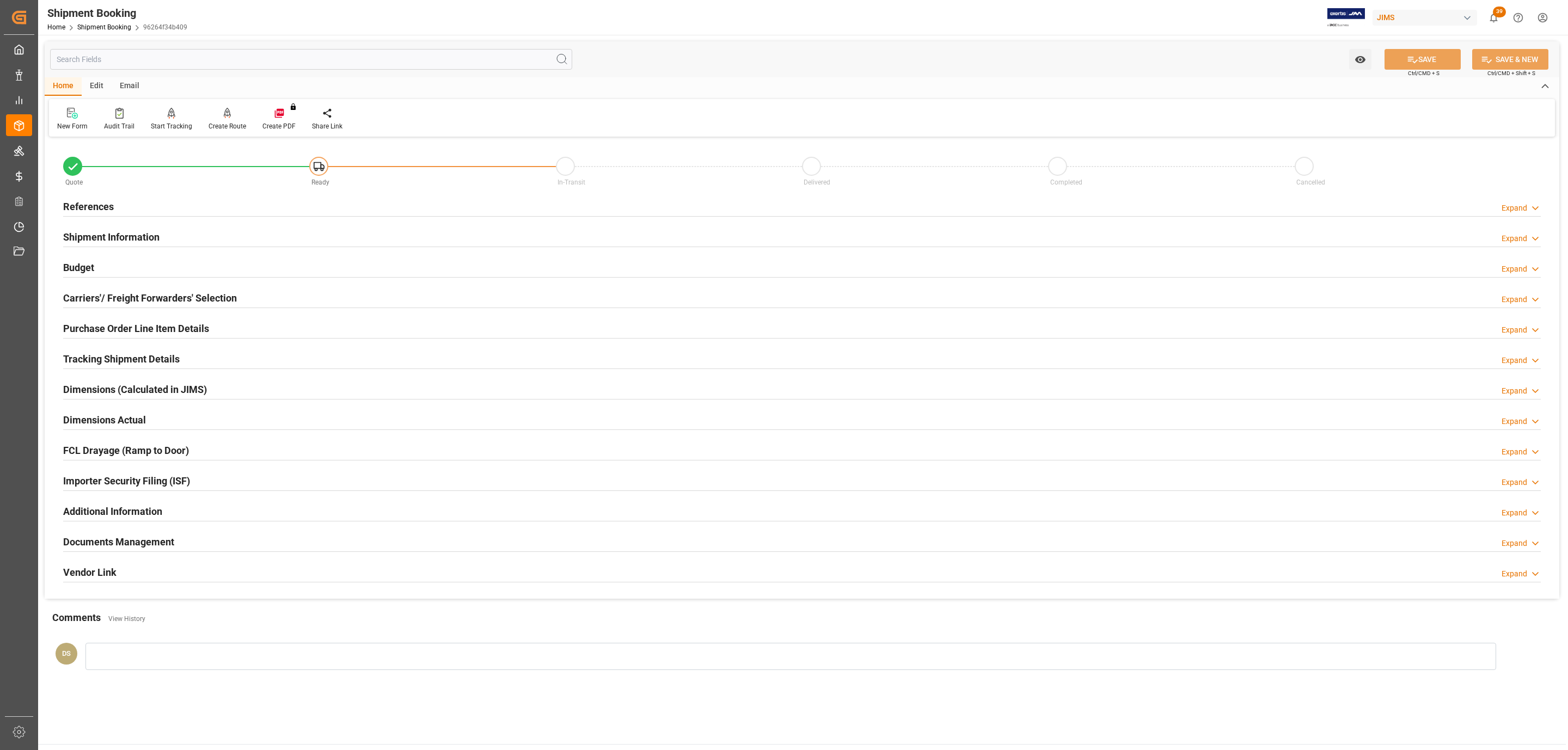
click at [176, 293] on h2 "Carriers'/ Freight Forwarders' Selection" at bounding box center [150, 297] width 174 height 15
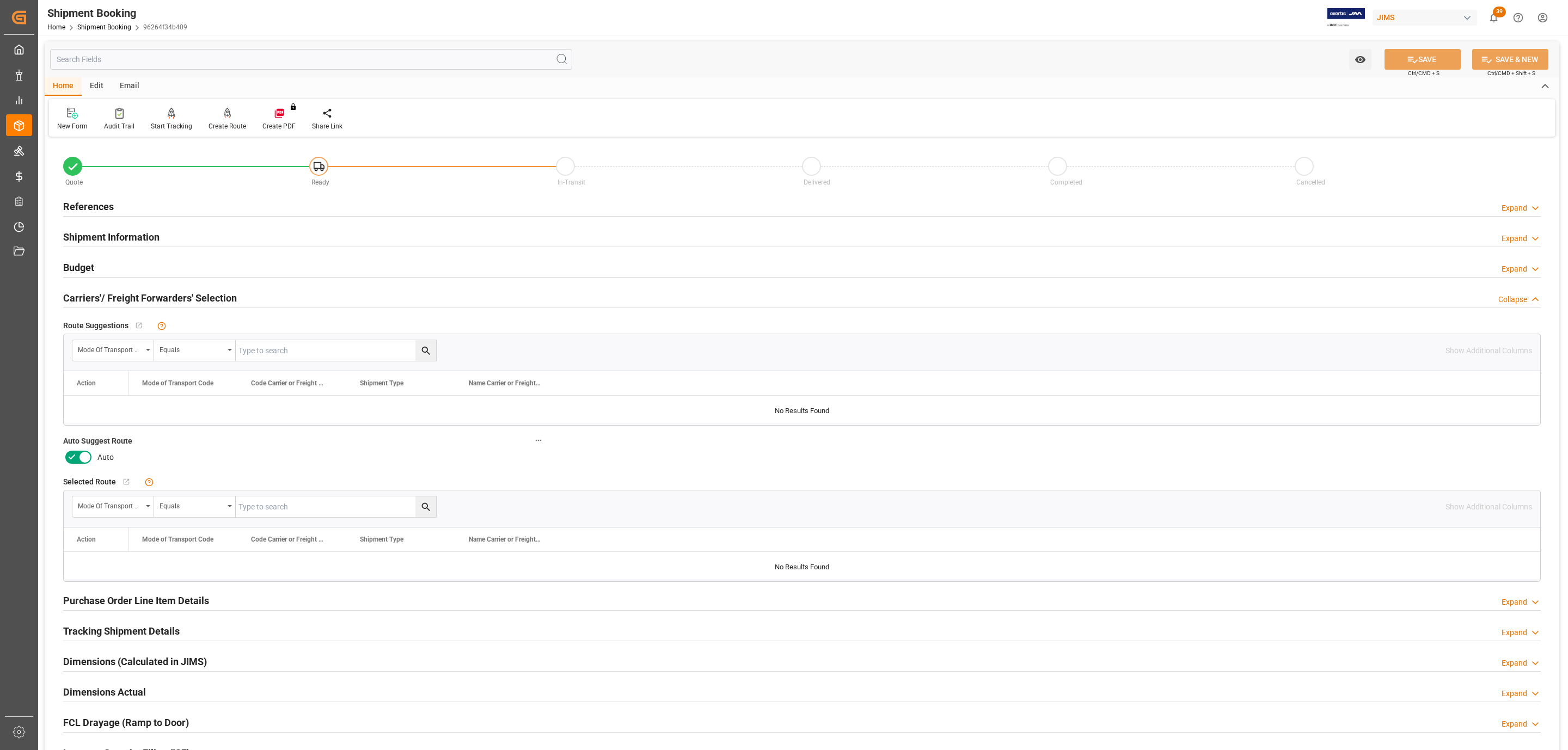
click at [73, 459] on icon at bounding box center [71, 456] width 13 height 13
click at [0, 0] on input "checkbox" at bounding box center [0, 0] width 0 height 0
click at [1393, 64] on button "SAVE" at bounding box center [1423, 59] width 76 height 20
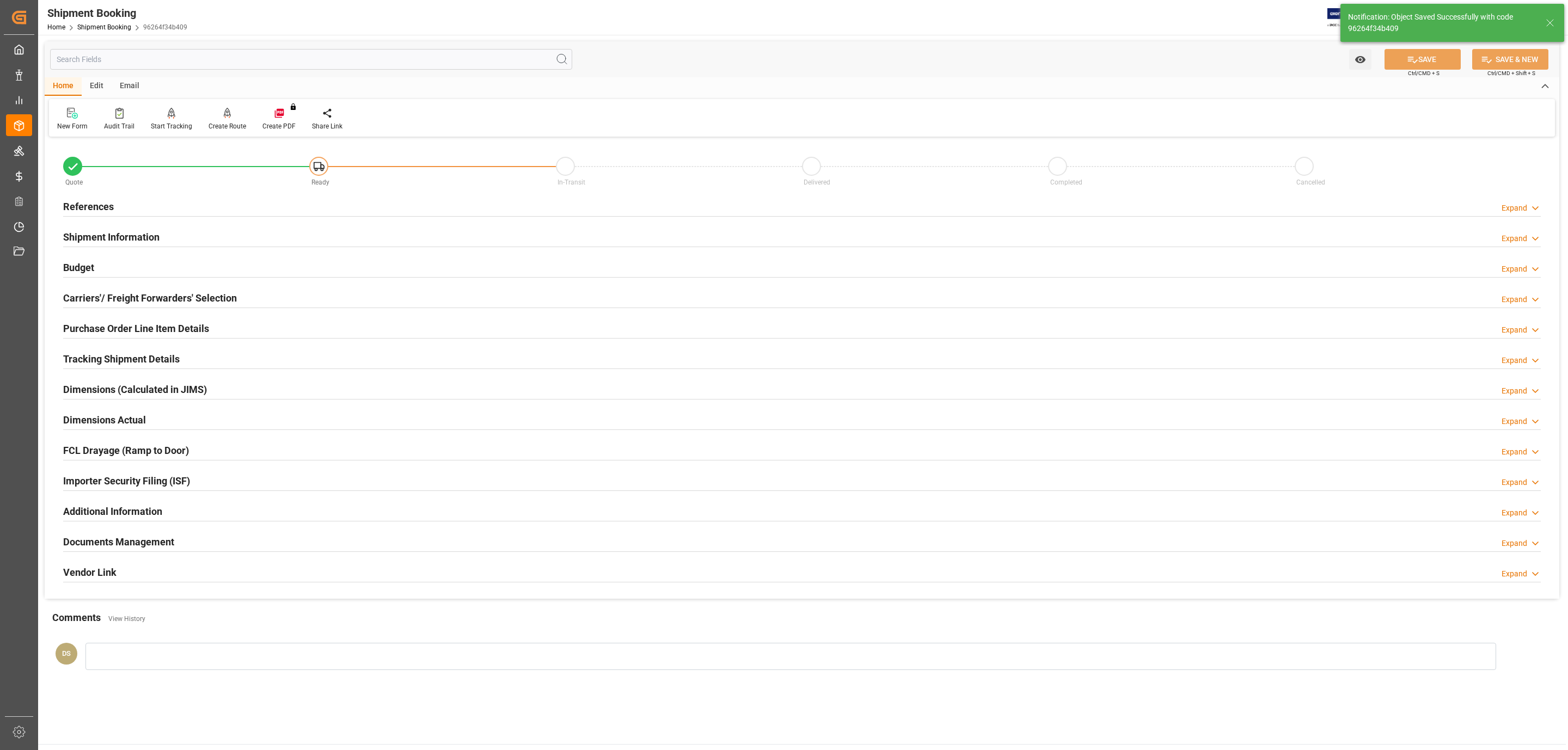
click at [169, 266] on div "Budget Expand" at bounding box center [802, 266] width 1477 height 20
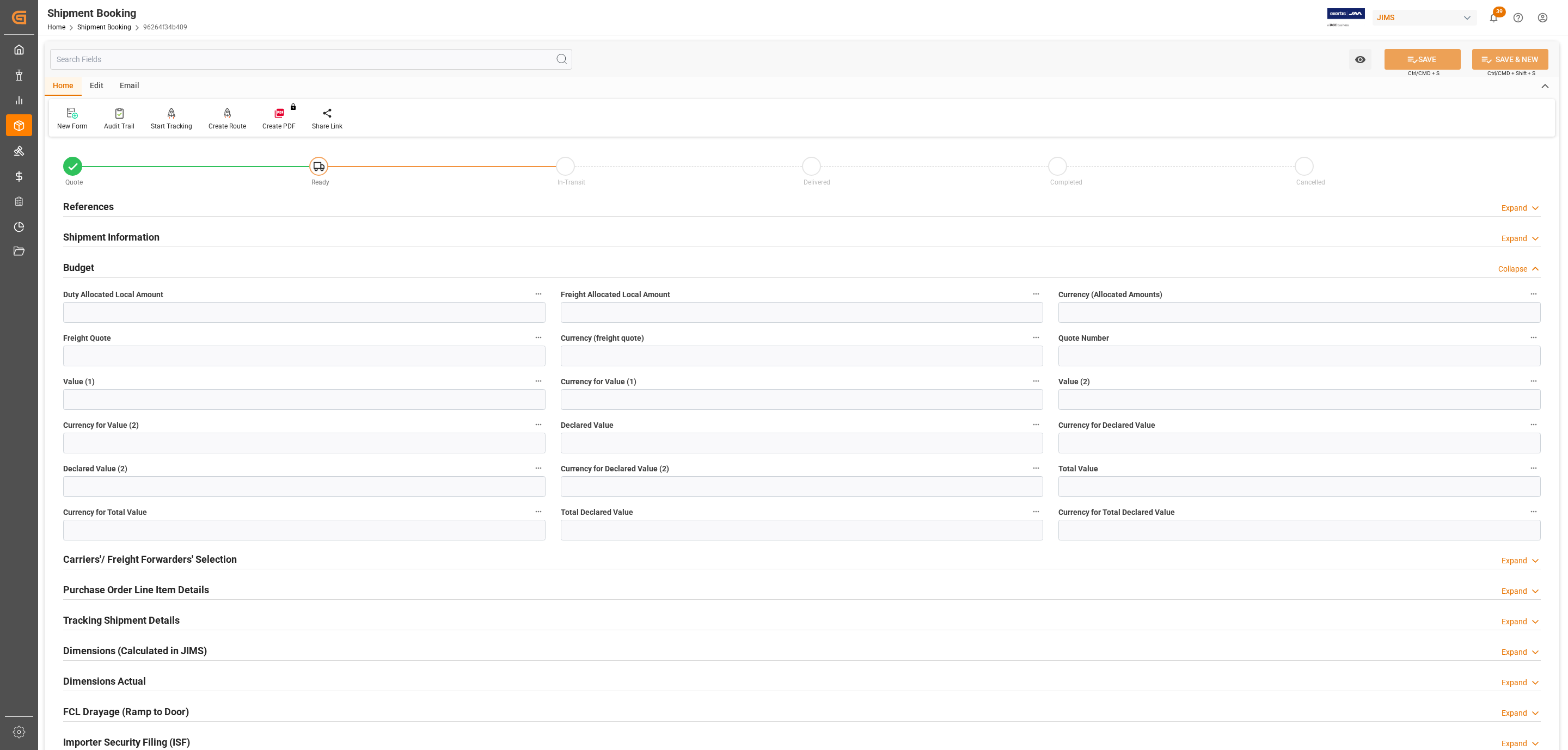
click at [142, 198] on div "References Expand" at bounding box center [802, 205] width 1477 height 20
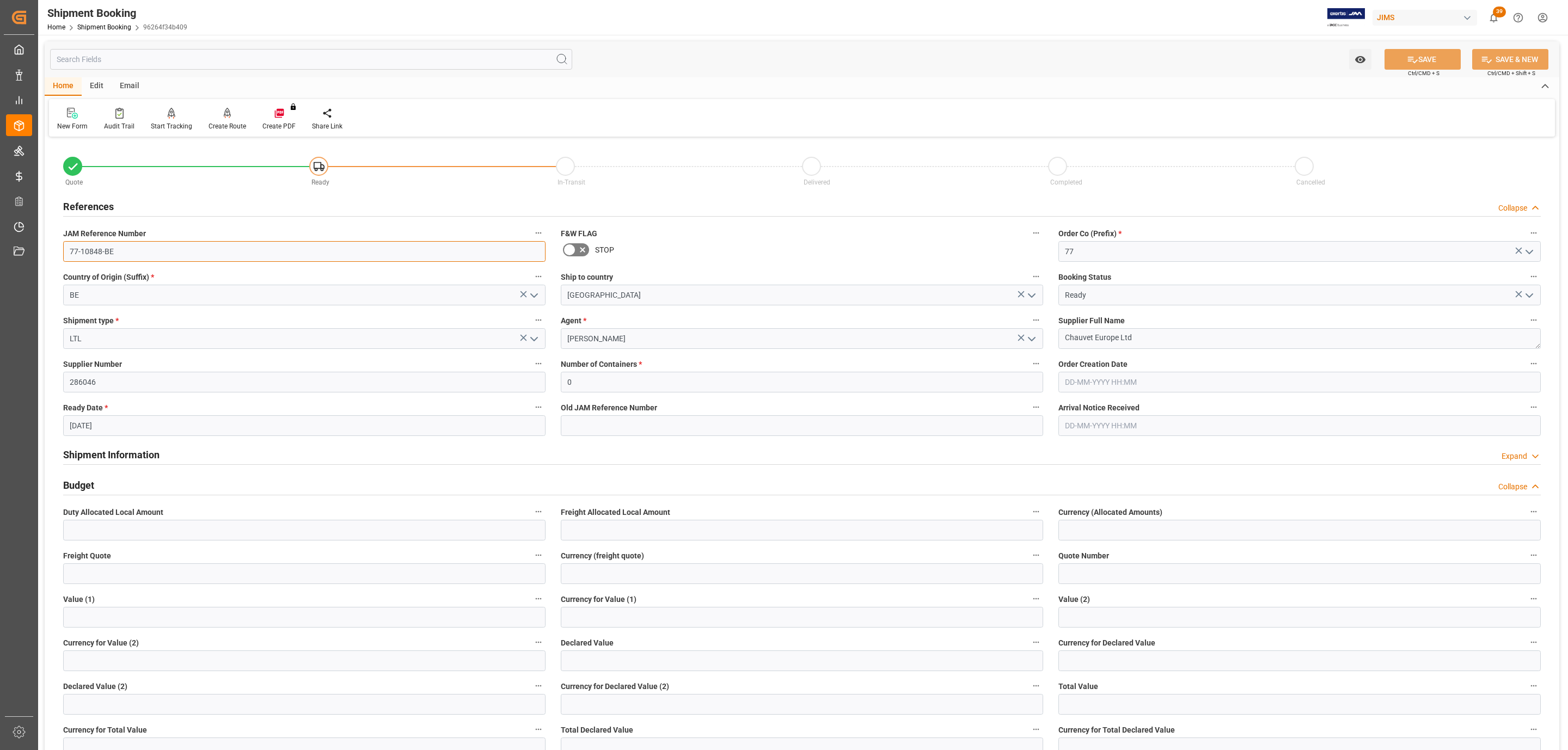
click at [124, 249] on input "77-10848-BE" at bounding box center [304, 251] width 483 height 20
